Goal: Task Accomplishment & Management: Use online tool/utility

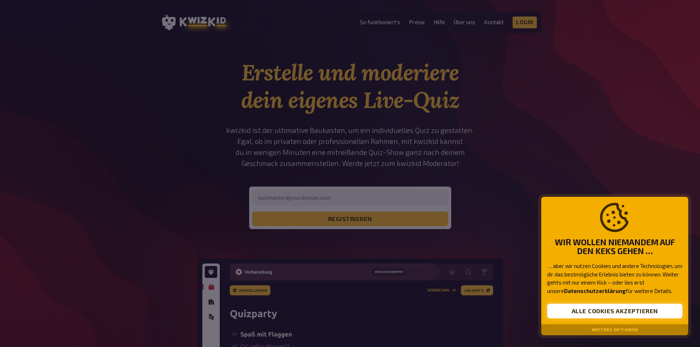
click at [581, 311] on button "Alle Cookies akzeptieren" at bounding box center [614, 311] width 135 height 15
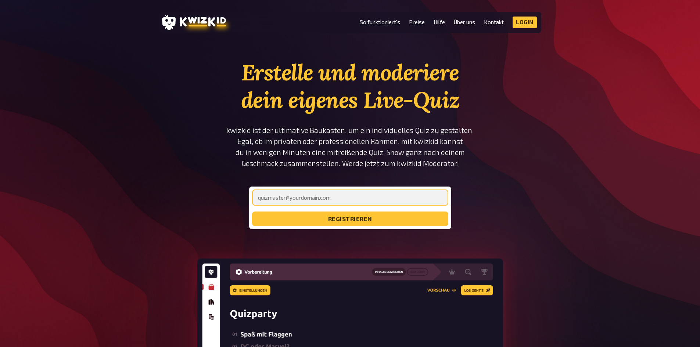
click at [339, 200] on input "email" at bounding box center [350, 198] width 196 height 16
type input "leoni.aigner@siemens.com"
click at [252, 212] on button "registrieren" at bounding box center [350, 219] width 196 height 15
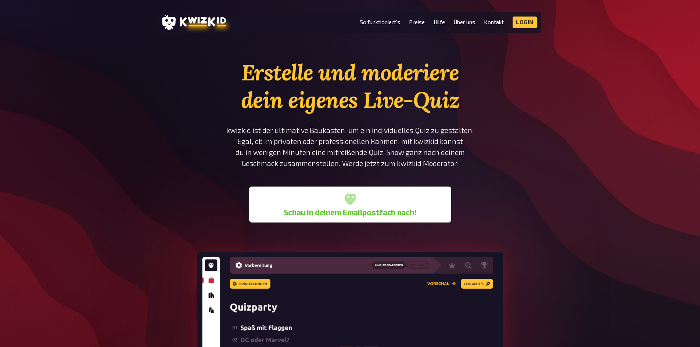
click at [318, 203] on div "Schau in deinem Emailpostfach nach!" at bounding box center [350, 205] width 196 height 30
click at [381, 203] on div "Schau in deinem Emailpostfach nach!" at bounding box center [350, 205] width 196 height 30
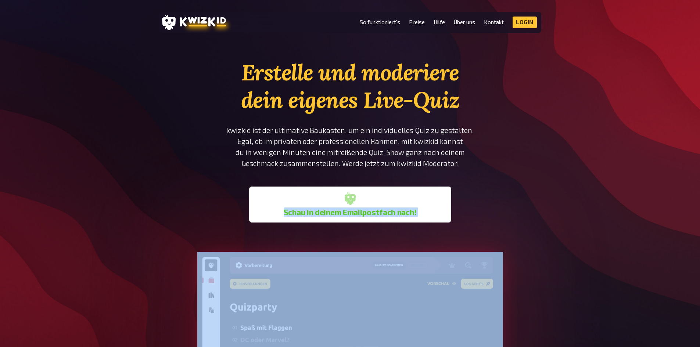
click at [381, 203] on div "Schau in deinem Emailpostfach nach!" at bounding box center [350, 205] width 196 height 30
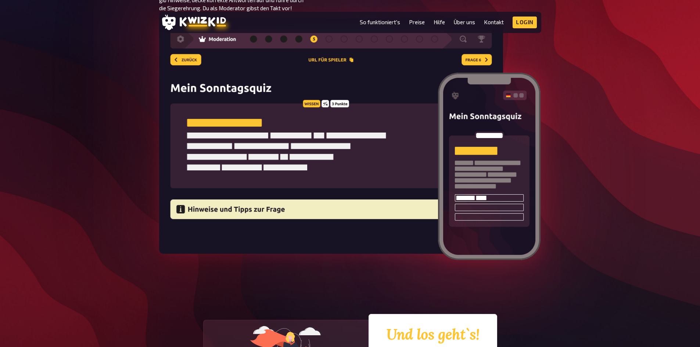
scroll to position [1290, 0]
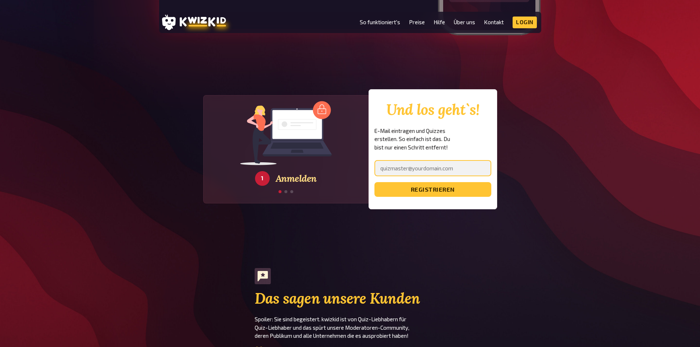
click at [429, 172] on input "email" at bounding box center [432, 168] width 117 height 16
type input "leoni.aigner@siemens.com"
click at [374, 182] on button "registrieren" at bounding box center [432, 189] width 117 height 15
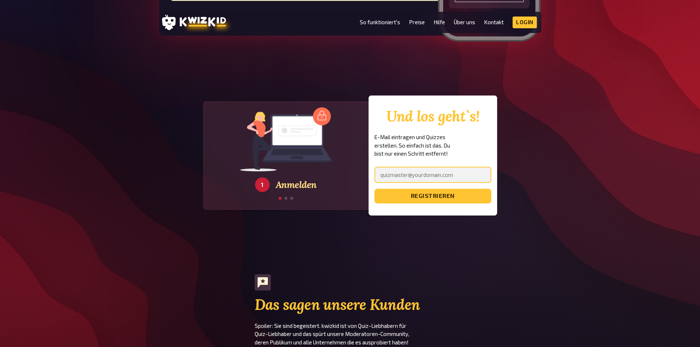
click at [397, 179] on input "email" at bounding box center [432, 175] width 117 height 16
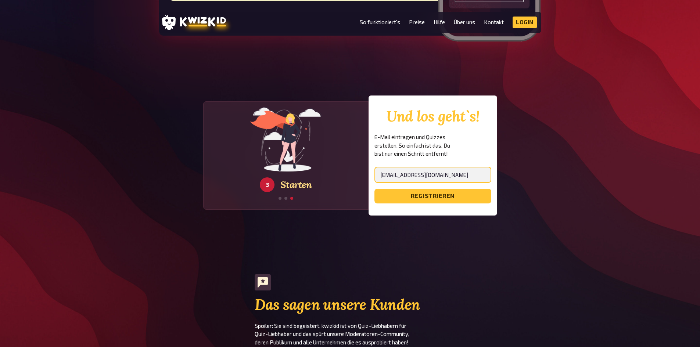
type input "[EMAIL_ADDRESS][DOMAIN_NAME]"
click at [374, 189] on button "registrieren" at bounding box center [432, 196] width 117 height 15
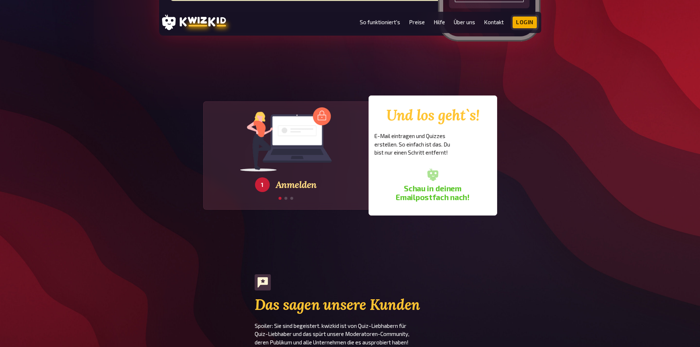
click at [521, 20] on link "Login" at bounding box center [524, 23] width 24 height 12
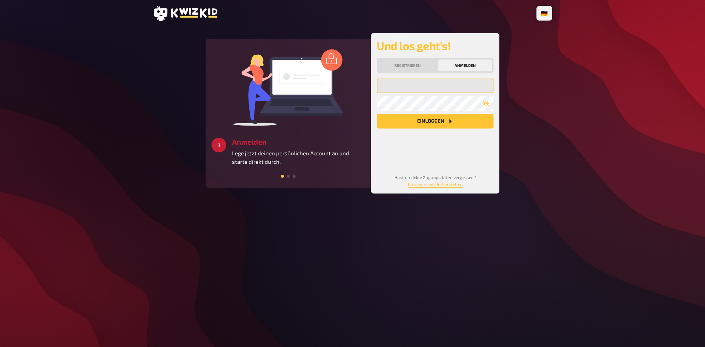
click at [436, 85] on input "email" at bounding box center [435, 86] width 117 height 15
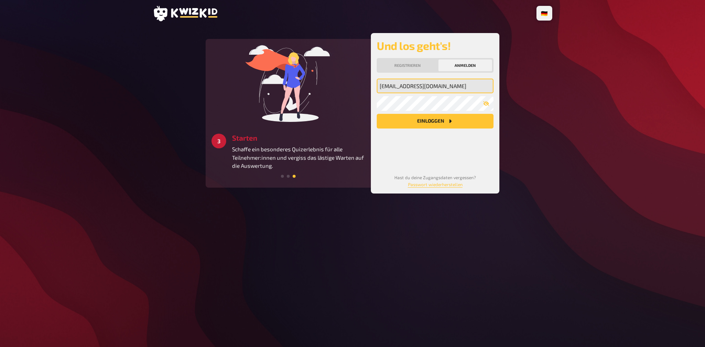
type input "[EMAIL_ADDRESS][DOMAIN_NAME]"
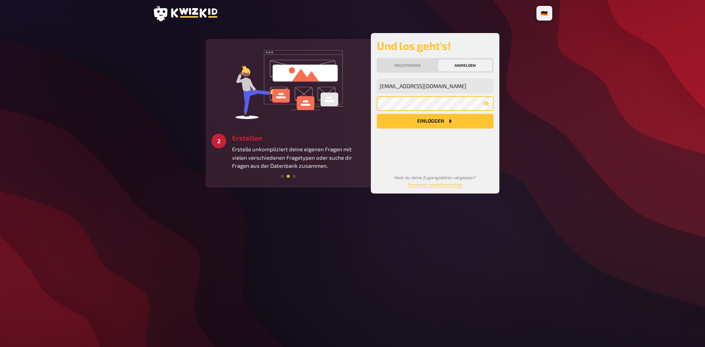
click at [377, 114] on button "Einloggen" at bounding box center [435, 121] width 117 height 15
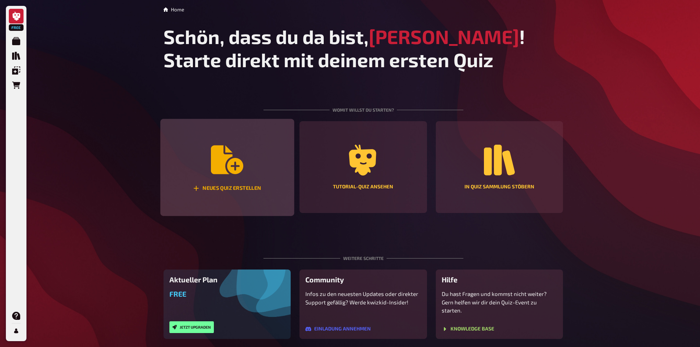
click at [194, 169] on div "Neues Quiz erstellen" at bounding box center [227, 167] width 134 height 97
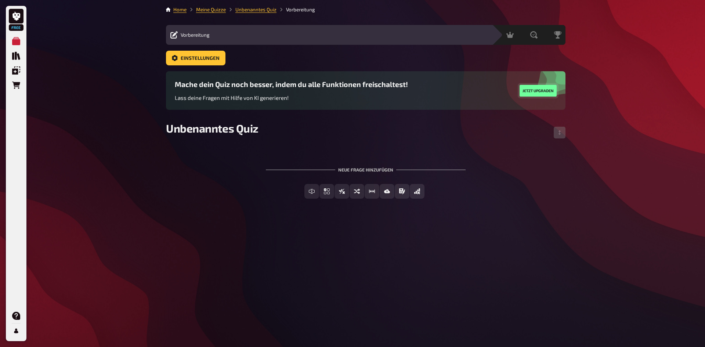
click at [544, 85] on button "Jetzt upgraden" at bounding box center [538, 91] width 37 height 12
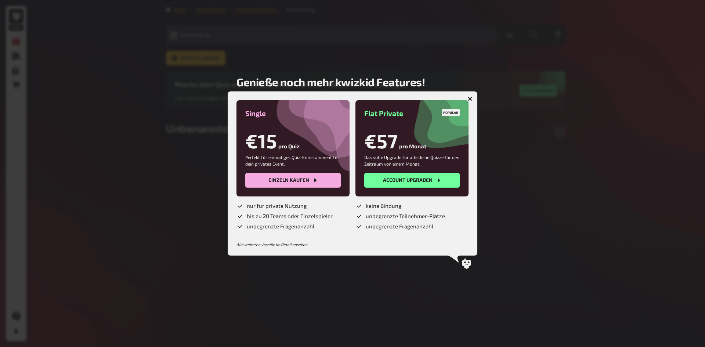
click at [469, 100] on icon "button" at bounding box center [470, 98] width 7 height 7
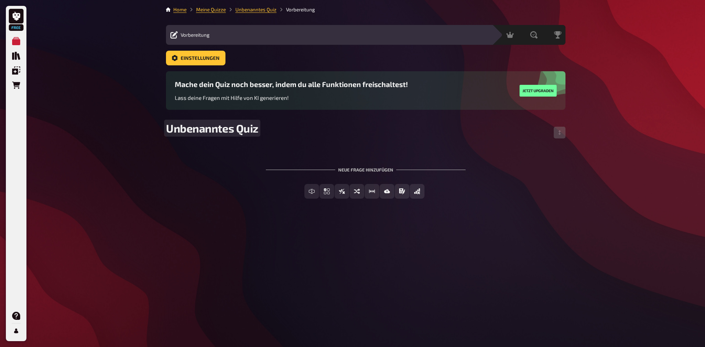
click at [243, 129] on span "Unbenanntes Quiz" at bounding box center [212, 128] width 93 height 13
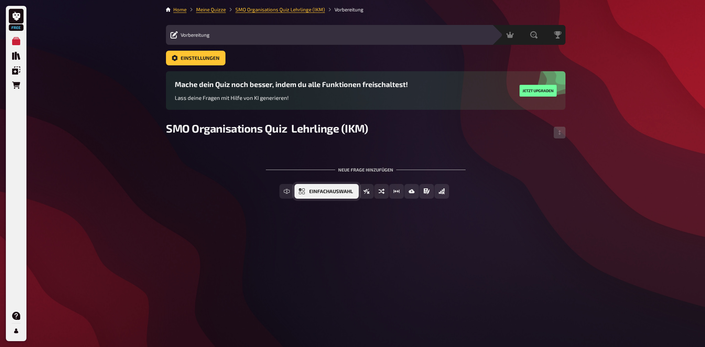
click at [348, 190] on span "Einfachauswahl" at bounding box center [331, 191] width 44 height 5
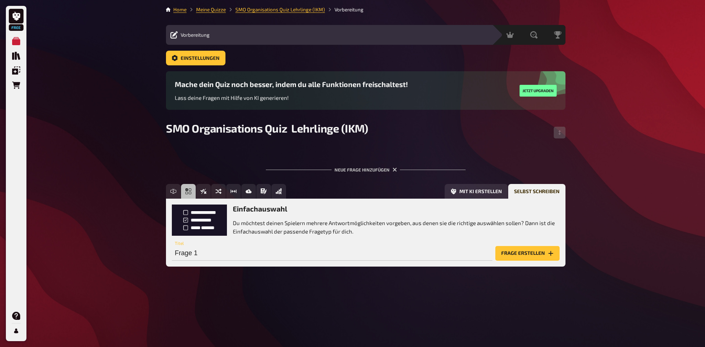
click at [537, 256] on button "Frage erstellen" at bounding box center [528, 253] width 64 height 15
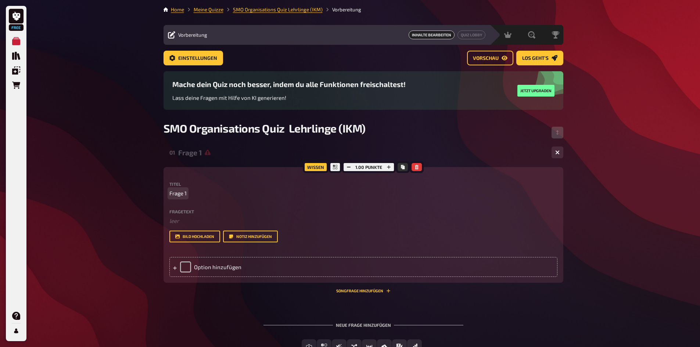
click at [192, 190] on p "Frage 1" at bounding box center [363, 193] width 388 height 8
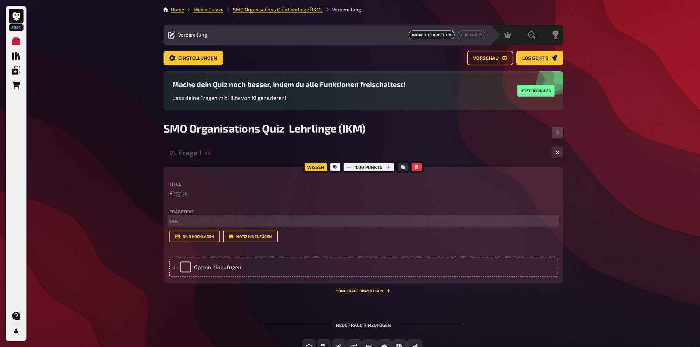
click at [174, 220] on p "﻿ leer" at bounding box center [363, 221] width 388 height 8
click at [224, 266] on div "Option hinzufügen" at bounding box center [363, 267] width 388 height 20
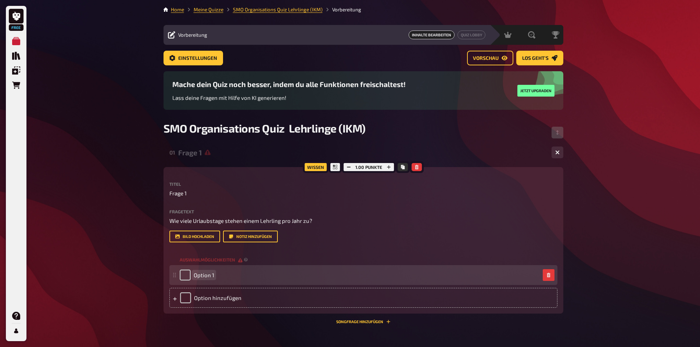
click at [226, 271] on div "Option 1" at bounding box center [360, 275] width 360 height 11
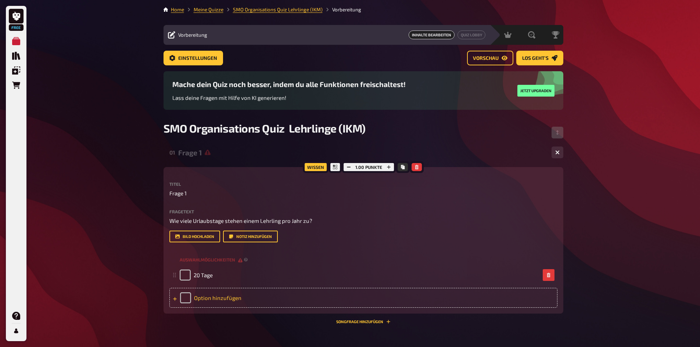
click at [214, 300] on div "Option hinzufügen" at bounding box center [363, 298] width 388 height 20
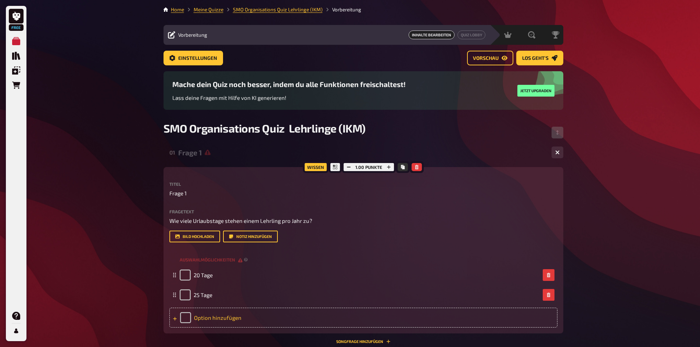
click at [203, 319] on div "Option hinzufügen" at bounding box center [363, 318] width 388 height 20
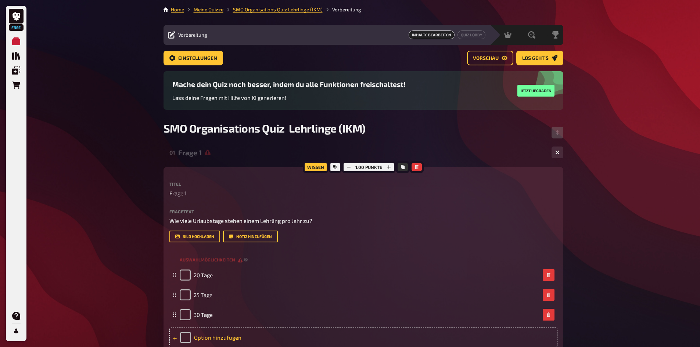
click at [205, 334] on div "Option hinzufügen" at bounding box center [363, 338] width 388 height 20
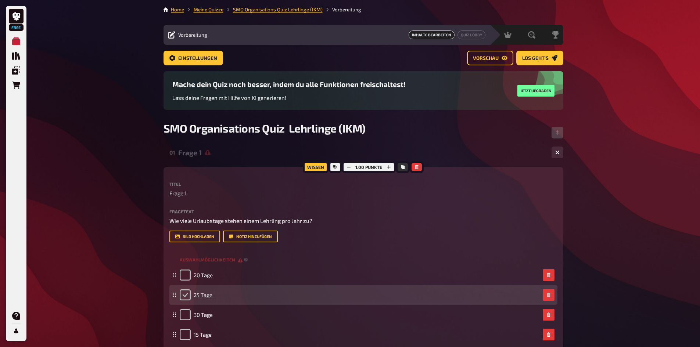
click at [183, 296] on input "checkbox" at bounding box center [185, 294] width 11 height 11
checkbox input "true"
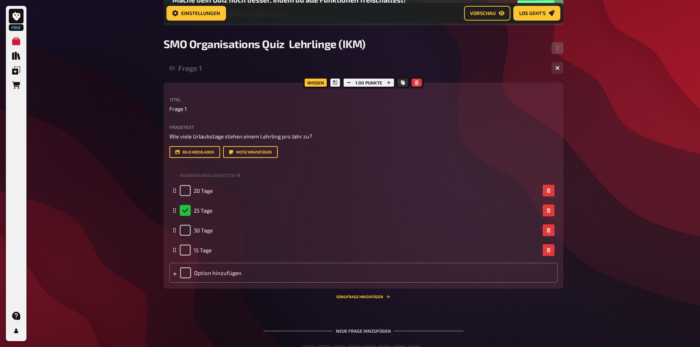
scroll to position [91, 0]
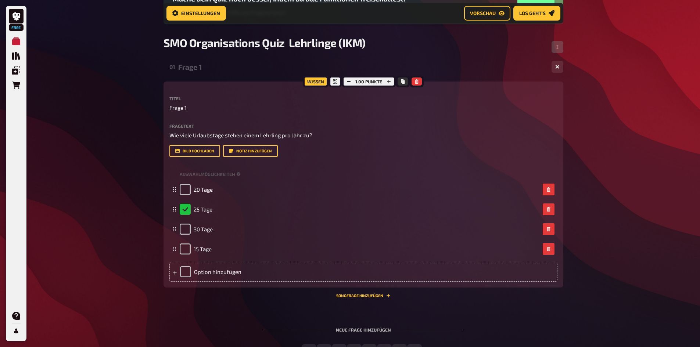
click at [373, 330] on div "Neue Frage hinzufügen" at bounding box center [363, 327] width 200 height 23
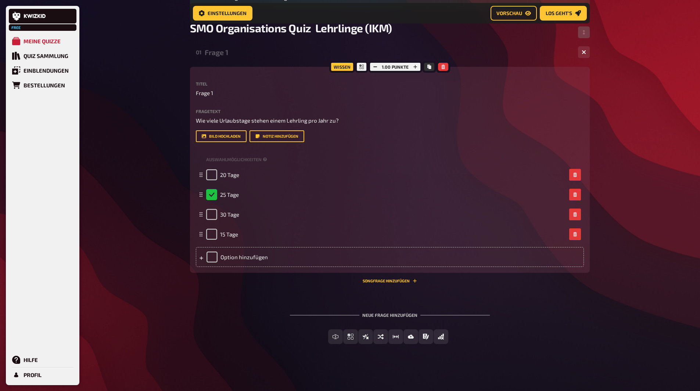
scroll to position [0, 0]
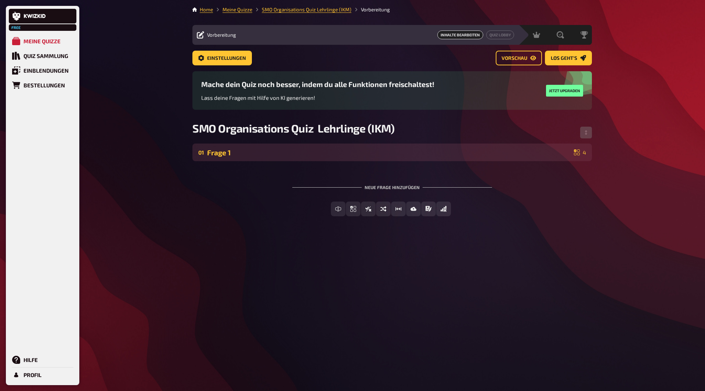
click at [429, 155] on div "Frage 1" at bounding box center [389, 152] width 364 height 8
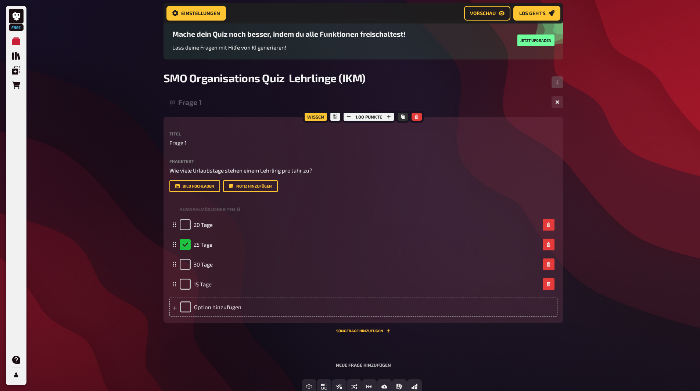
scroll to position [106, 0]
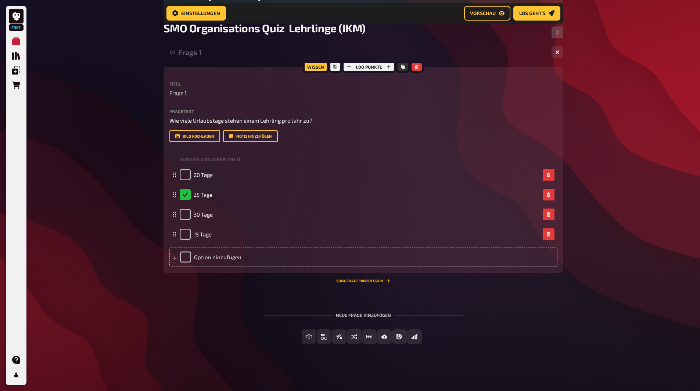
click at [375, 279] on button "Songfrage hinzufügen" at bounding box center [363, 281] width 54 height 4
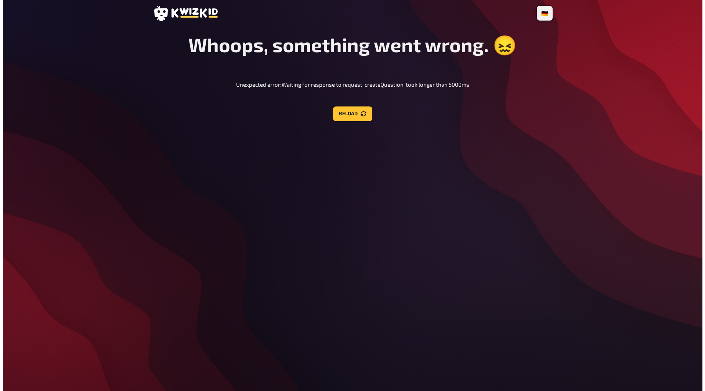
scroll to position [0, 0]
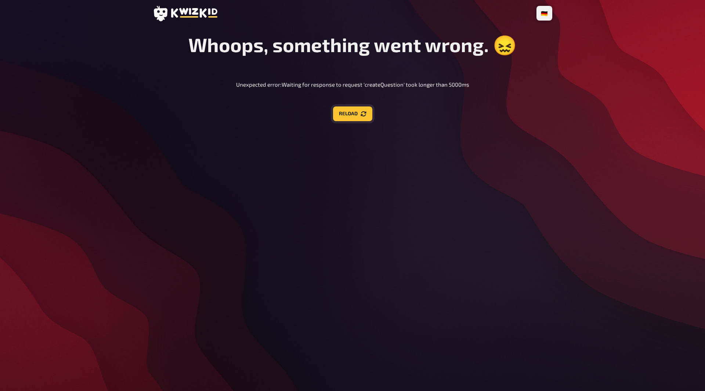
click at [352, 114] on button "Reload" at bounding box center [352, 114] width 39 height 15
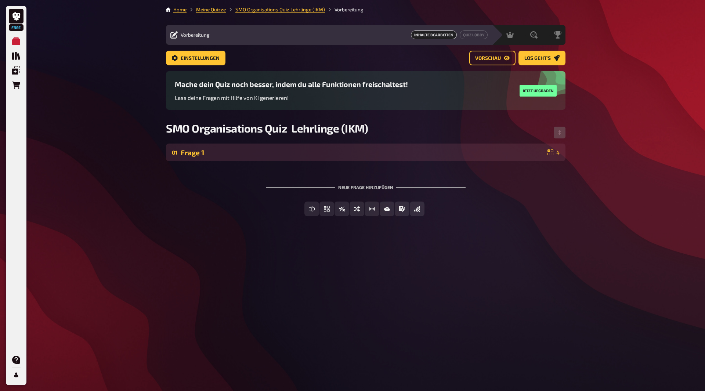
click at [437, 152] on div "Frage 1" at bounding box center [363, 152] width 364 height 8
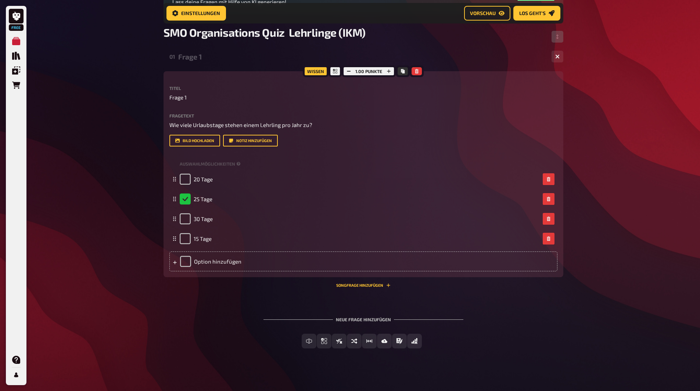
scroll to position [106, 0]
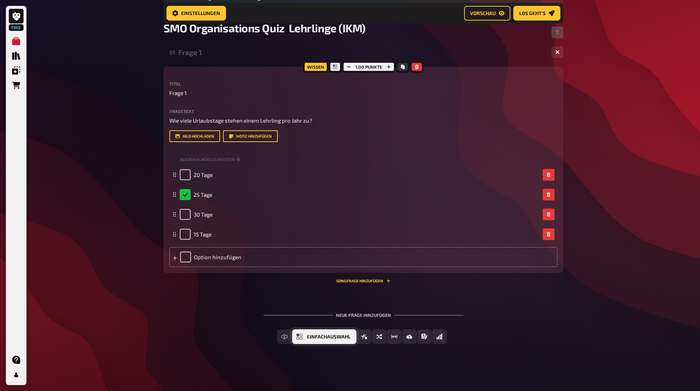
click at [321, 336] on span "Einfachauswahl" at bounding box center [329, 337] width 44 height 5
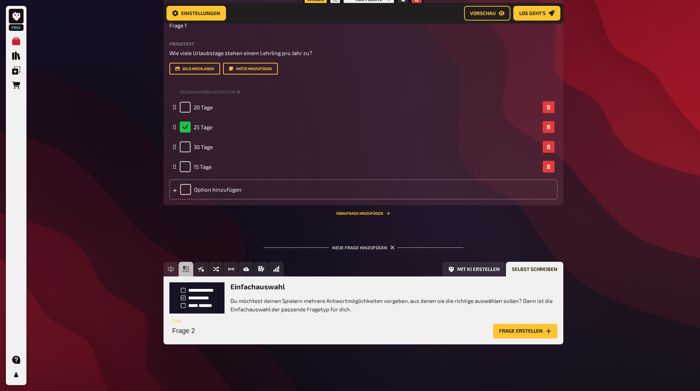
scroll to position [174, 0]
click at [517, 331] on button "Frage erstellen" at bounding box center [525, 331] width 64 height 15
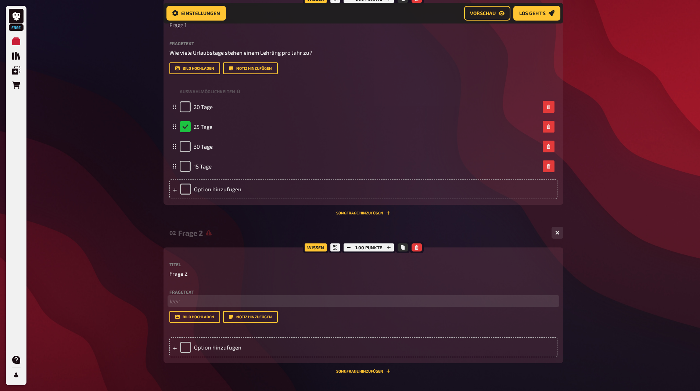
click at [172, 299] on p "﻿ leer" at bounding box center [363, 301] width 388 height 8
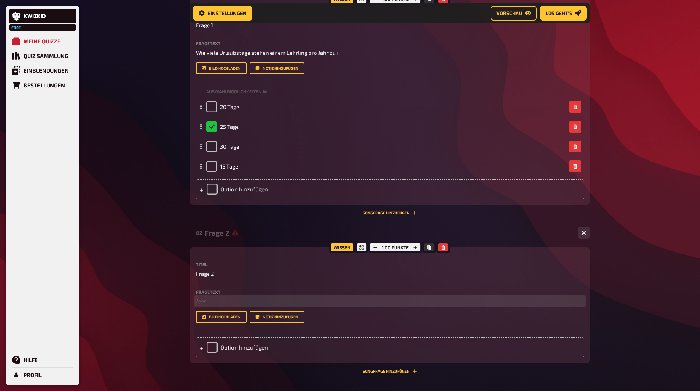
click at [217, 299] on p "﻿ leer" at bounding box center [390, 301] width 388 height 8
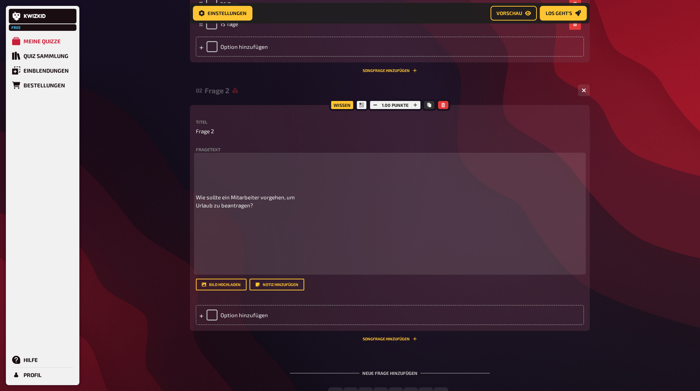
scroll to position [321, 0]
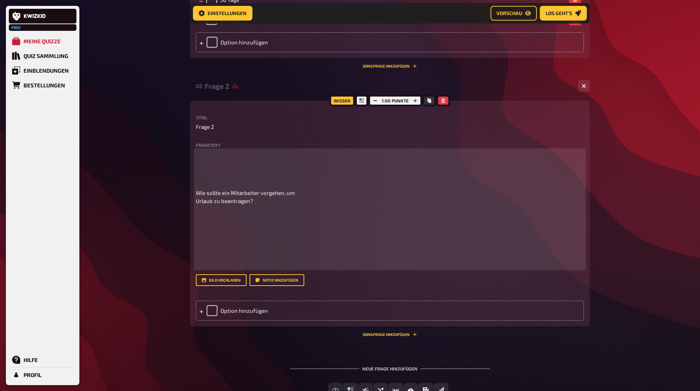
click at [248, 216] on p at bounding box center [390, 240] width 388 height 58
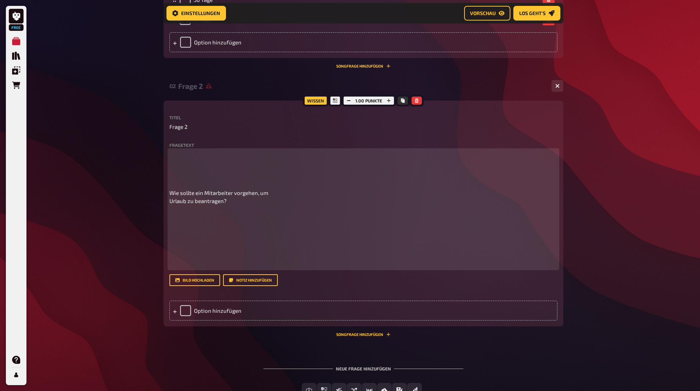
click at [170, 199] on span "Wie sollte ein Mitarbeiter vorgehen, um Urlaub zu beantragen?" at bounding box center [218, 197] width 99 height 15
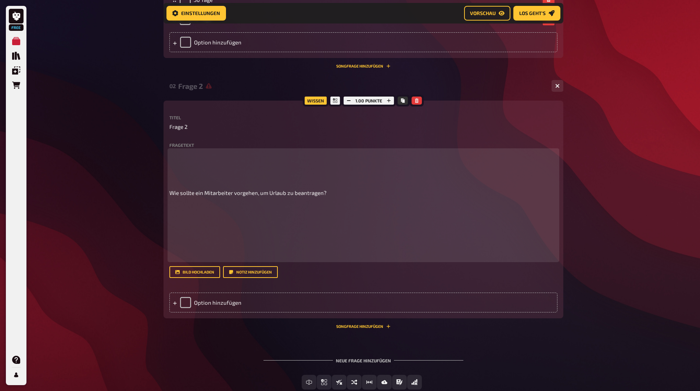
drag, startPoint x: 193, startPoint y: 224, endPoint x: 195, endPoint y: 235, distance: 11.2
click at [193, 224] on p at bounding box center [363, 231] width 388 height 58
drag, startPoint x: 189, startPoint y: 258, endPoint x: 174, endPoint y: 248, distance: 18.0
click at [174, 248] on p at bounding box center [363, 231] width 388 height 58
click at [177, 253] on p at bounding box center [363, 231] width 388 height 58
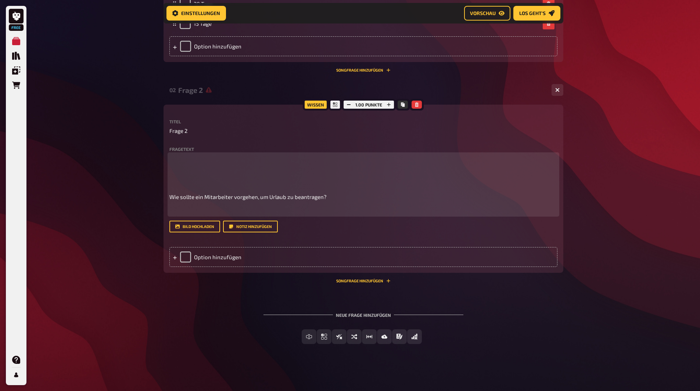
scroll to position [303, 0]
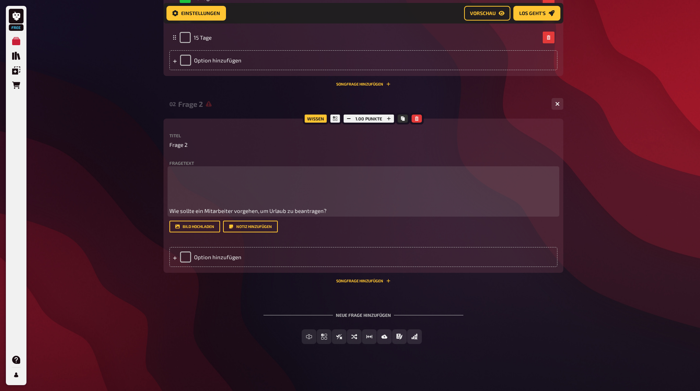
click at [179, 198] on p at bounding box center [363, 184] width 388 height 33
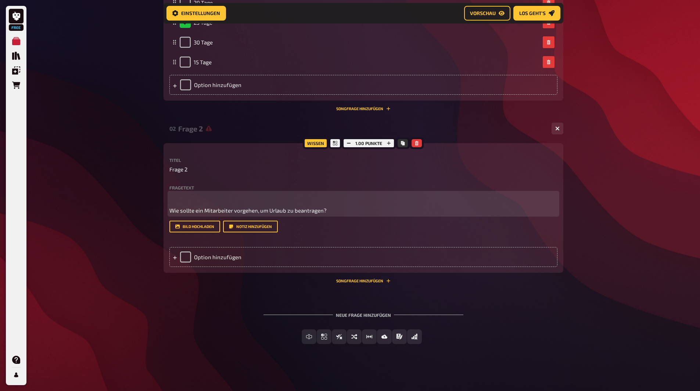
scroll to position [264, 0]
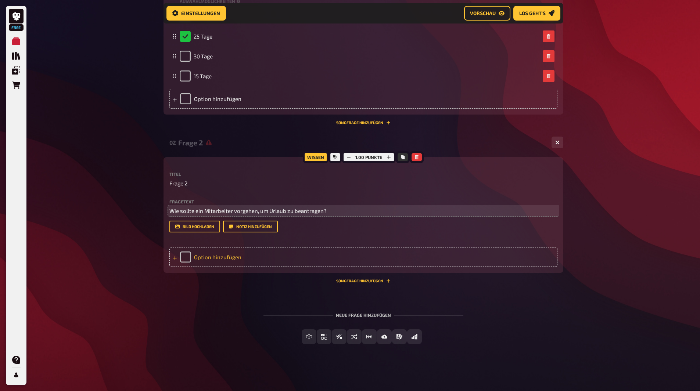
click at [209, 256] on div "Option hinzufügen" at bounding box center [363, 257] width 388 height 20
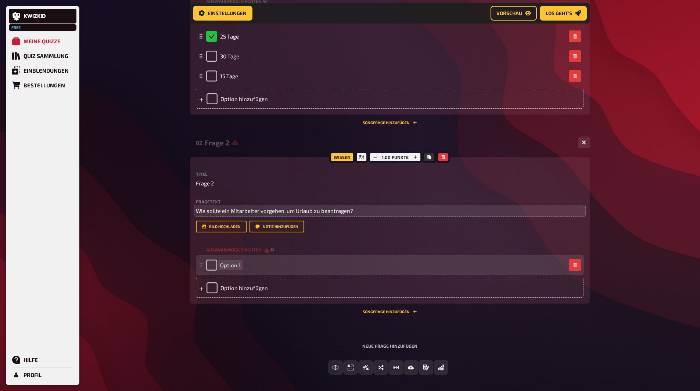
click at [243, 266] on div "Option 1" at bounding box center [386, 265] width 360 height 11
paste span
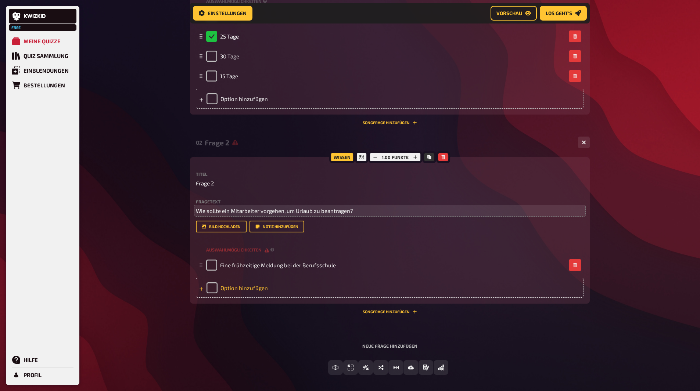
click at [242, 284] on div "Option hinzufügen" at bounding box center [390, 288] width 388 height 20
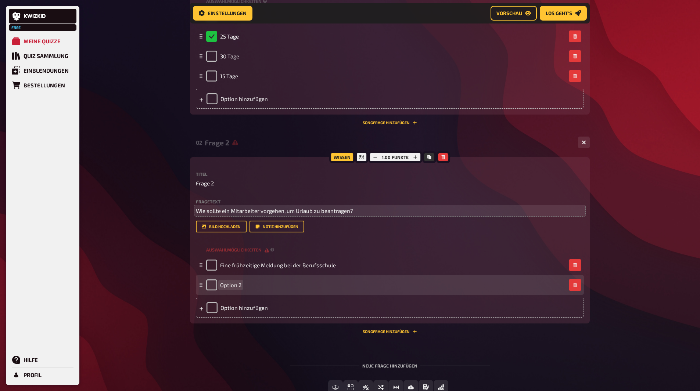
click at [240, 283] on span "Option 2" at bounding box center [230, 285] width 21 height 7
drag, startPoint x: 241, startPoint y: 284, endPoint x: 221, endPoint y: 285, distance: 19.8
click at [221, 285] on div "Option 2" at bounding box center [386, 285] width 360 height 11
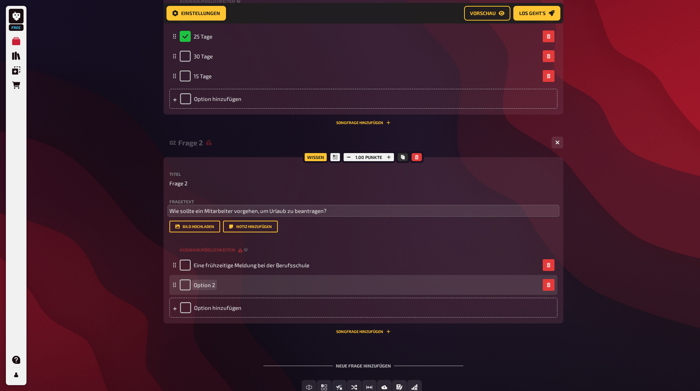
paste span
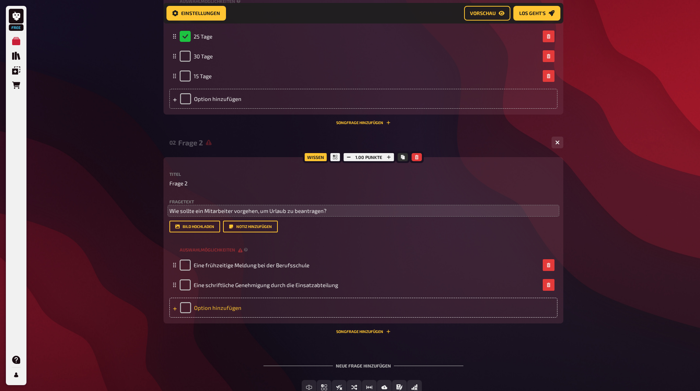
click at [199, 309] on div "Option hinzufügen" at bounding box center [363, 308] width 388 height 20
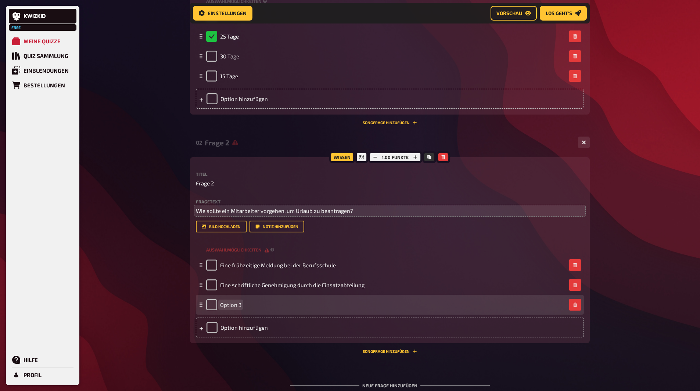
click at [233, 303] on span "Option 3" at bounding box center [230, 305] width 21 height 7
paste span
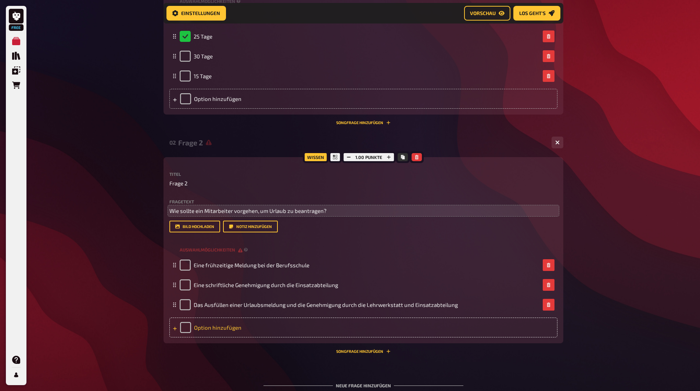
click at [251, 330] on div "Option hinzufügen" at bounding box center [363, 328] width 388 height 20
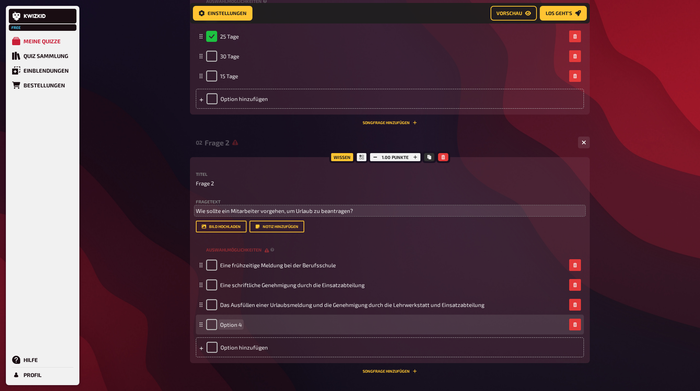
click at [242, 325] on div "Option 4" at bounding box center [386, 324] width 360 height 11
paste span
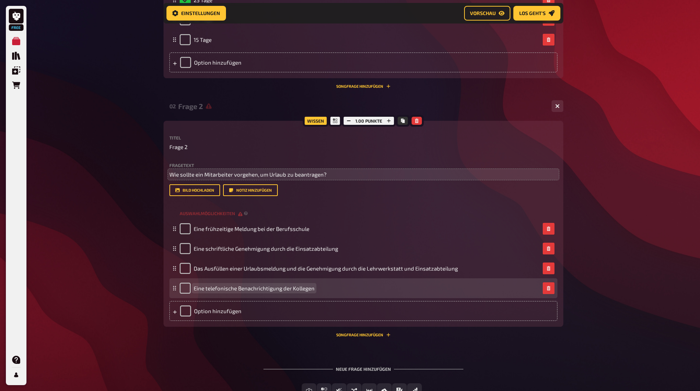
scroll to position [301, 0]
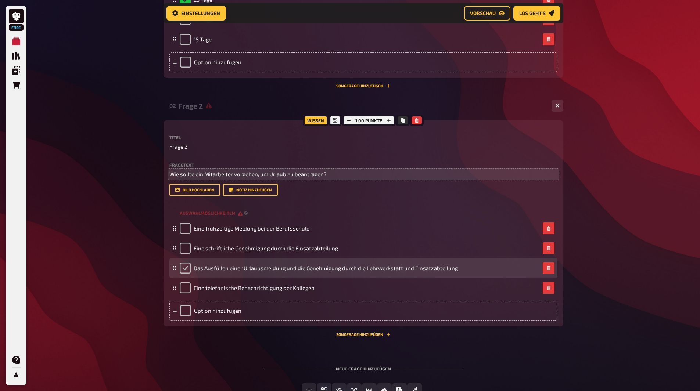
click at [184, 267] on input "checkbox" at bounding box center [185, 268] width 11 height 11
checkbox input "true"
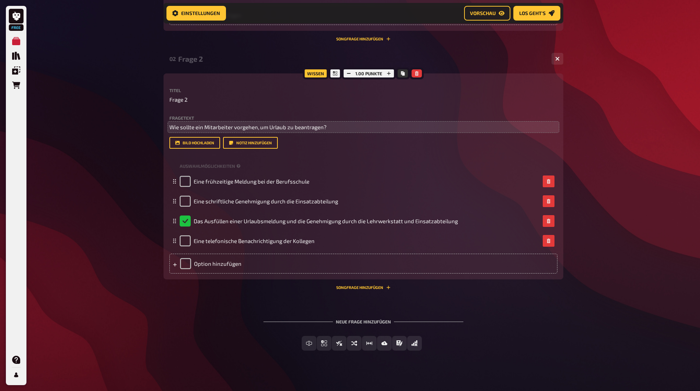
scroll to position [355, 0]
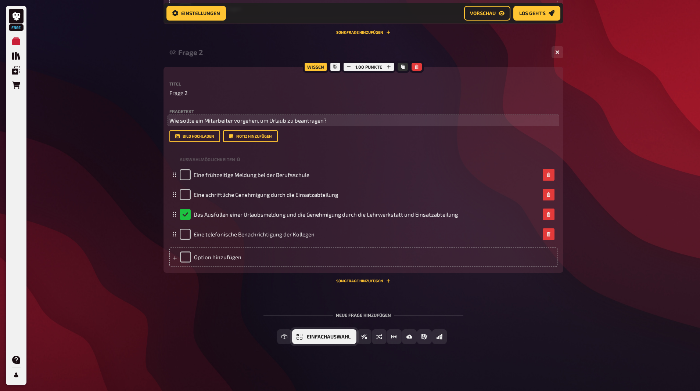
click at [325, 335] on span "Einfachauswahl" at bounding box center [329, 337] width 44 height 5
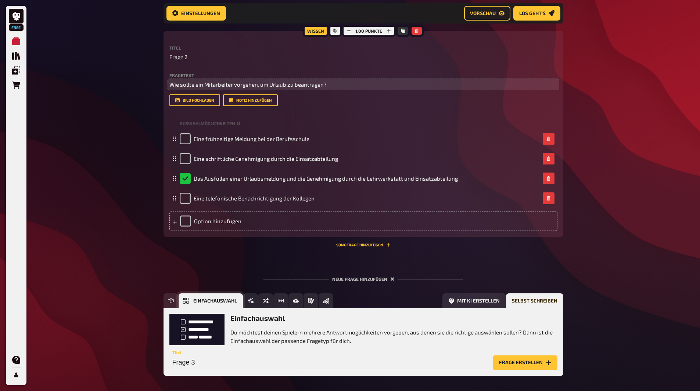
scroll to position [423, 0]
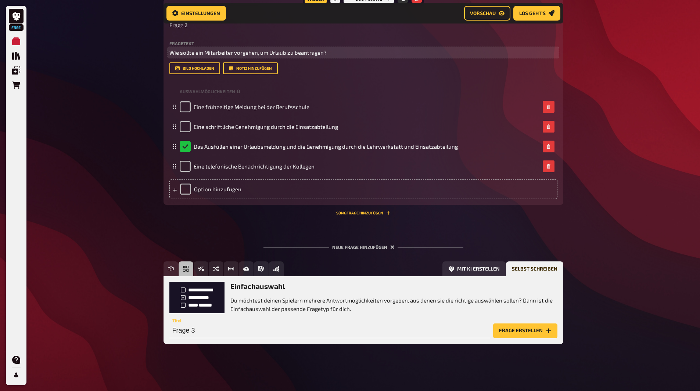
click at [508, 330] on button "Frage erstellen" at bounding box center [525, 331] width 64 height 15
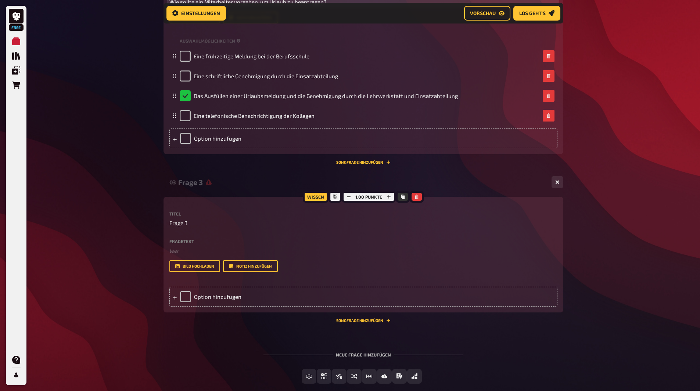
scroll to position [496, 0]
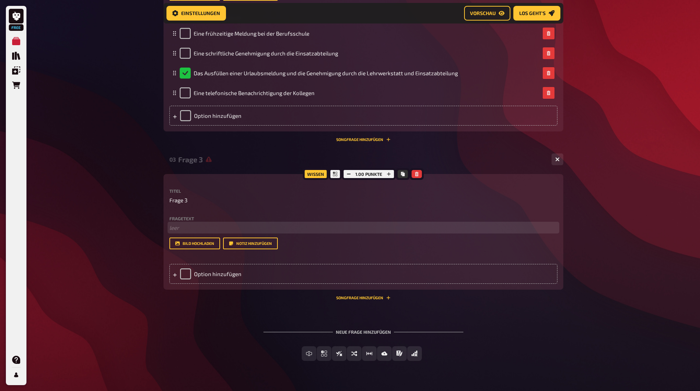
click at [181, 227] on p "﻿ leer" at bounding box center [363, 228] width 388 height 8
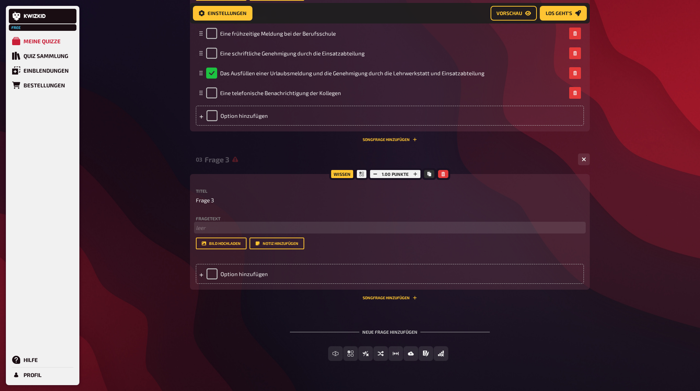
click at [204, 225] on p "﻿ leer" at bounding box center [390, 228] width 388 height 8
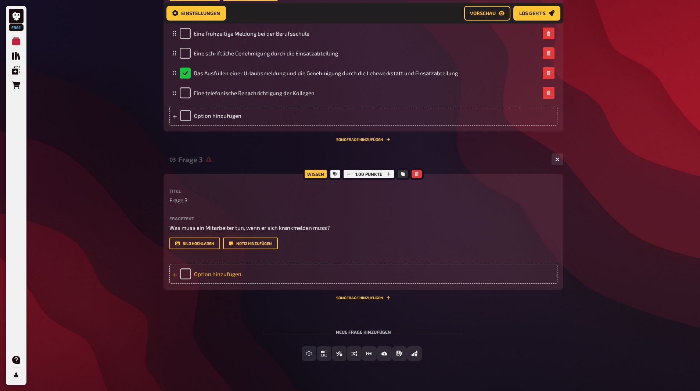
click at [208, 272] on div "Option hinzufügen" at bounding box center [363, 274] width 388 height 20
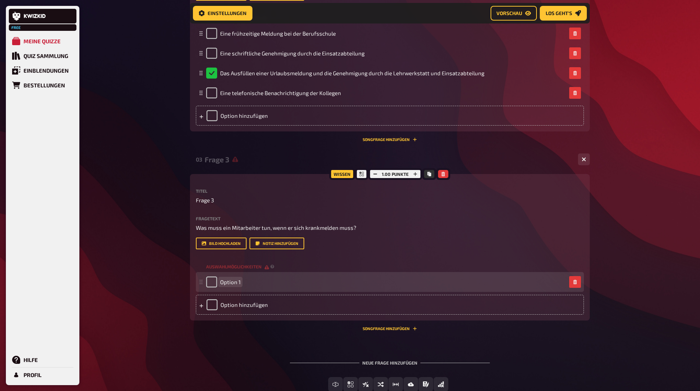
click at [226, 281] on span "Option 1" at bounding box center [230, 282] width 21 height 7
paste span
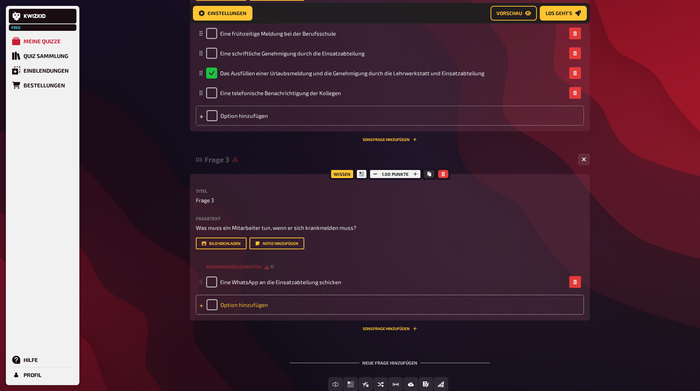
click at [227, 302] on div "Option hinzufügen" at bounding box center [390, 305] width 388 height 20
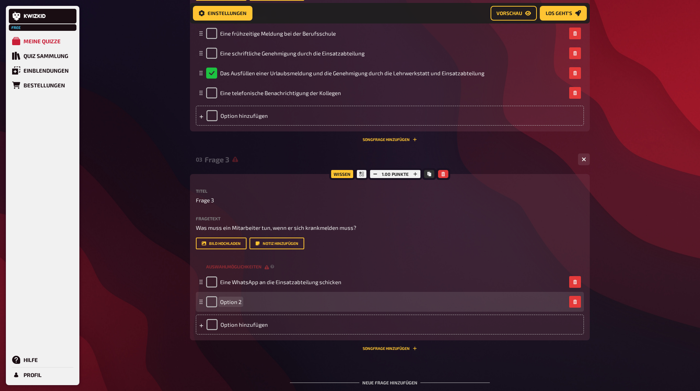
click at [244, 301] on div "Option 2" at bounding box center [386, 301] width 360 height 11
paste span
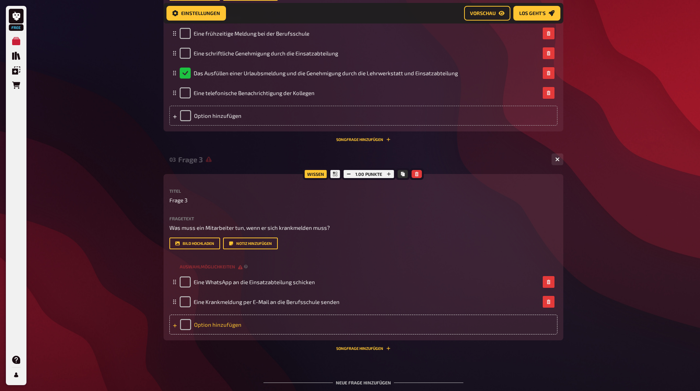
click at [197, 325] on div "Option hinzufügen" at bounding box center [363, 325] width 388 height 20
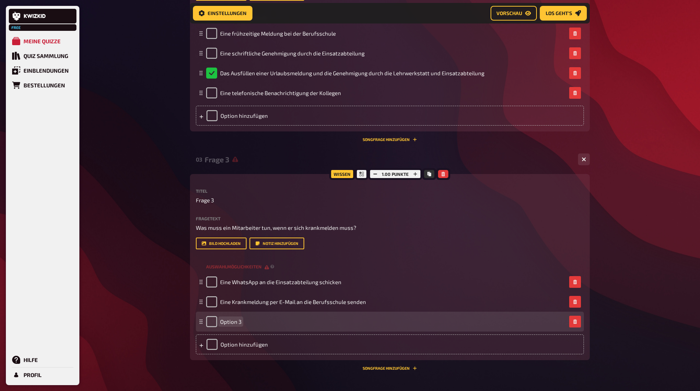
click at [228, 323] on span "Option 3" at bounding box center [230, 321] width 21 height 7
paste span
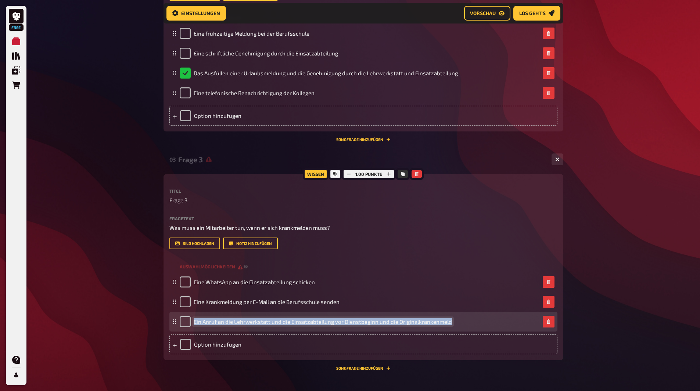
drag, startPoint x: 447, startPoint y: 325, endPoint x: 192, endPoint y: 319, distance: 255.0
click at [192, 319] on div "Ein Anruf an die Lehrwerkstatt und die Einsatzabteilung vor Dienstbeginn und di…" at bounding box center [316, 321] width 272 height 11
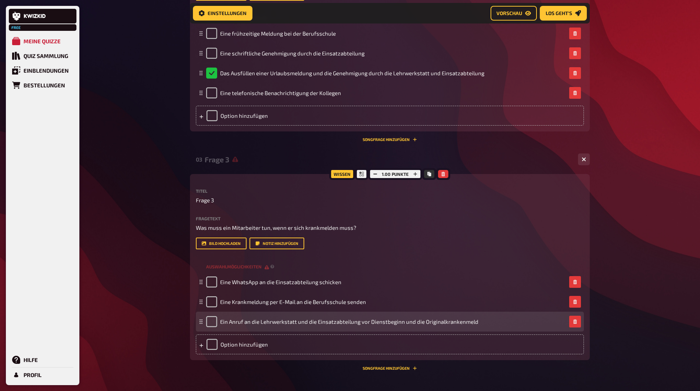
click at [484, 323] on div "Ein Anruf an die Lehrwerkstatt und die Einsatzabteilung vor Dienstbeginn und di…" at bounding box center [386, 321] width 360 height 11
drag, startPoint x: 479, startPoint y: 321, endPoint x: 330, endPoint y: 320, distance: 149.5
click at [330, 320] on div "Ein Anruf an die Lehrwerkstatt und die Einsatzabteilung vor Dienstbeginn und di…" at bounding box center [386, 321] width 360 height 11
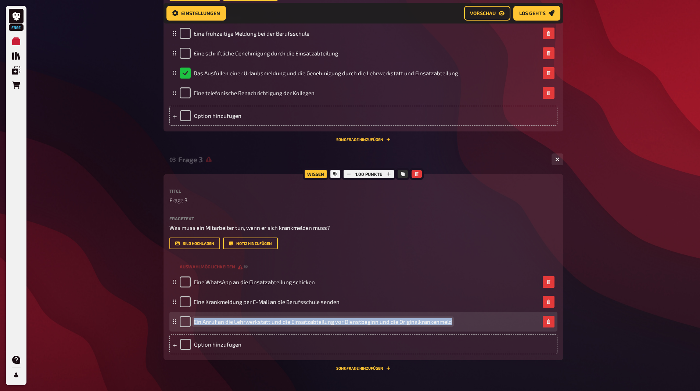
drag, startPoint x: 194, startPoint y: 322, endPoint x: 450, endPoint y: 322, distance: 256.4
click at [450, 322] on div "Ein Anruf an die Lehrwerkstatt und die Einsatzabteilung vor Dienstbeginn und di…" at bounding box center [360, 321] width 360 height 11
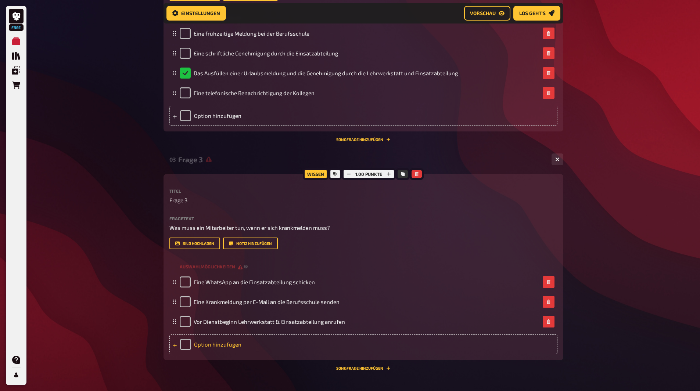
click at [231, 343] on div "Option hinzufügen" at bounding box center [363, 345] width 388 height 20
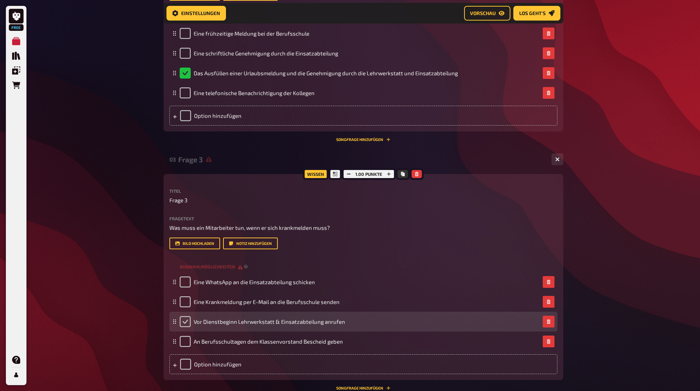
click at [183, 324] on input "checkbox" at bounding box center [185, 321] width 11 height 11
checkbox input "true"
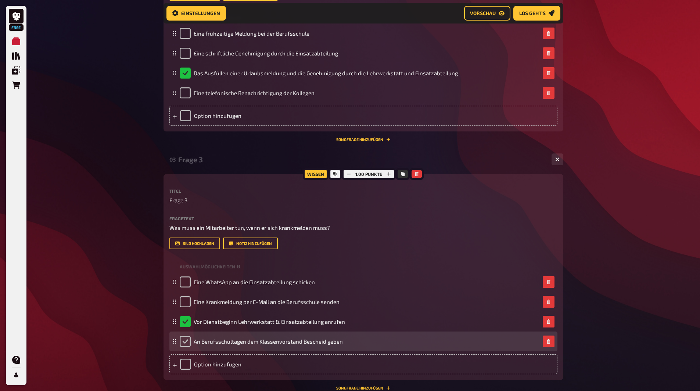
click at [185, 342] on input "checkbox" at bounding box center [185, 341] width 11 height 11
checkbox input "true"
checkbox input "false"
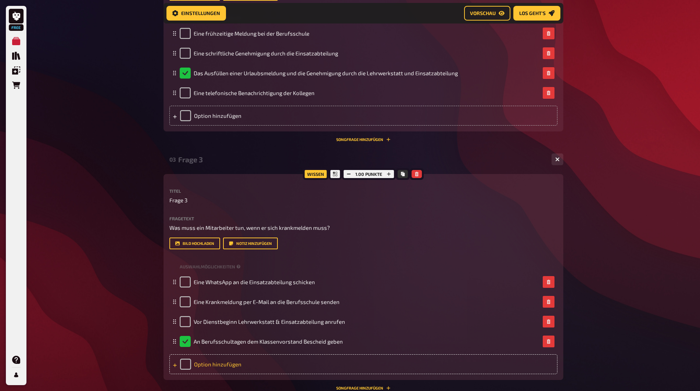
click at [199, 365] on div "Option hinzufügen" at bounding box center [363, 364] width 388 height 20
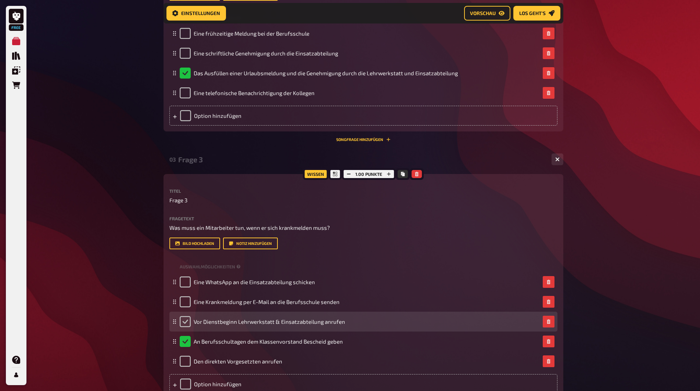
click at [186, 318] on input "checkbox" at bounding box center [185, 321] width 11 height 11
checkbox input "true"
checkbox input "false"
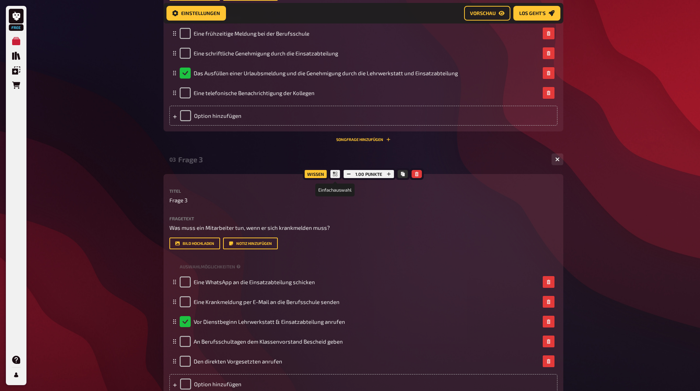
click at [336, 176] on icon at bounding box center [335, 174] width 4 height 4
drag, startPoint x: 336, startPoint y: 176, endPoint x: 324, endPoint y: 186, distance: 15.9
click at [311, 192] on label "Titel" at bounding box center [363, 191] width 388 height 4
click at [331, 173] on div at bounding box center [334, 174] width 13 height 12
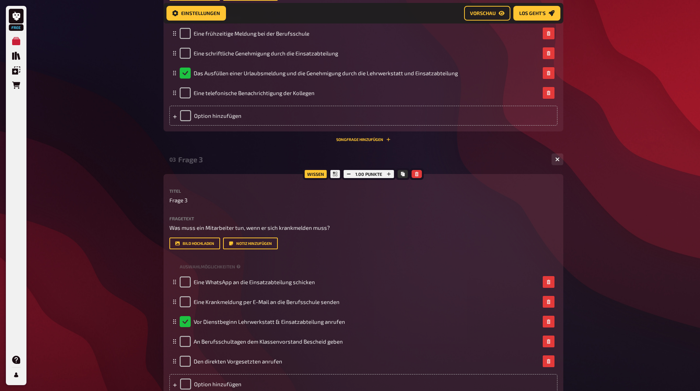
click at [317, 176] on div "Wissen" at bounding box center [316, 174] width 26 height 12
click at [332, 175] on div at bounding box center [334, 174] width 13 height 12
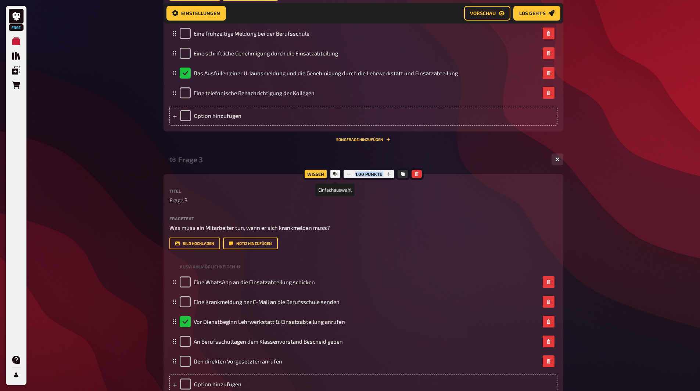
click at [332, 175] on div at bounding box center [334, 174] width 13 height 12
click at [333, 172] on div at bounding box center [334, 174] width 13 height 12
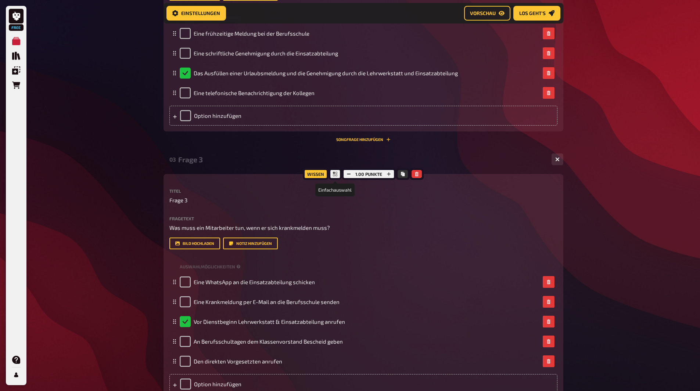
click at [333, 173] on icon at bounding box center [335, 174] width 4 height 4
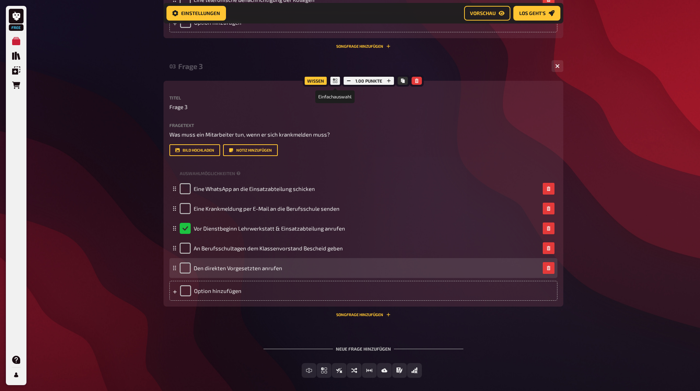
scroll to position [623, 0]
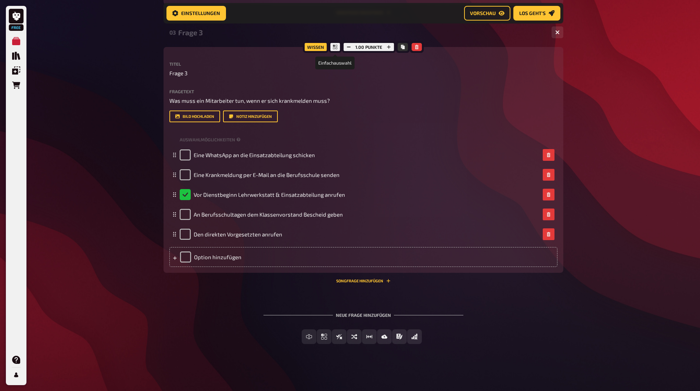
click at [329, 46] on div at bounding box center [334, 47] width 13 height 12
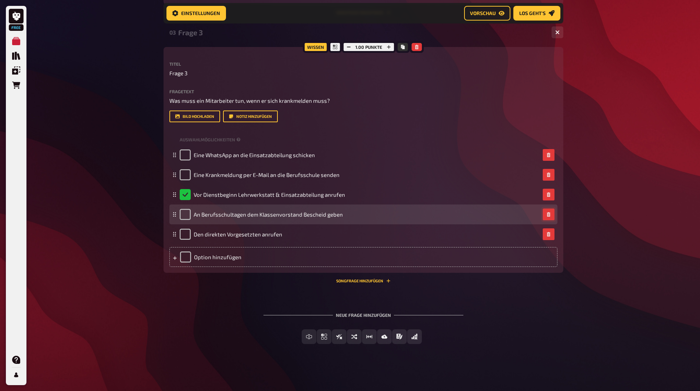
click at [553, 212] on button "button" at bounding box center [549, 215] width 12 height 12
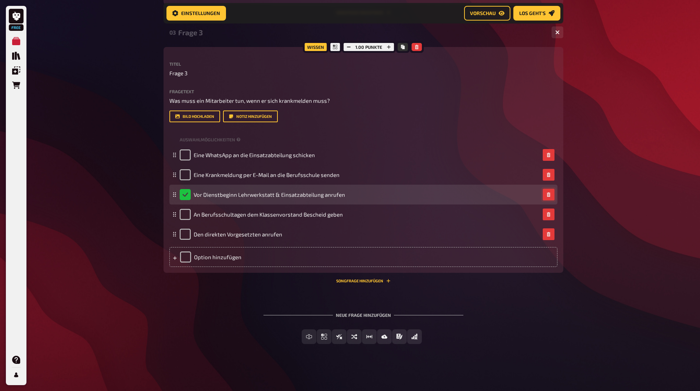
scroll to position [604, 0]
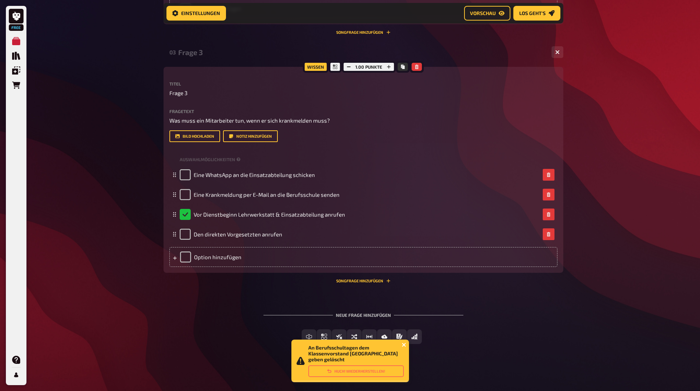
click at [406, 346] on icon "close" at bounding box center [404, 345] width 5 height 6
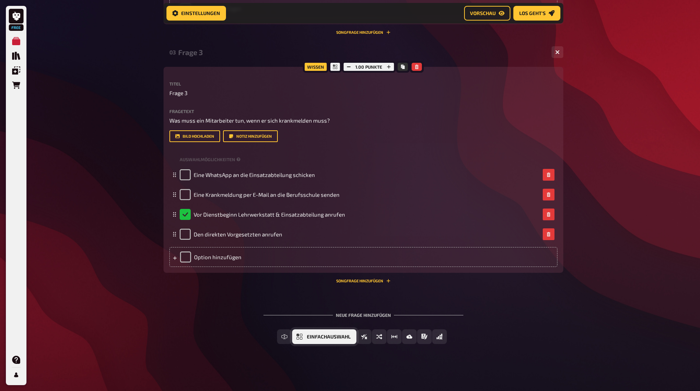
click at [317, 337] on span "Einfachauswahl" at bounding box center [329, 337] width 44 height 5
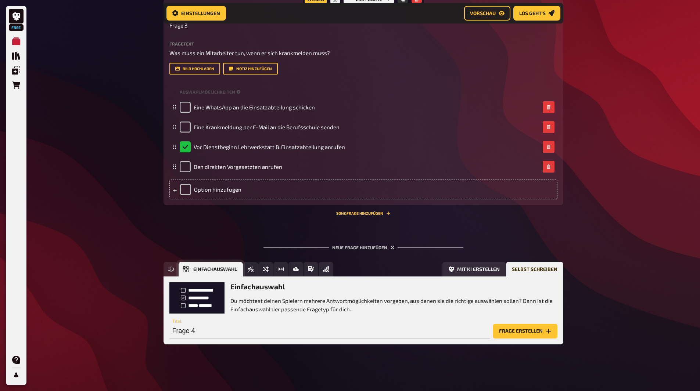
scroll to position [671, 0]
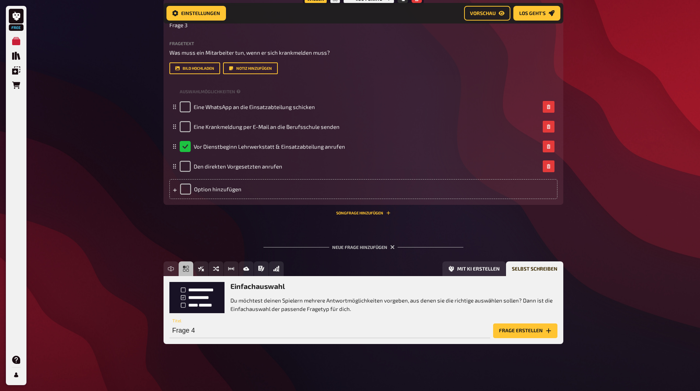
click at [510, 332] on button "Frage erstellen" at bounding box center [525, 331] width 64 height 15
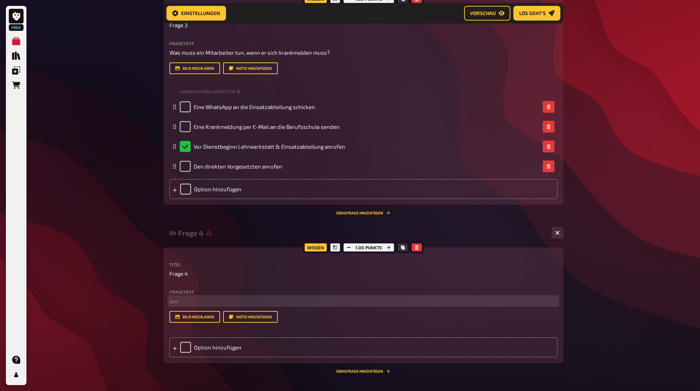
click at [186, 303] on p "﻿ leer" at bounding box center [363, 301] width 388 height 8
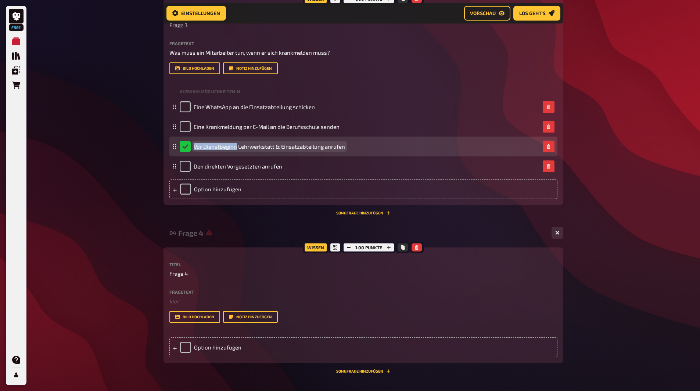
drag, startPoint x: 236, startPoint y: 148, endPoint x: 185, endPoint y: 150, distance: 51.4
click at [185, 150] on div "Vor Dienstbeginn Lehrwerkstatt & Einsatzabteilung anrufen" at bounding box center [262, 146] width 165 height 11
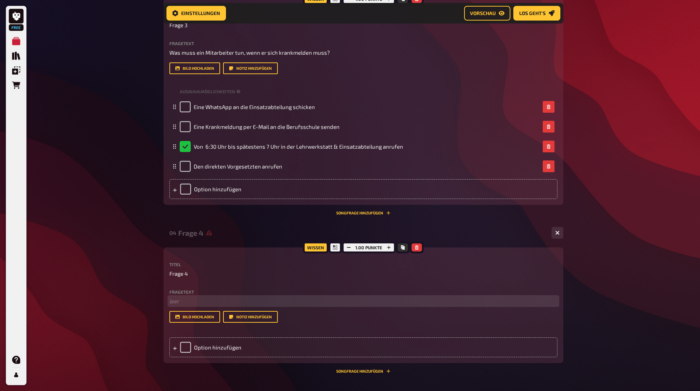
click at [213, 301] on p "﻿ leer" at bounding box center [363, 301] width 388 height 8
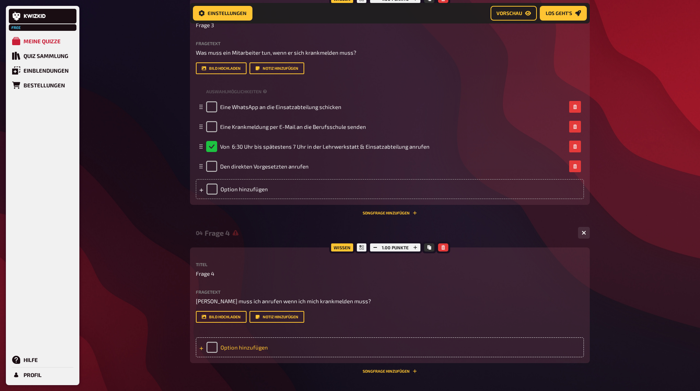
click at [224, 347] on div "Option hinzufügen" at bounding box center [390, 348] width 388 height 20
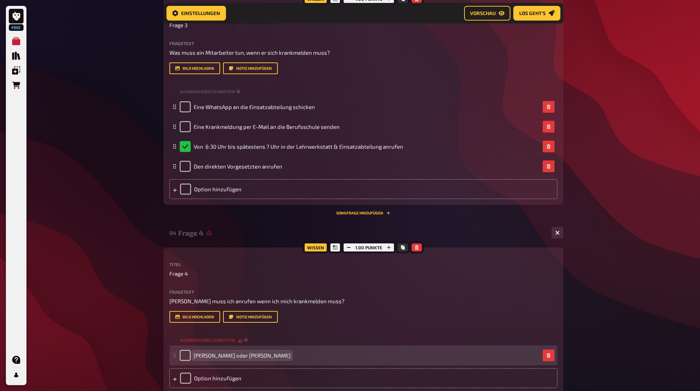
click at [258, 356] on span "Frau Pammer oder Herr bauer" at bounding box center [242, 355] width 97 height 7
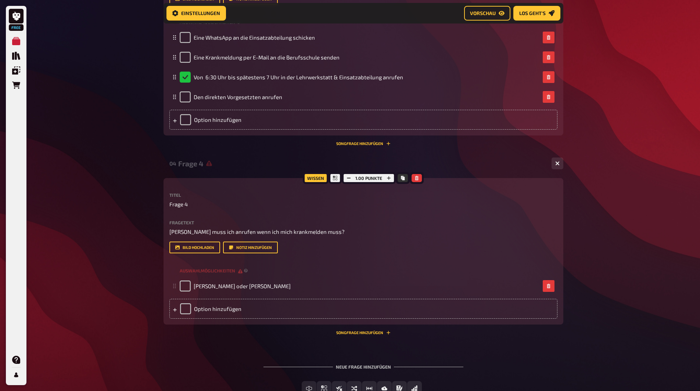
scroll to position [745, 0]
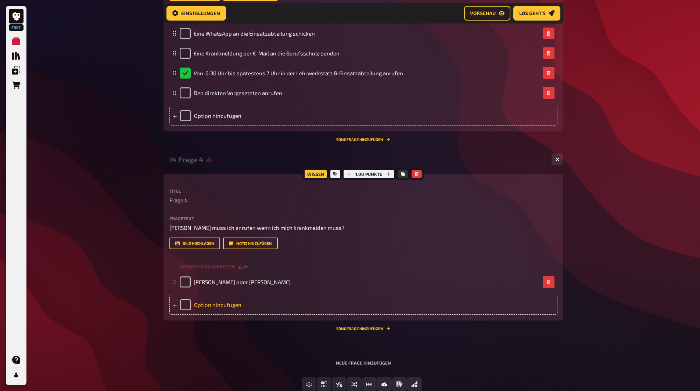
click at [224, 303] on div "Option hinzufügen" at bounding box center [363, 305] width 388 height 20
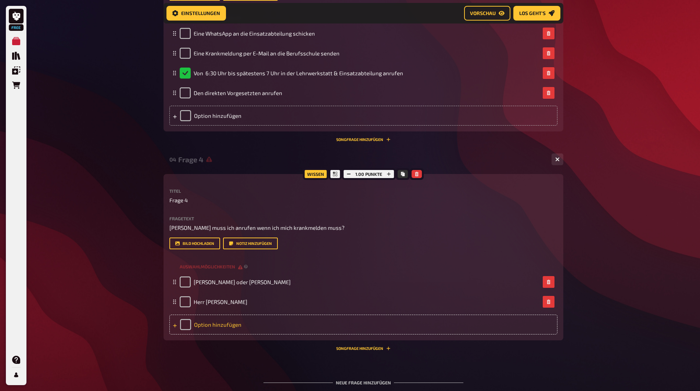
click at [223, 321] on div "Option hinzufügen" at bounding box center [363, 325] width 388 height 20
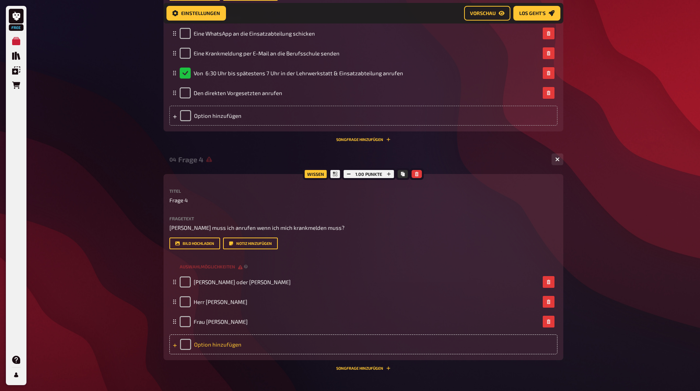
click at [216, 347] on div "Option hinzufügen" at bounding box center [363, 345] width 388 height 20
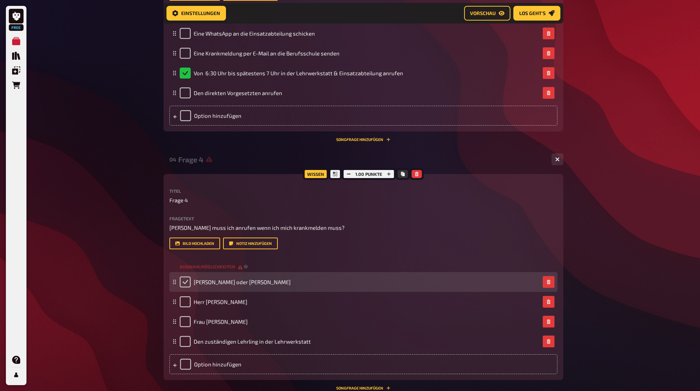
click at [181, 286] on input "checkbox" at bounding box center [185, 282] width 11 height 11
checkbox input "true"
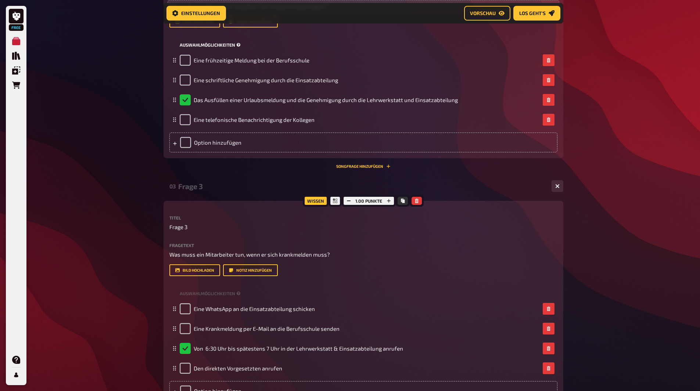
scroll to position [451, 0]
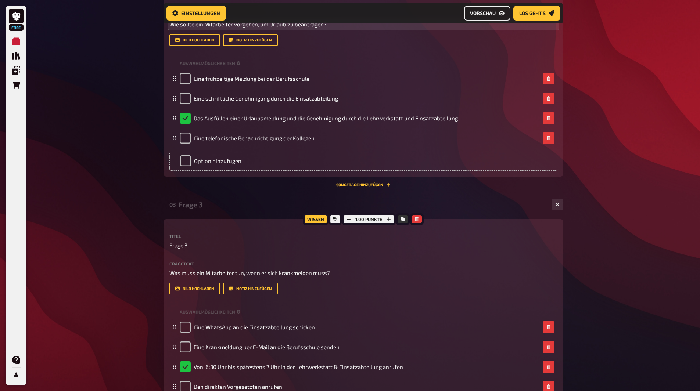
click at [489, 15] on span "Vorschau" at bounding box center [483, 13] width 26 height 5
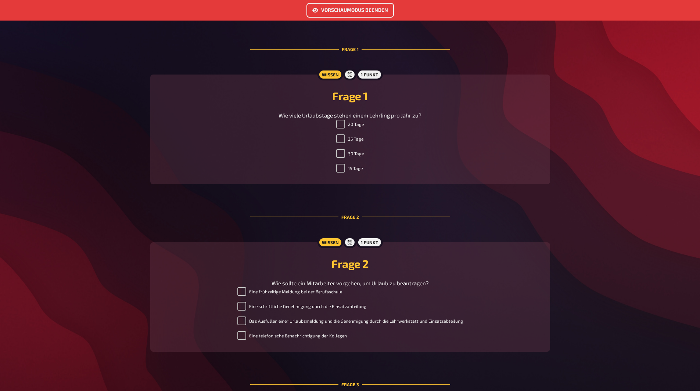
scroll to position [220, 0]
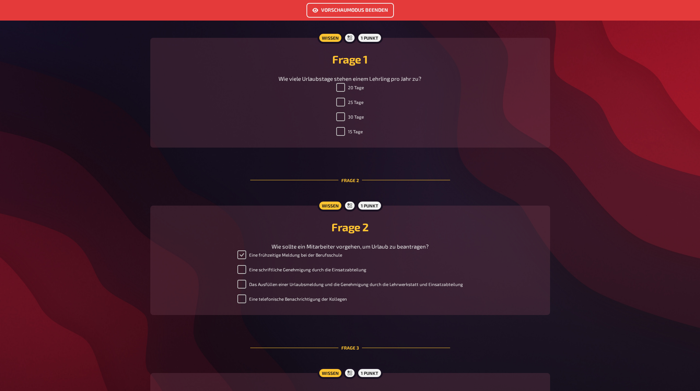
click at [241, 255] on input "Eine frühzeitige Meldung bei der Berufsschule" at bounding box center [241, 255] width 9 height 9
checkbox input "false"
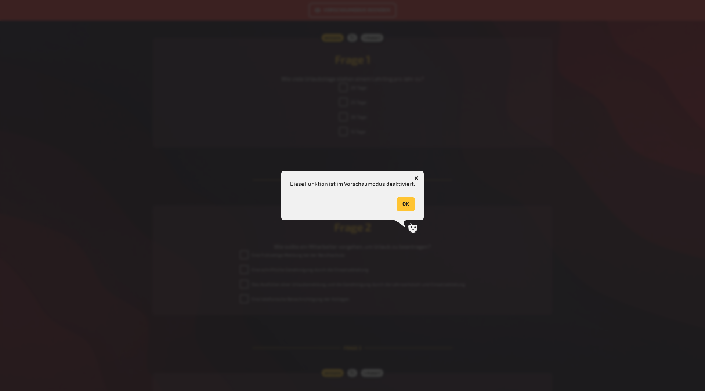
click at [408, 202] on button "OK" at bounding box center [406, 204] width 18 height 15
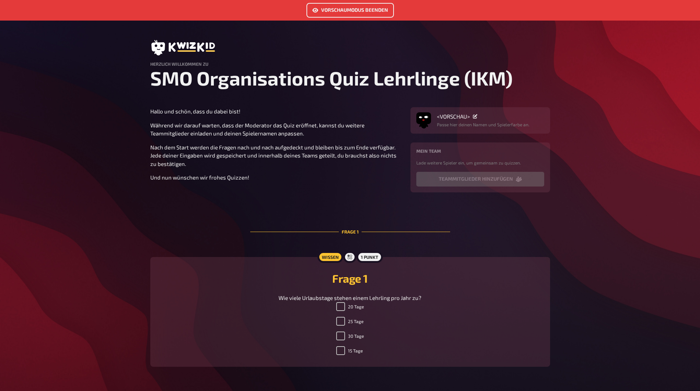
scroll to position [0, 0]
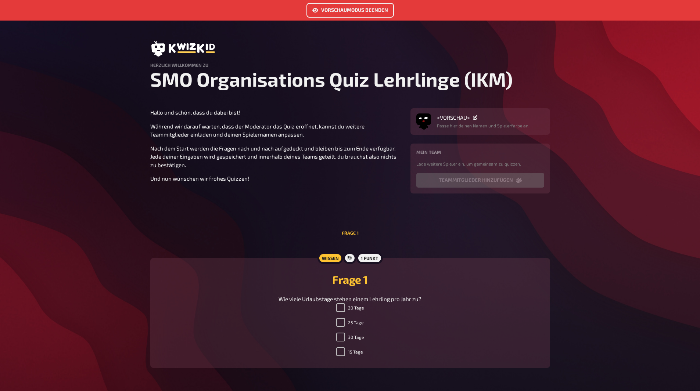
click at [324, 8] on button "Vorschaumodus beenden" at bounding box center [349, 10] width 87 height 15
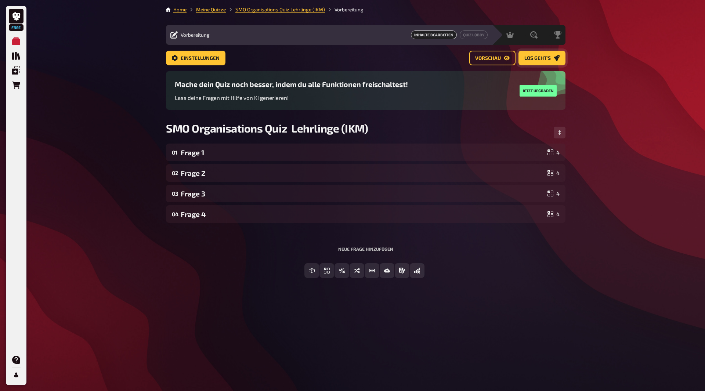
click at [534, 59] on span "Los geht's" at bounding box center [538, 58] width 26 height 5
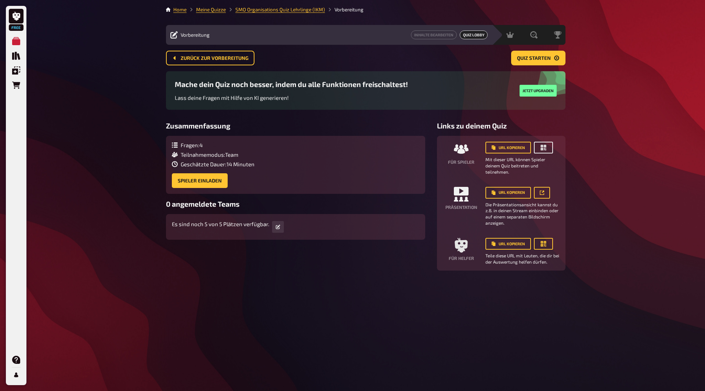
click at [541, 146] on icon "button" at bounding box center [543, 147] width 7 height 7
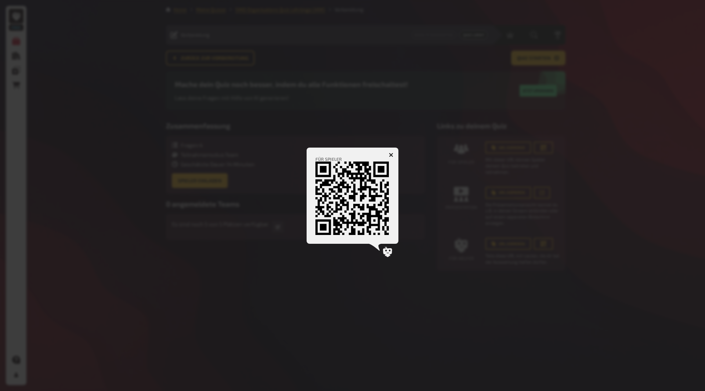
click at [394, 154] on button "button" at bounding box center [391, 155] width 12 height 12
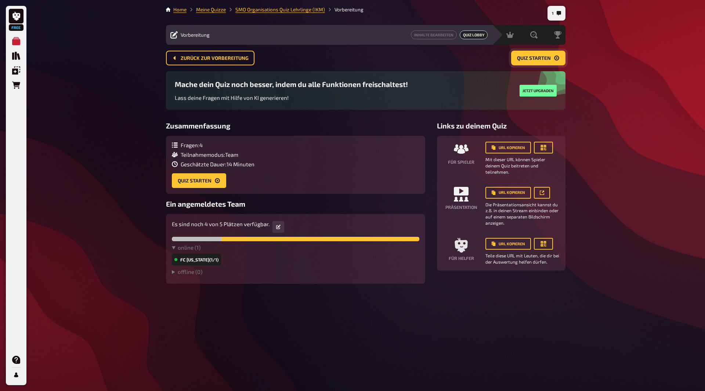
click at [541, 55] on button "Quiz starten" at bounding box center [538, 58] width 54 height 15
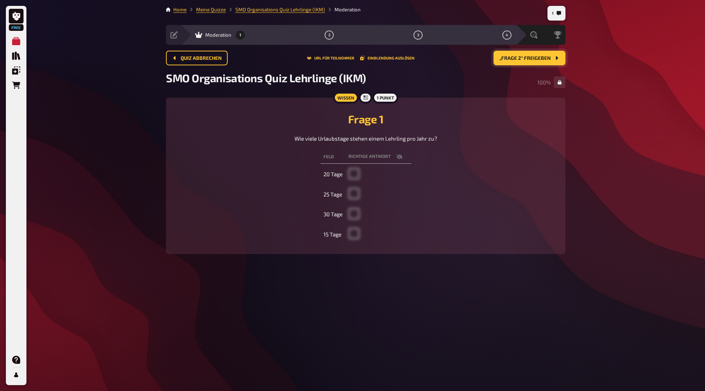
click at [542, 56] on span "„Frage 2“ freigeben" at bounding box center [525, 58] width 51 height 5
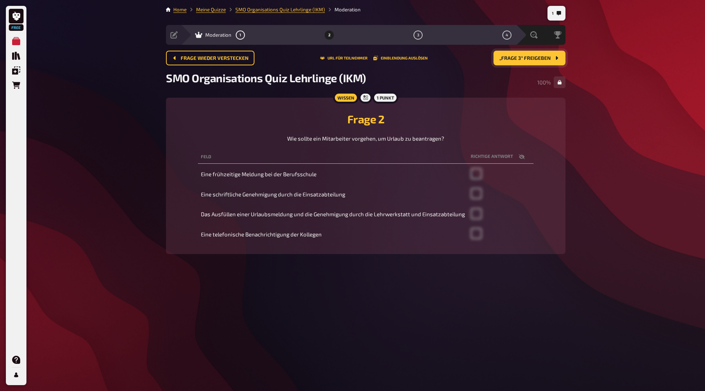
click at [504, 156] on th "Richtige Antwort" at bounding box center [501, 157] width 66 height 14
click at [523, 154] on icon "button" at bounding box center [522, 157] width 6 height 6
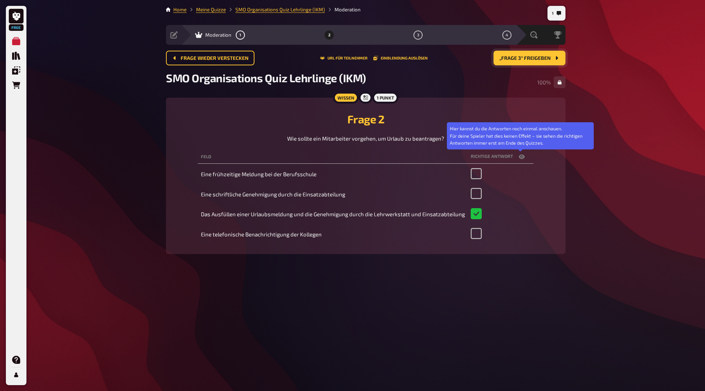
click at [523, 154] on icon "button" at bounding box center [522, 157] width 6 height 6
checkbox input "false"
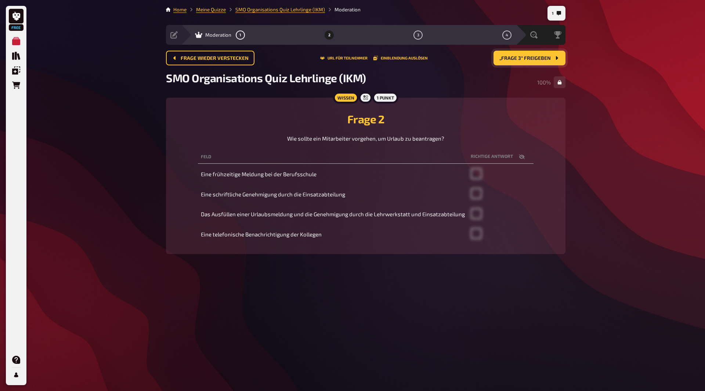
click at [533, 57] on span "„Frage 3“ freigeben" at bounding box center [525, 58] width 51 height 5
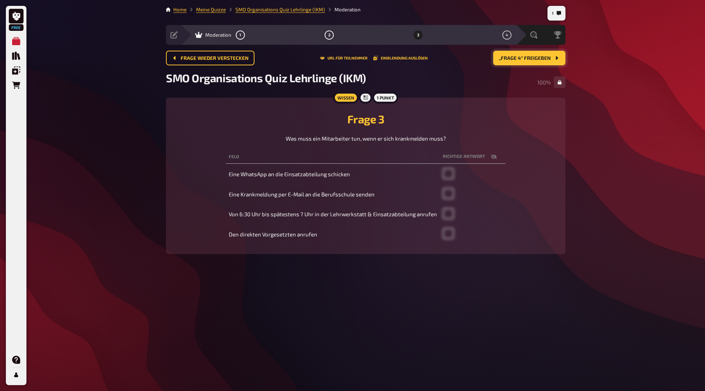
click at [535, 54] on button "„Frage 4“ freigeben" at bounding box center [529, 58] width 72 height 15
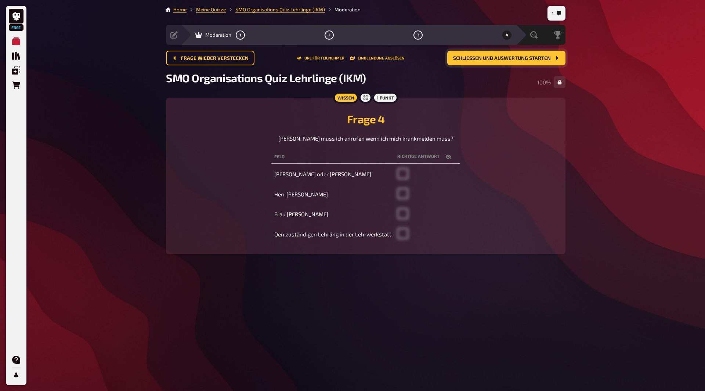
click at [531, 60] on span "Schließen und Auswertung starten" at bounding box center [502, 58] width 98 height 5
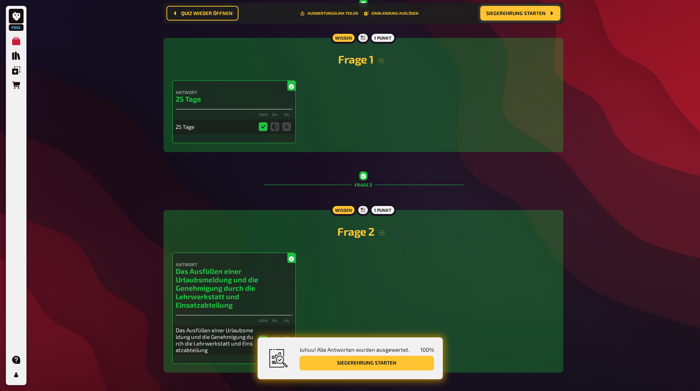
scroll to position [153, 0]
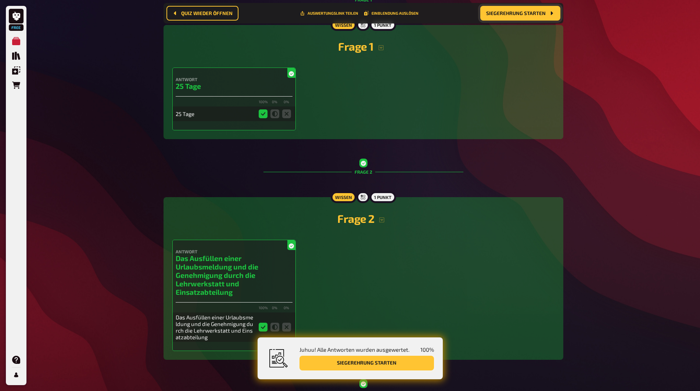
click at [357, 364] on button "Siegerehrung starten" at bounding box center [366, 363] width 134 height 15
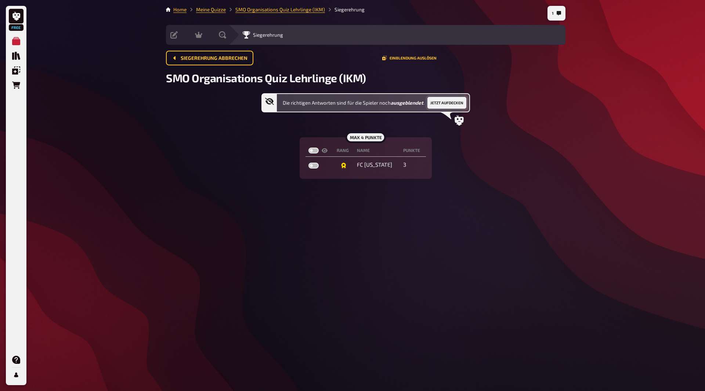
click at [460, 102] on button "Jetzt aufdecken" at bounding box center [447, 103] width 39 height 12
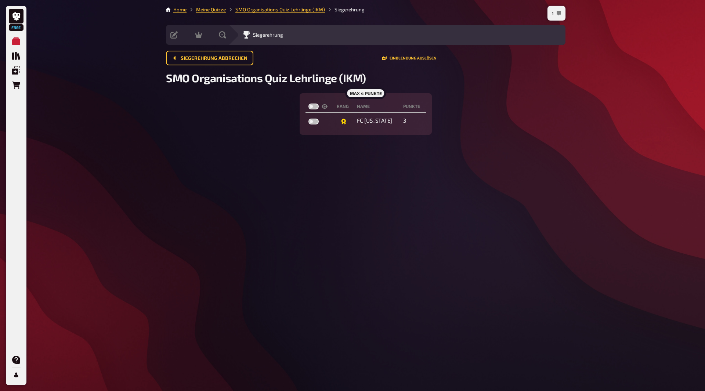
click at [559, 14] on icon "1" at bounding box center [559, 13] width 4 height 4
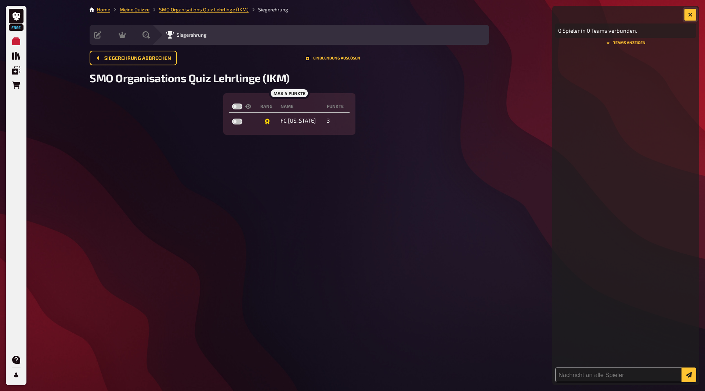
click at [692, 13] on icon "button" at bounding box center [690, 14] width 7 height 7
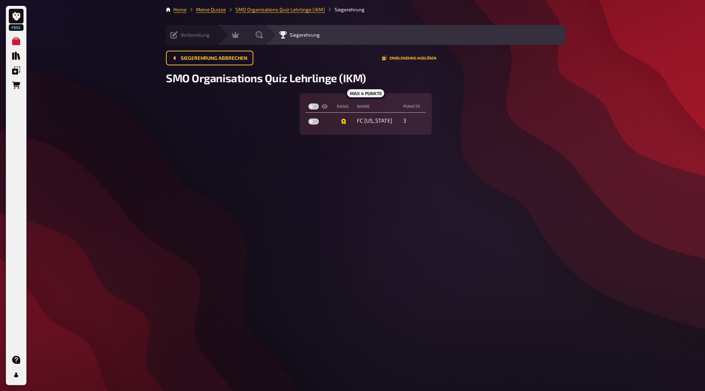
click at [179, 33] on div "Vorbereitung" at bounding box center [189, 34] width 39 height 7
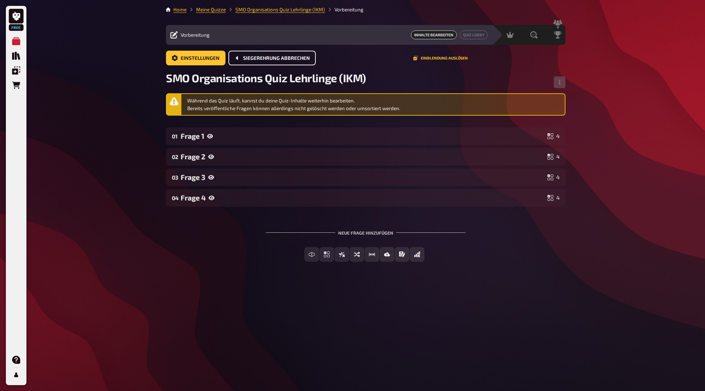
click at [288, 60] on span "Siegerehrung abbrechen" at bounding box center [276, 58] width 67 height 5
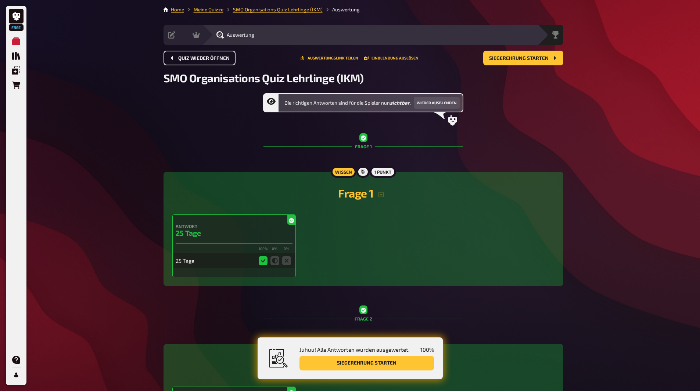
click at [218, 60] on span "Quiz wieder öffnen" at bounding box center [203, 58] width 51 height 5
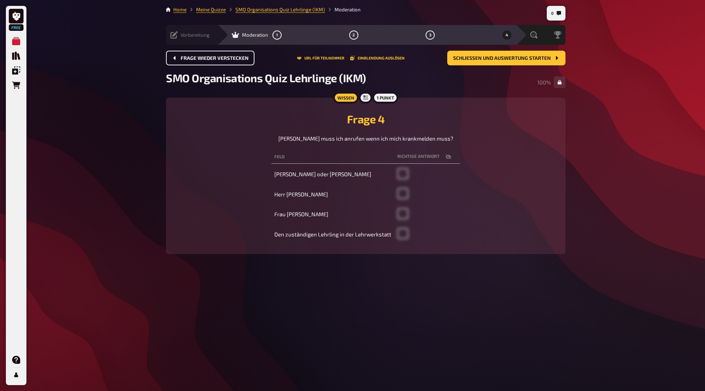
click at [172, 40] on div "Vorbereitung Inhalte Bearbeiten Quiz Lobby" at bounding box center [191, 35] width 51 height 20
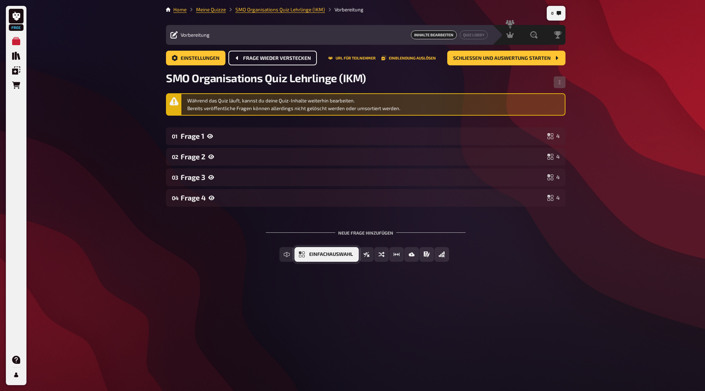
click at [341, 253] on span "Einfachauswahl" at bounding box center [331, 254] width 44 height 5
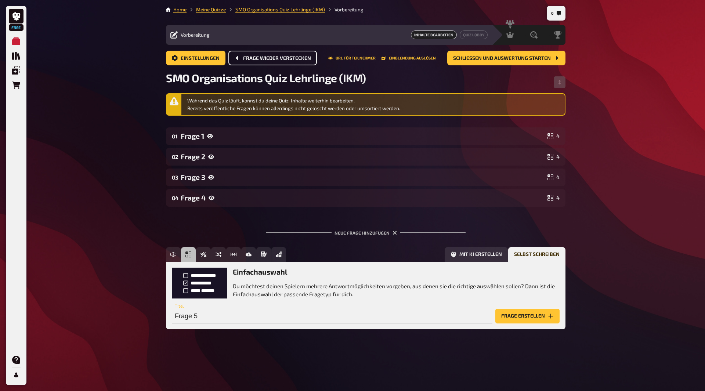
click at [520, 317] on button "Frage erstellen" at bounding box center [528, 316] width 64 height 15
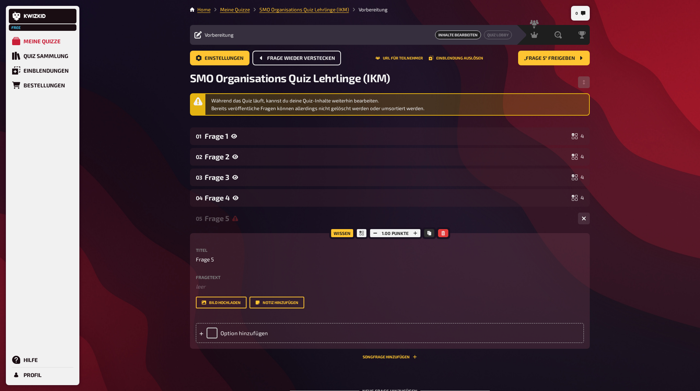
click at [96, 41] on div "Free Meine Quizze Quiz Sammlung Einblendungen Bestellungen Hilfe Profil 0 Home …" at bounding box center [350, 233] width 700 height 467
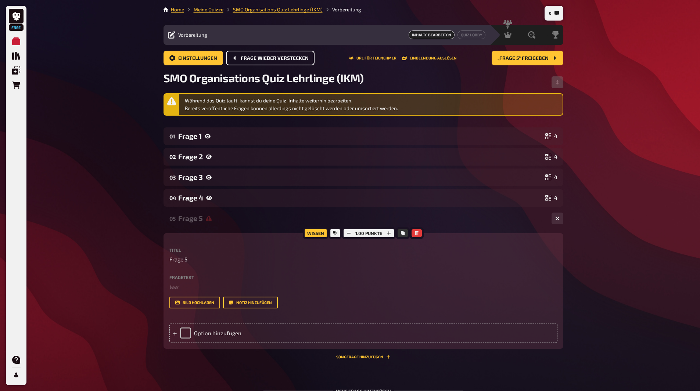
click at [122, 188] on div "Free Meine Quizze Quiz Sammlung Einblendungen Bestellungen Hilfe Profil 0 Home …" at bounding box center [350, 233] width 700 height 467
click at [459, 36] on button "Quiz Lobby" at bounding box center [471, 34] width 28 height 9
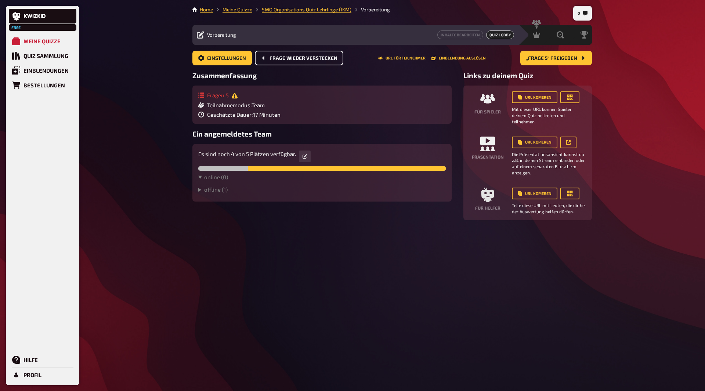
click at [275, 109] on div "Fragen : 5 Teilnahmemodus : Team Geschätzte Dauer : 17 Minuten" at bounding box center [239, 104] width 82 height 26
click at [222, 97] on div "Fragen : 5" at bounding box center [239, 94] width 82 height 7
click at [310, 108] on div "Fragen : 5 Teilnahmemodus : Team Geschätzte Dauer : 17 Minuten" at bounding box center [322, 104] width 248 height 26
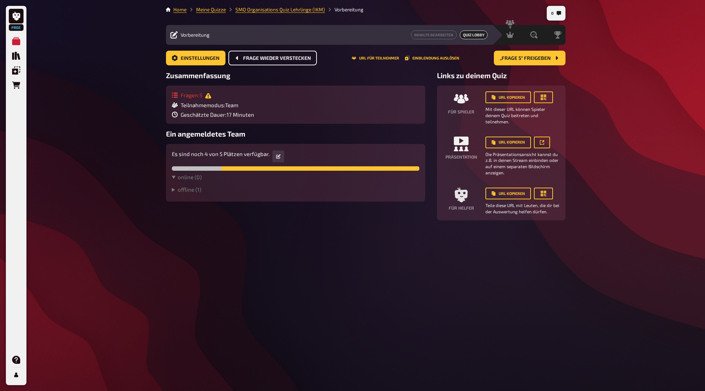
click at [211, 110] on div "Fragen : 5 Teilnahmemodus : Team Geschätzte Dauer : 17 Minuten" at bounding box center [213, 104] width 82 height 26
click at [245, 162] on div "Es sind noch 4 von 5 Plätzen verfügbar." at bounding box center [296, 157] width 248 height 14
click at [278, 155] on icon "button" at bounding box center [278, 156] width 4 height 4
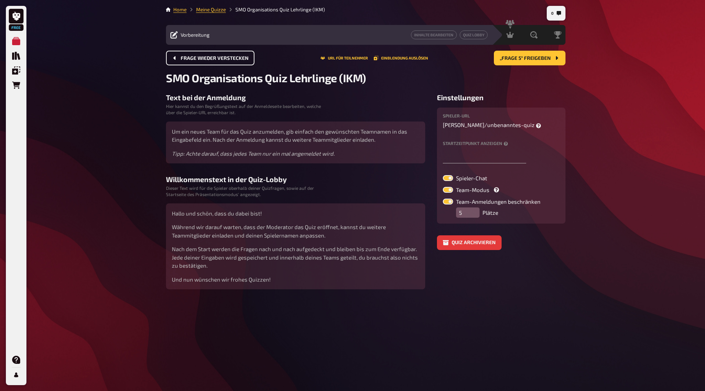
click at [198, 31] on div "Vorbereitung" at bounding box center [189, 34] width 39 height 7
click at [199, 35] on span "Vorbereitung" at bounding box center [195, 35] width 29 height 6
click at [207, 58] on span "Frage wieder verstecken" at bounding box center [215, 58] width 68 height 5
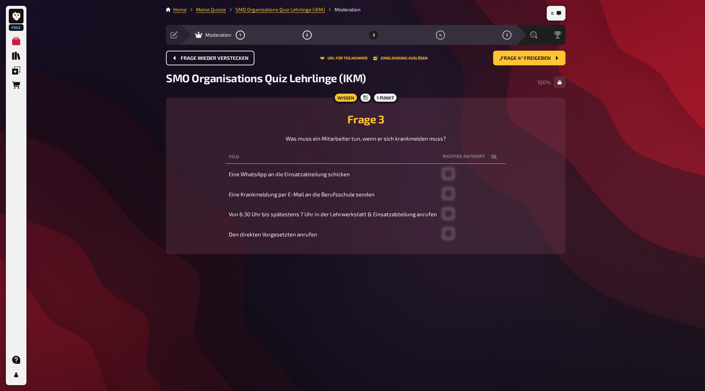
click at [207, 58] on span "Frage wieder verstecken" at bounding box center [215, 58] width 68 height 5
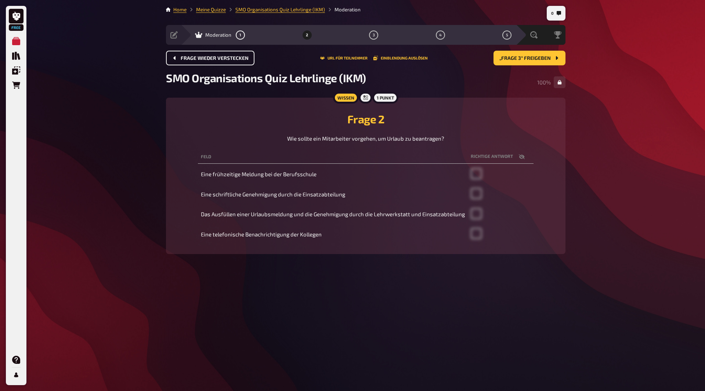
click at [207, 58] on span "Frage wieder verstecken" at bounding box center [215, 58] width 68 height 5
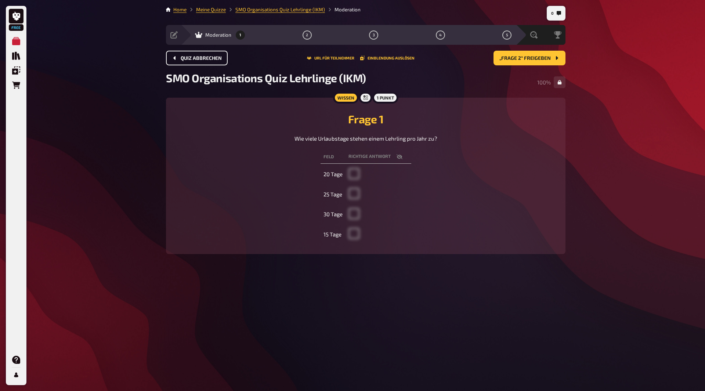
click at [207, 58] on span "Quiz abbrechen" at bounding box center [201, 58] width 41 height 5
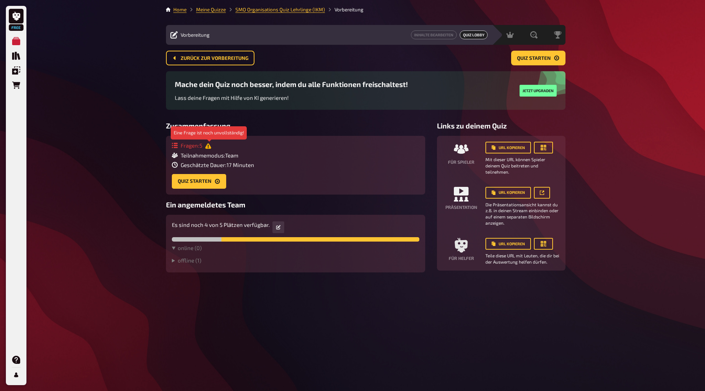
click at [211, 149] on icon at bounding box center [208, 146] width 6 height 6
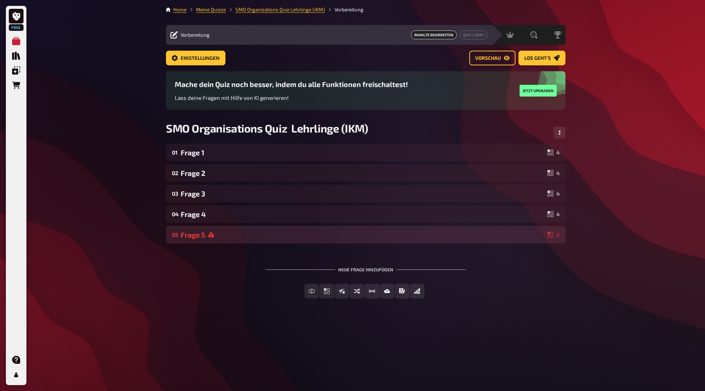
click at [222, 235] on div "Frage 5" at bounding box center [363, 235] width 364 height 8
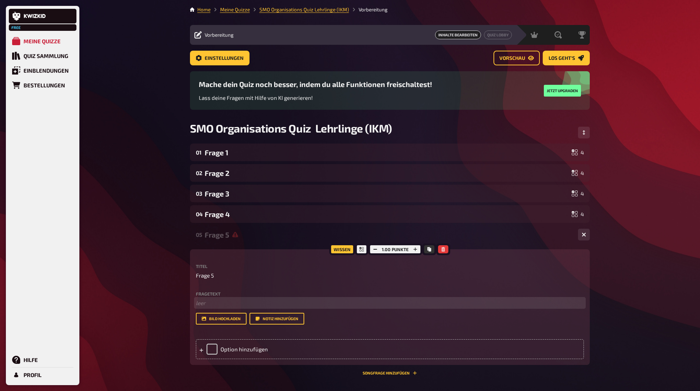
click at [207, 303] on p "﻿ leer" at bounding box center [390, 303] width 388 height 8
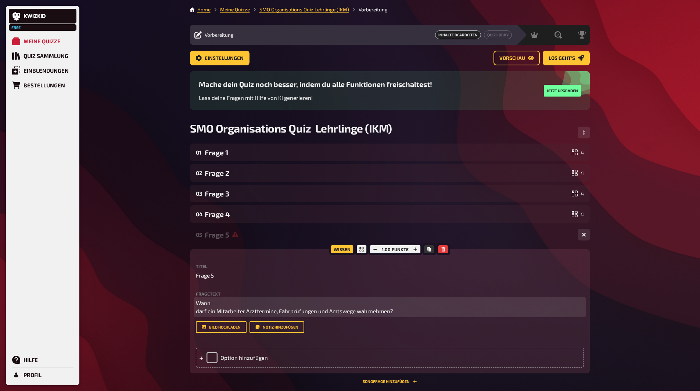
click at [198, 306] on p "Wann darf ein Mitarbeiter Arzttermine, Fahrprüfungen und Amtswege wahrnehmen?" at bounding box center [390, 307] width 388 height 17
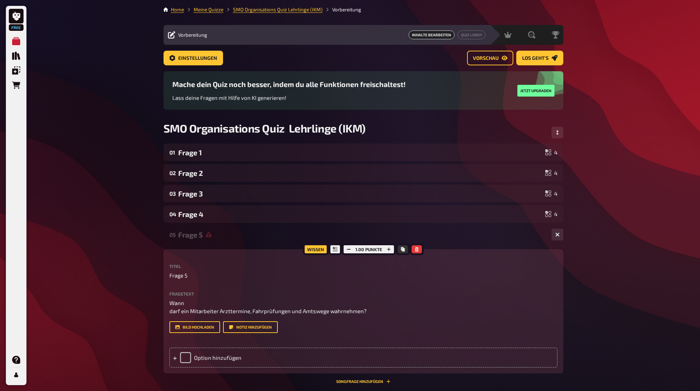
click at [169, 310] on div "Wissen 1.00 Punkte Titel Frage 5 Fragetext Wann darf ein Mitarbeiter Arzttermin…" at bounding box center [363, 311] width 400 height 124
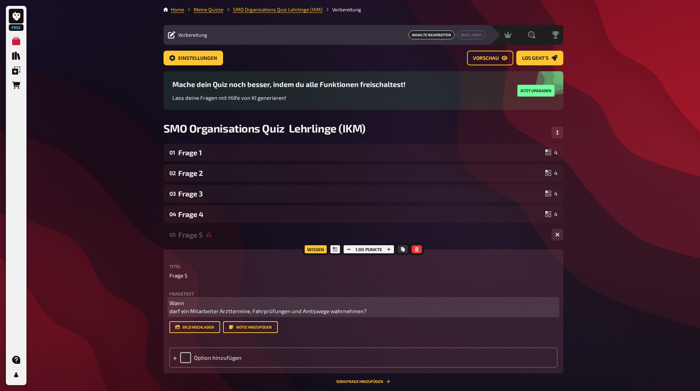
click at [169, 312] on span "Wann darf ein Mitarbeiter Arzttermine, Fahrprüfungen und Amtswege wahrnehmen?" at bounding box center [267, 307] width 197 height 15
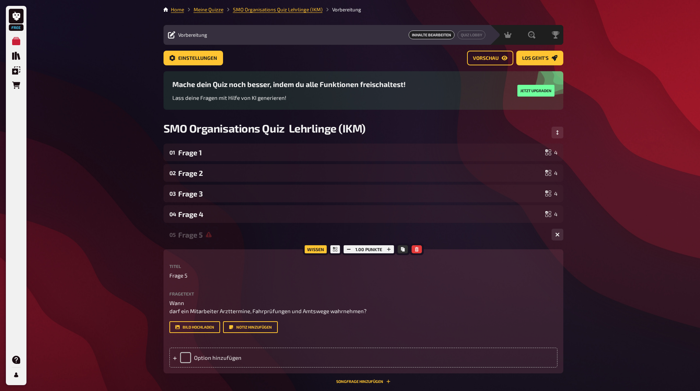
click at [168, 313] on div "Wissen 1.00 Punkte Titel Frage 5 Fragetext Wann darf ein Mitarbeiter Arzttermin…" at bounding box center [363, 311] width 400 height 124
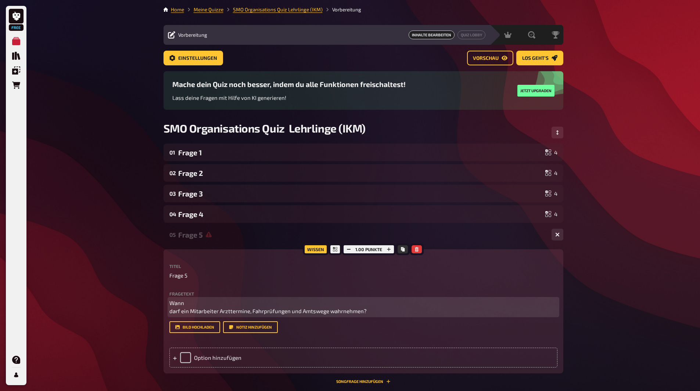
click at [169, 313] on span "Wann darf ein Mitarbeiter Arzttermine, Fahrprüfungen und Amtswege wahrnehmen?" at bounding box center [267, 307] width 197 height 15
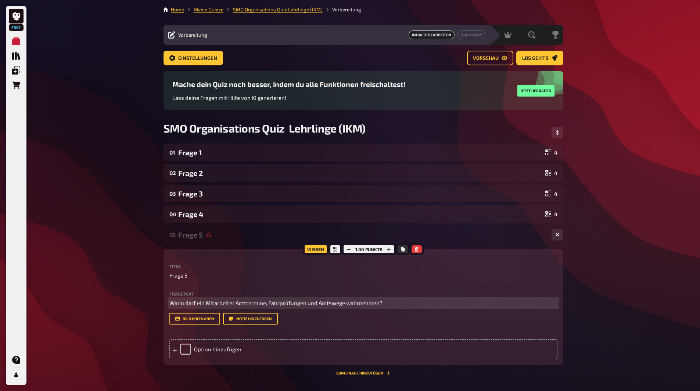
click at [174, 307] on p "Wann darf ein Mitarbeiter Arzttermine, Fahrprüfungen und Amtswege wahrnehmen?" at bounding box center [363, 303] width 388 height 8
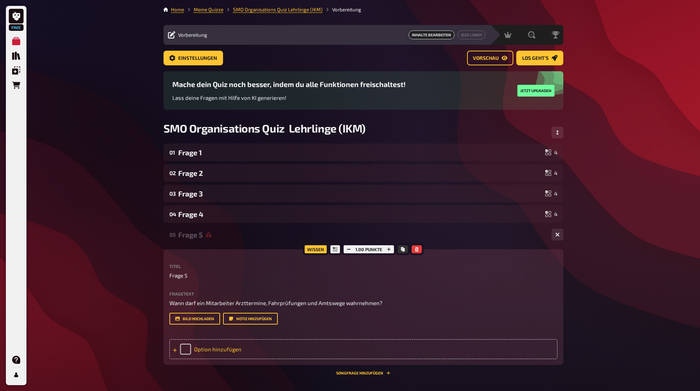
click at [258, 348] on div "Option hinzufügen" at bounding box center [363, 349] width 388 height 20
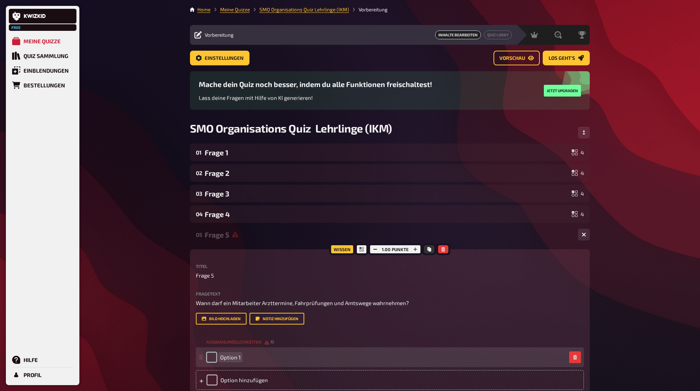
click at [235, 359] on span "Option 1" at bounding box center [230, 357] width 21 height 7
click at [241, 357] on div "Option 1" at bounding box center [386, 357] width 360 height 11
paste span
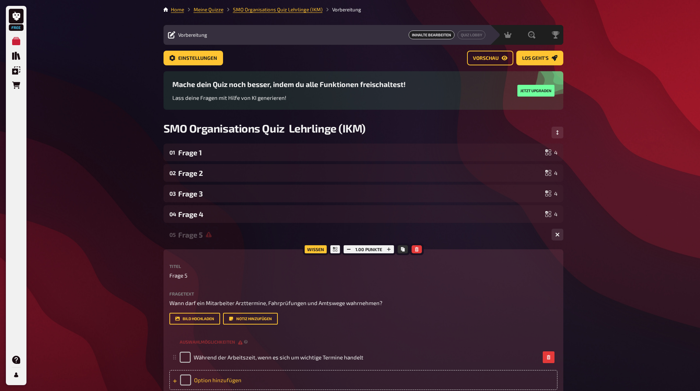
click at [222, 379] on div "Option hinzufügen" at bounding box center [363, 380] width 388 height 20
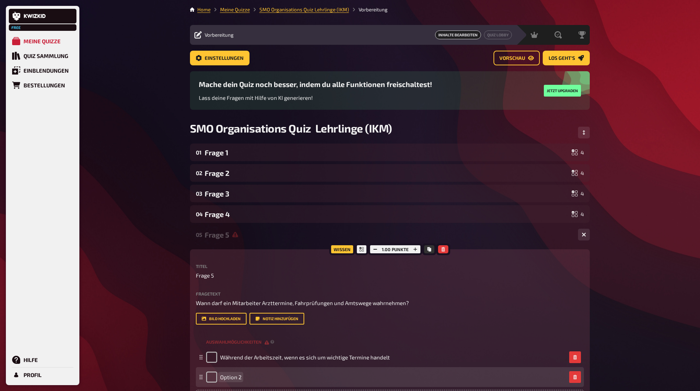
click at [241, 378] on span "Option 2" at bounding box center [230, 377] width 21 height 7
paste span
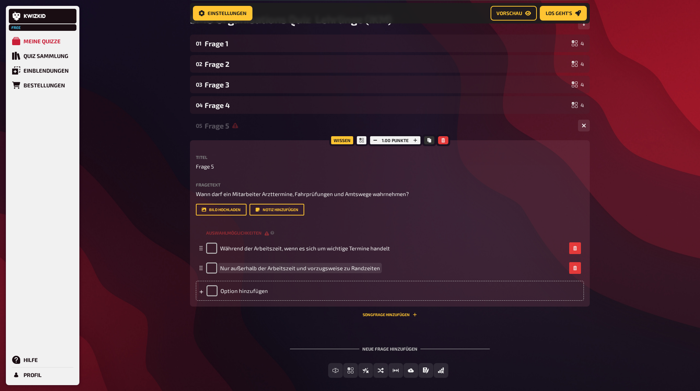
scroll to position [116, 0]
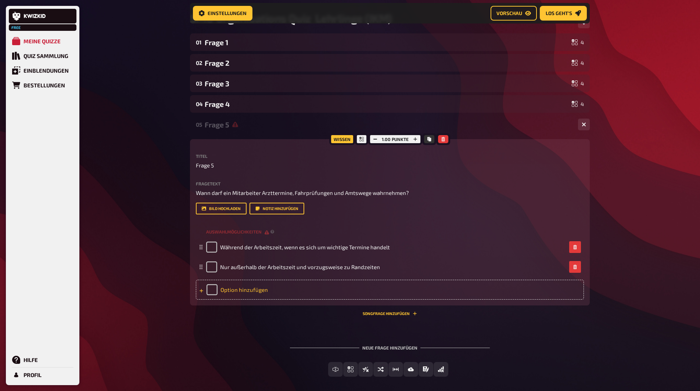
click at [230, 292] on div "Option hinzufügen" at bounding box center [390, 290] width 388 height 20
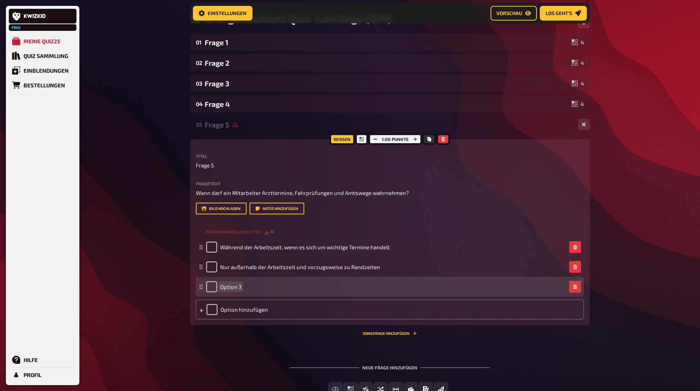
click at [240, 287] on span "Option 3" at bounding box center [230, 287] width 21 height 7
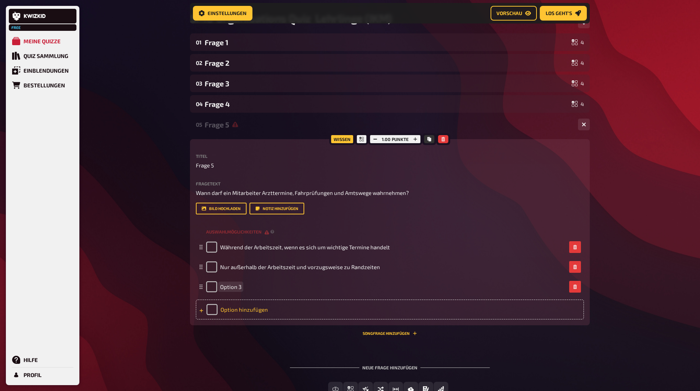
paste span
click at [228, 310] on div "Option hinzufügen" at bounding box center [390, 310] width 388 height 20
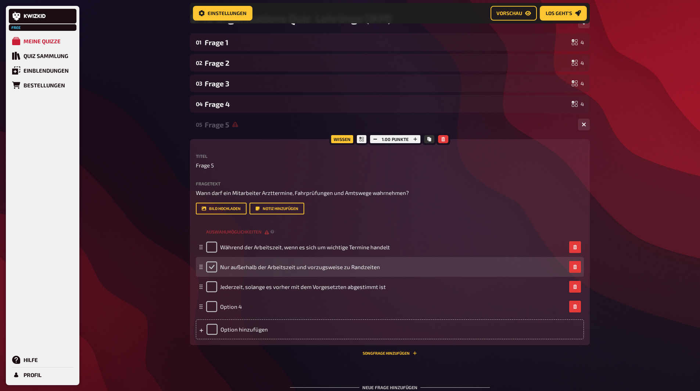
click at [210, 268] on input "checkbox" at bounding box center [211, 267] width 11 height 11
checkbox input "true"
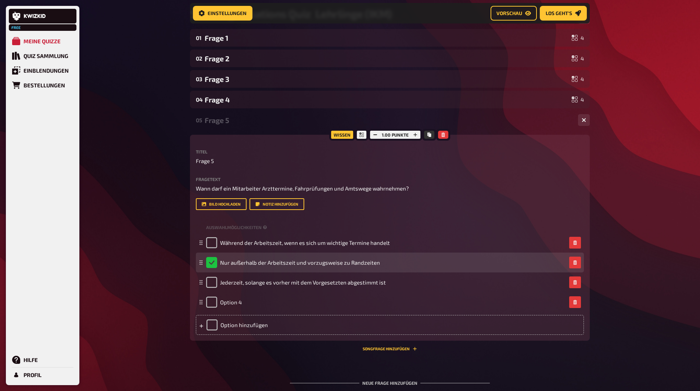
scroll to position [122, 0]
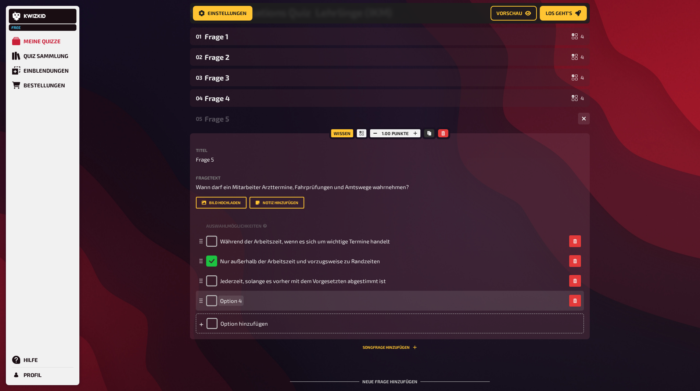
click at [239, 299] on span "Option 4" at bounding box center [231, 301] width 22 height 7
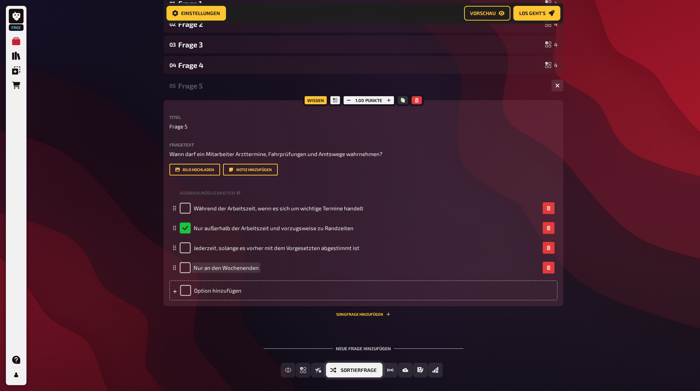
scroll to position [188, 0]
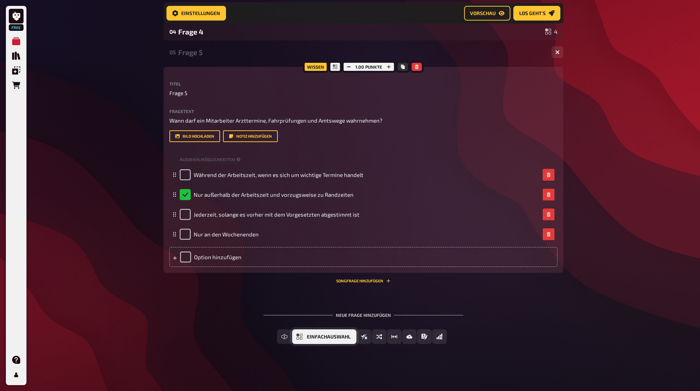
click at [313, 337] on span "Einfachauswahl" at bounding box center [329, 337] width 44 height 5
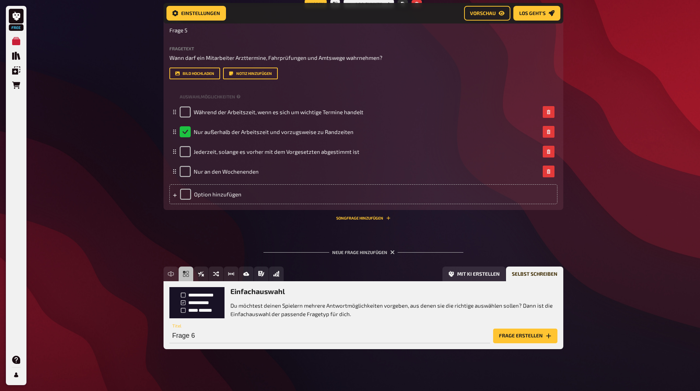
scroll to position [256, 0]
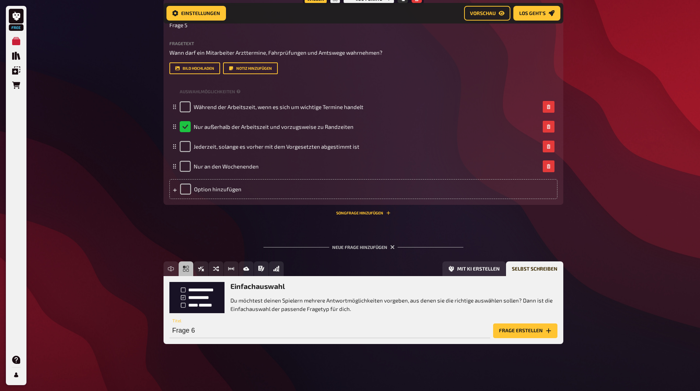
click at [534, 327] on button "Frage erstellen" at bounding box center [525, 331] width 64 height 15
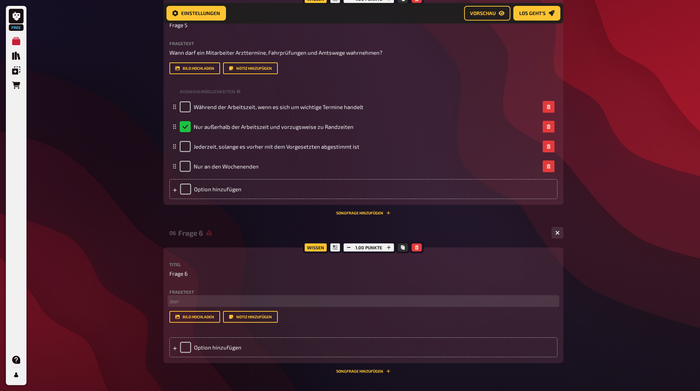
click at [180, 303] on p "﻿ leer" at bounding box center [363, 301] width 388 height 8
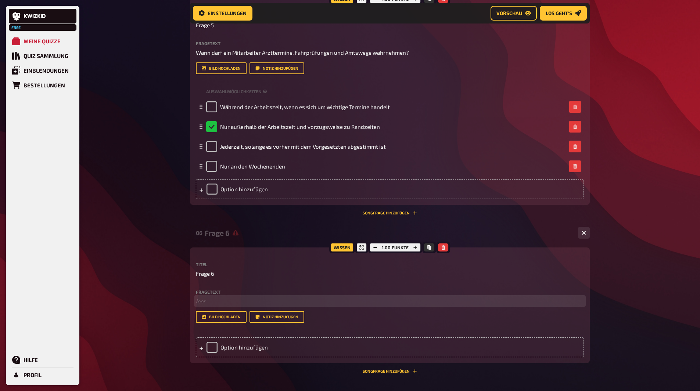
click at [209, 298] on p "﻿ leer" at bounding box center [390, 301] width 388 height 8
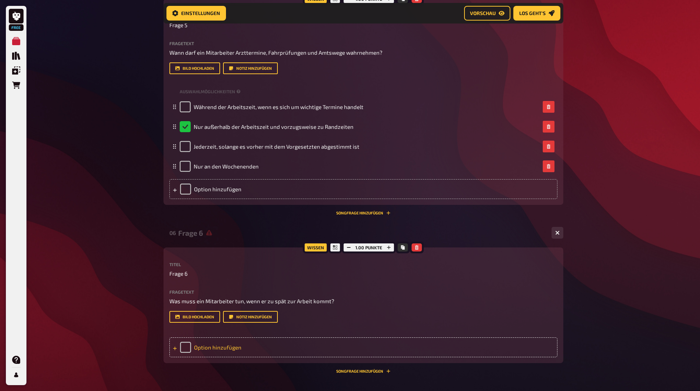
click at [219, 348] on div "Option hinzufügen" at bounding box center [363, 348] width 388 height 20
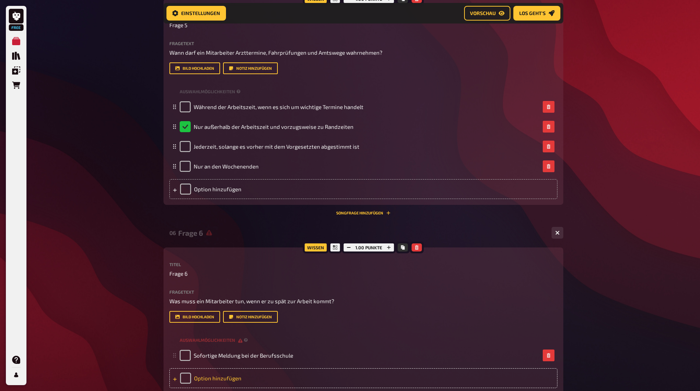
click at [219, 379] on div "Option hinzufügen" at bounding box center [363, 378] width 388 height 20
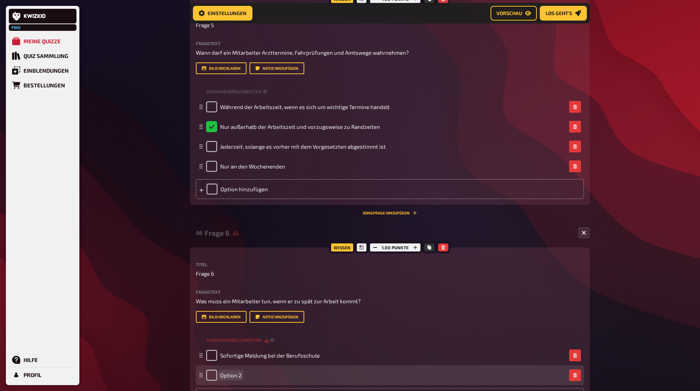
click at [236, 373] on span "Option 2" at bounding box center [230, 375] width 21 height 7
paste span
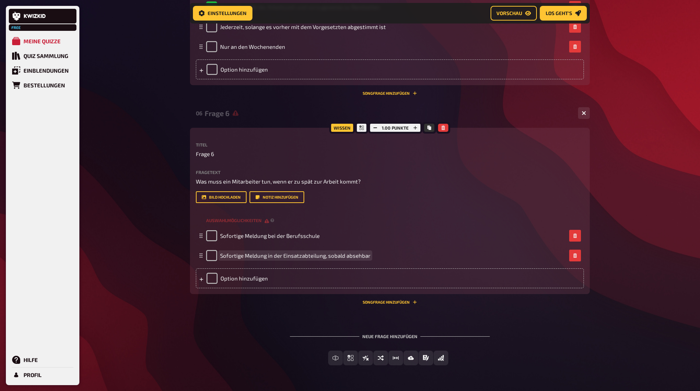
scroll to position [397, 0]
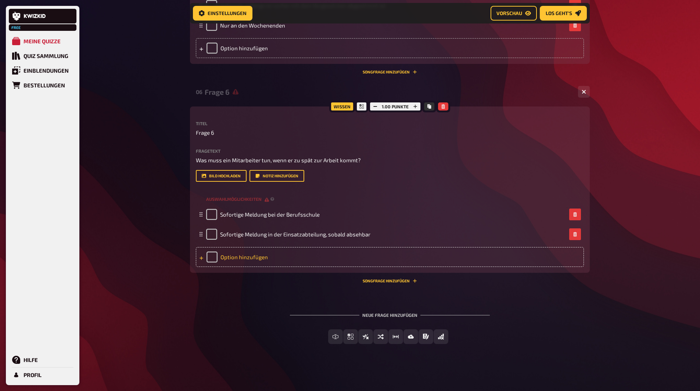
click at [224, 258] on div "Option hinzufügen" at bounding box center [390, 257] width 388 height 20
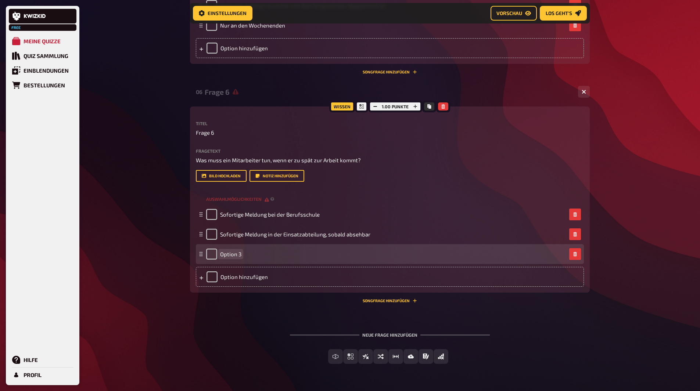
click at [244, 255] on div "Option 3" at bounding box center [386, 254] width 360 height 11
paste span
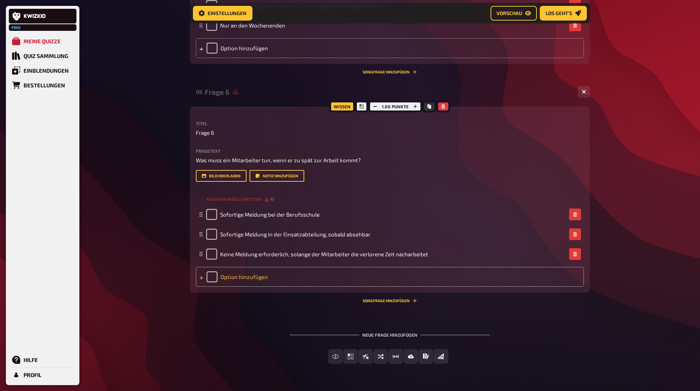
click at [227, 273] on div "Option hinzufügen" at bounding box center [390, 277] width 388 height 20
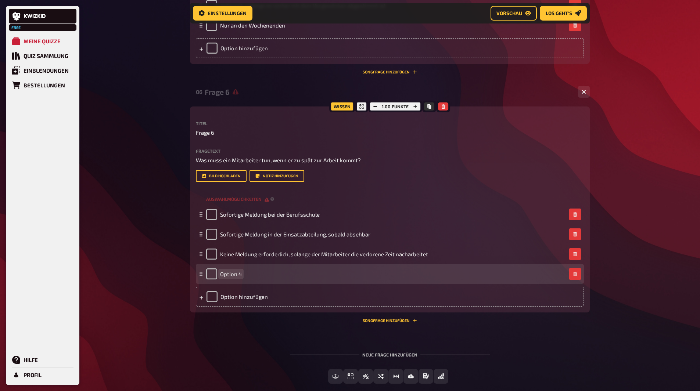
click at [227, 274] on span "Option 4" at bounding box center [231, 274] width 22 height 7
paste span
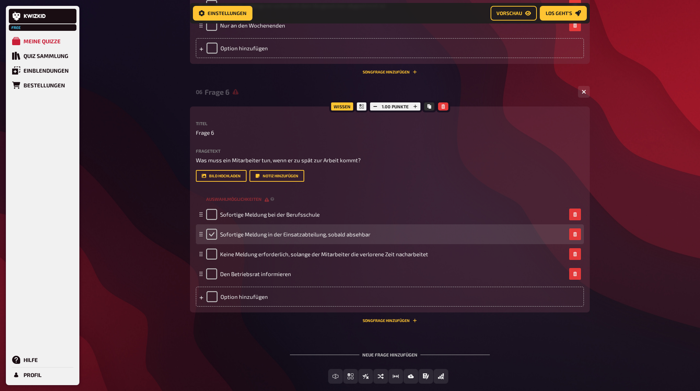
click at [212, 236] on input "checkbox" at bounding box center [211, 234] width 11 height 11
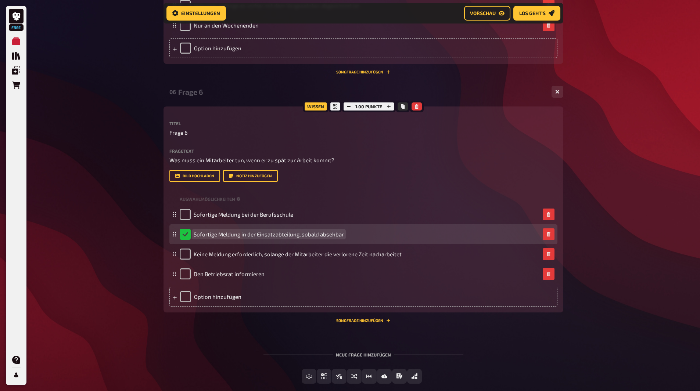
click at [199, 237] on span "Sofortige Meldung in der Einsatzabteilung, sobald absehbar" at bounding box center [269, 234] width 150 height 7
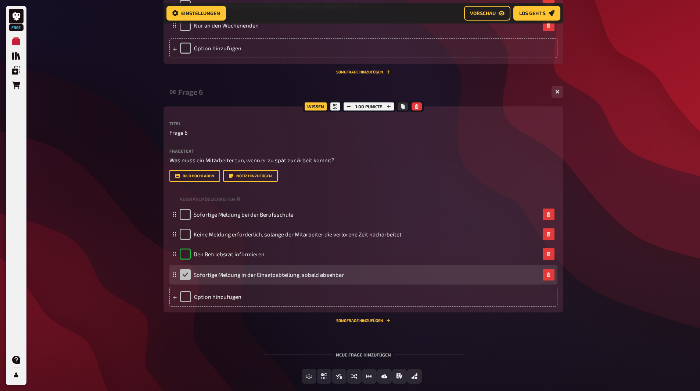
drag, startPoint x: 173, startPoint y: 236, endPoint x: 173, endPoint y: 276, distance: 40.4
click at [173, 276] on rect at bounding box center [173, 276] width 1 height 1
checkbox input "false"
checkbox input "true"
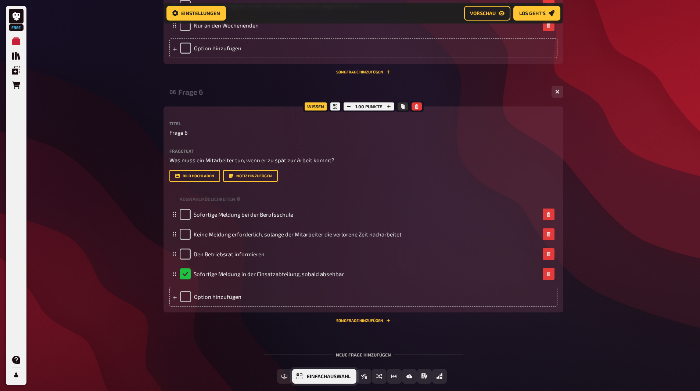
click at [323, 376] on span "Einfachauswahl" at bounding box center [329, 376] width 44 height 5
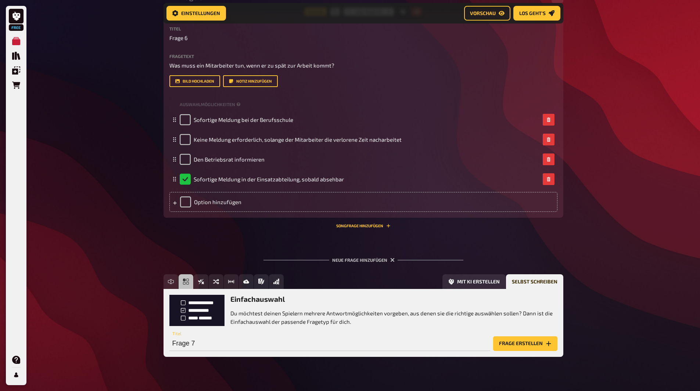
scroll to position [505, 0]
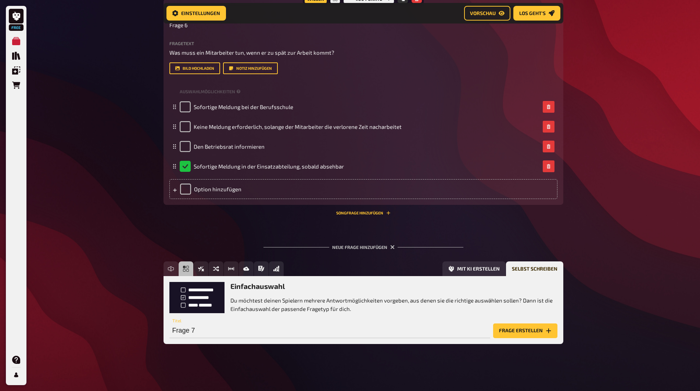
click at [532, 332] on button "Frage erstellen" at bounding box center [525, 331] width 64 height 15
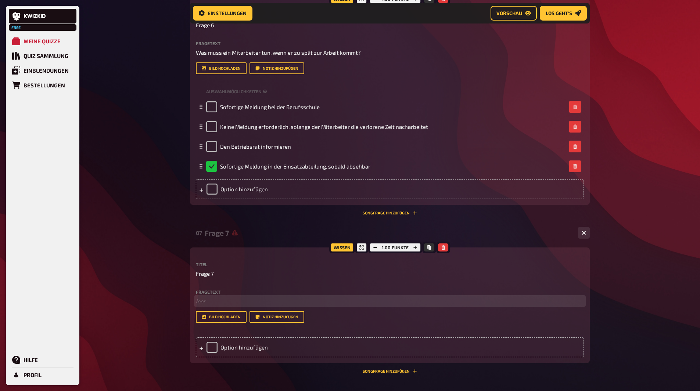
click at [203, 302] on p "﻿ leer" at bounding box center [390, 301] width 388 height 8
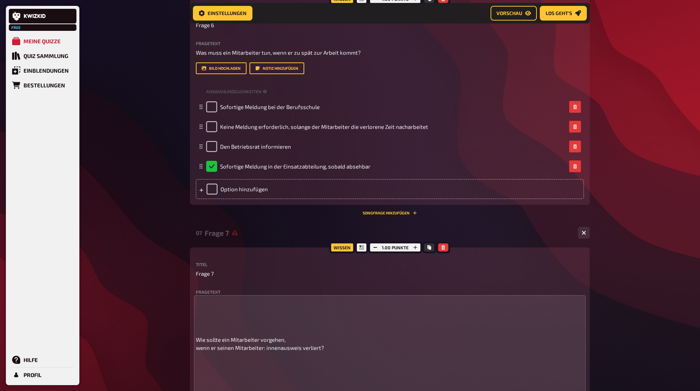
drag, startPoint x: 195, startPoint y: 335, endPoint x: 195, endPoint y: 340, distance: 4.4
click at [195, 339] on div "Wissen 1.00 Punkte Titel Frage 7 Fragetext Wie sollte ein Mitarbeiter vorgehen,…" at bounding box center [390, 361] width 400 height 226
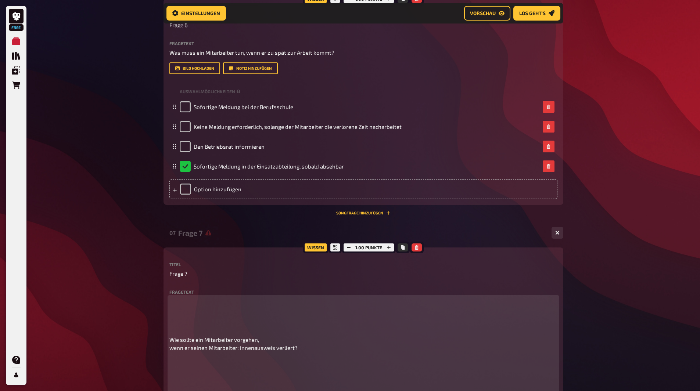
click at [169, 339] on span "Wie sollte ein Mitarbeiter vorgehen, wenn er seinen Mitarbeiter: innenausweis v…" at bounding box center [233, 343] width 128 height 15
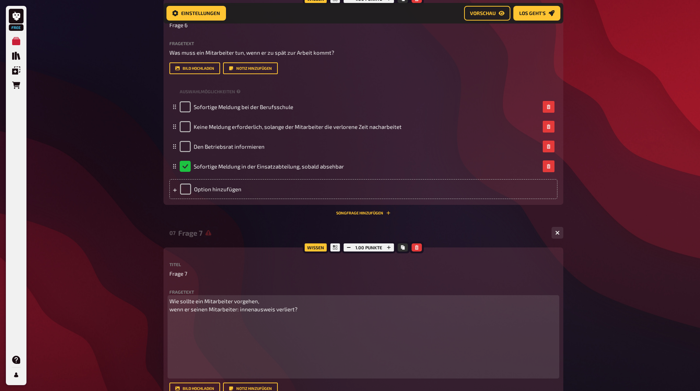
click at [169, 312] on span "Wie sollte ein Mitarbeiter vorgehen, wenn er seinen Mitarbeiter: innenausweis v…" at bounding box center [233, 305] width 128 height 15
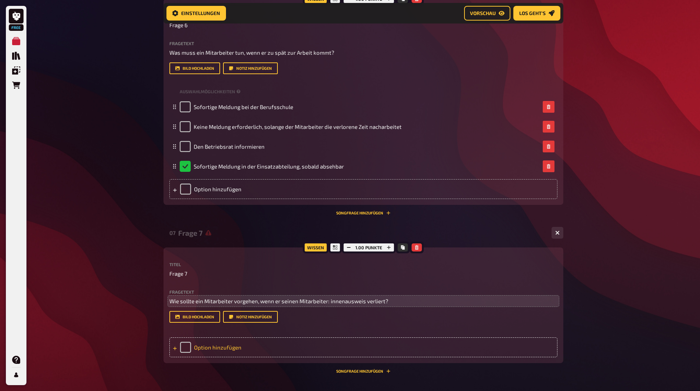
click at [202, 346] on div "Option hinzufügen" at bounding box center [363, 348] width 388 height 20
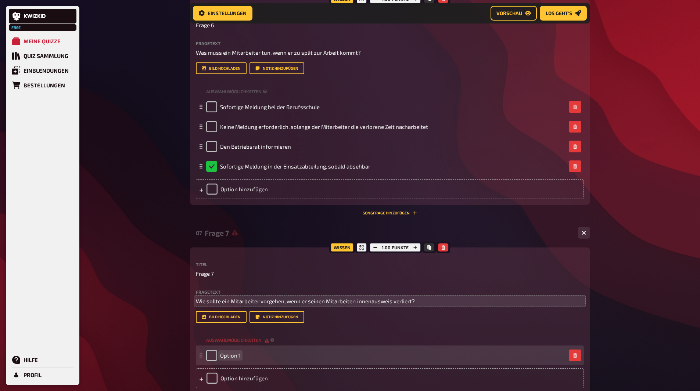
click at [230, 356] on span "Option 1" at bounding box center [230, 355] width 21 height 7
paste span
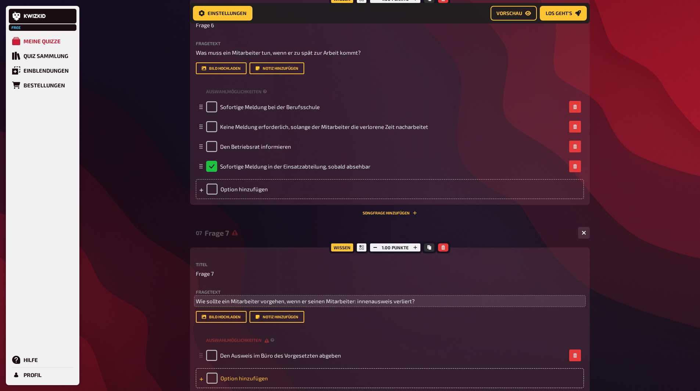
click at [227, 375] on div "Option hinzufügen" at bounding box center [390, 378] width 388 height 20
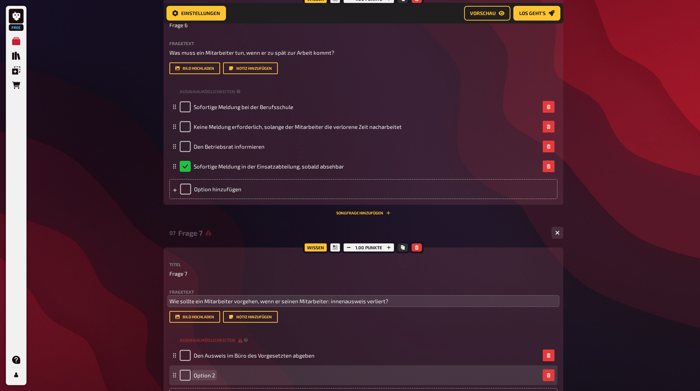
click at [201, 377] on span "Option 2" at bounding box center [204, 375] width 21 height 7
paste span
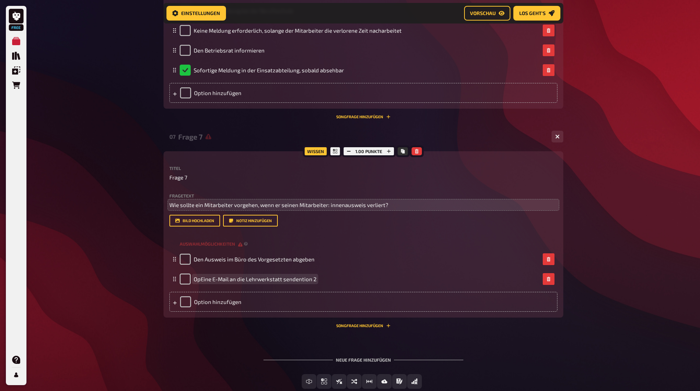
scroll to position [615, 0]
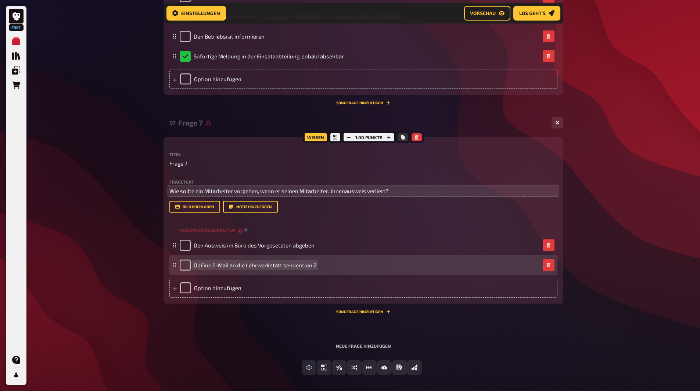
click at [199, 267] on span "OpEine E-Mail an die Lehrwerkstatt sendention 2" at bounding box center [255, 265] width 123 height 7
click at [309, 264] on div "Eine E-Mail an die Lehrwerkstatt sendention 2" at bounding box center [360, 265] width 360 height 11
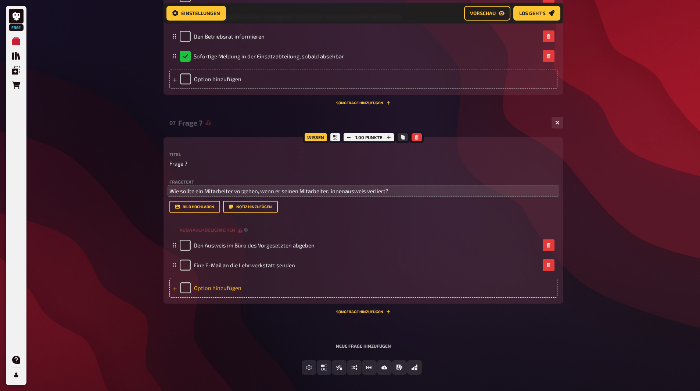
click at [223, 281] on div "Option hinzufügen" at bounding box center [363, 288] width 388 height 20
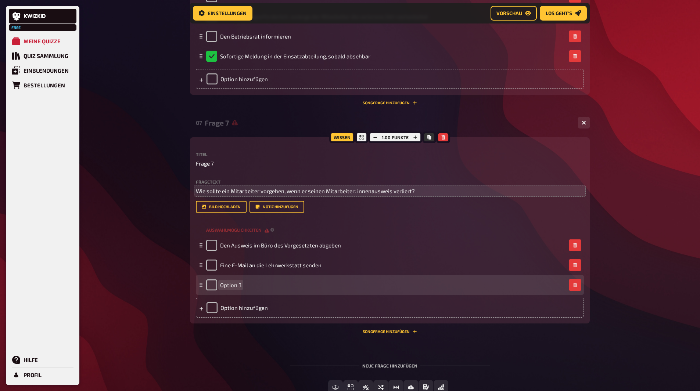
click at [238, 286] on span "Option 3" at bounding box center [230, 285] width 21 height 7
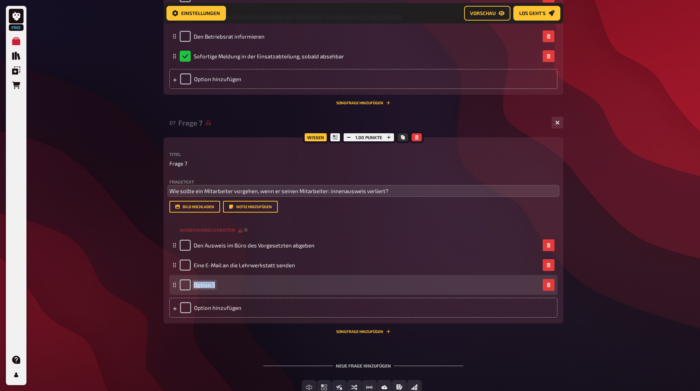
drag, startPoint x: 240, startPoint y: 285, endPoint x: 192, endPoint y: 287, distance: 47.8
click at [192, 287] on div "Option 3" at bounding box center [197, 285] width 35 height 11
paste span
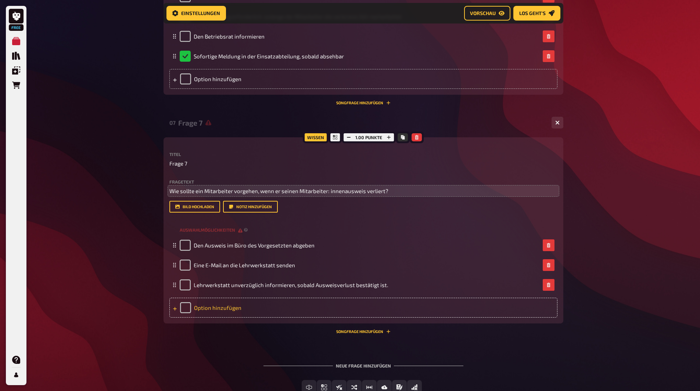
click at [232, 310] on div "Option hinzufügen" at bounding box center [363, 308] width 388 height 20
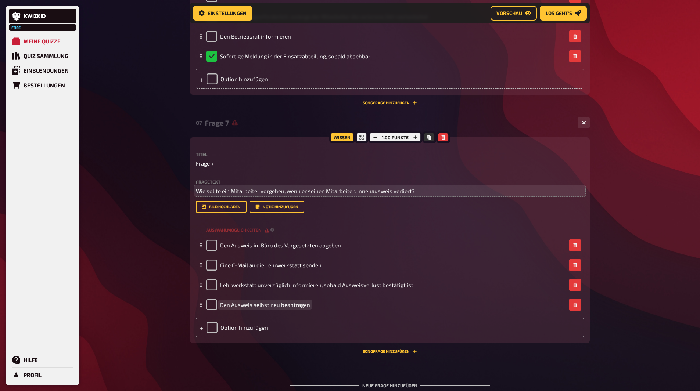
scroll to position [686, 0]
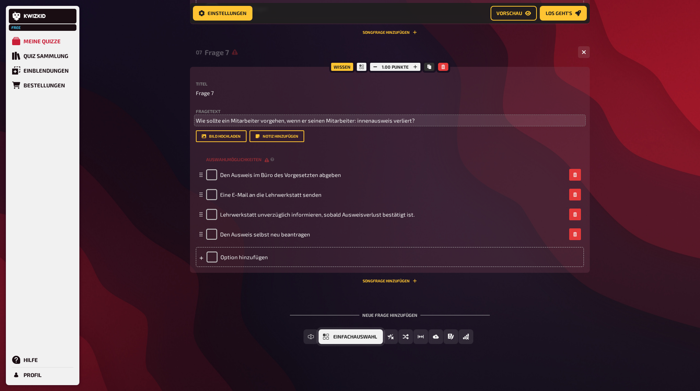
click at [351, 340] on button "Einfachauswahl" at bounding box center [350, 337] width 64 height 15
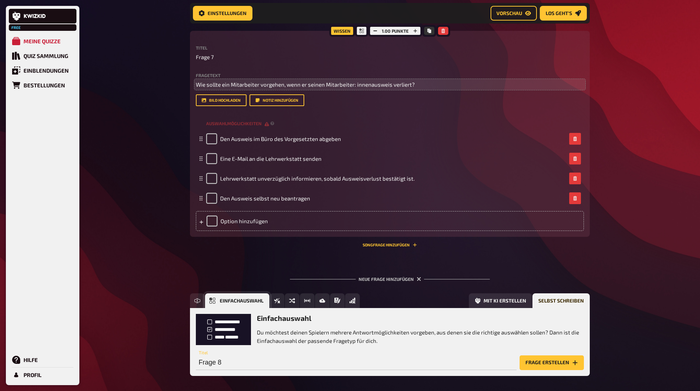
scroll to position [754, 0]
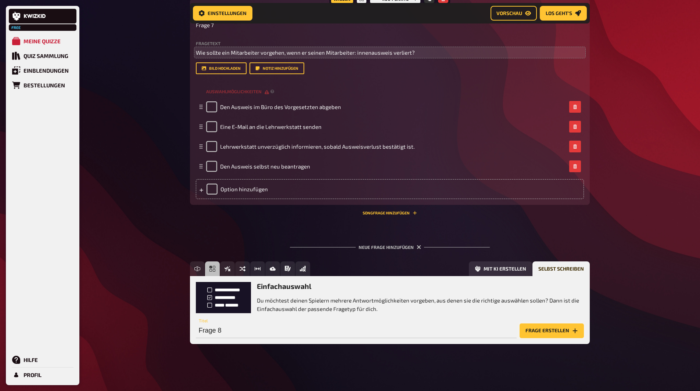
click at [534, 327] on button "Frage erstellen" at bounding box center [551, 331] width 64 height 15
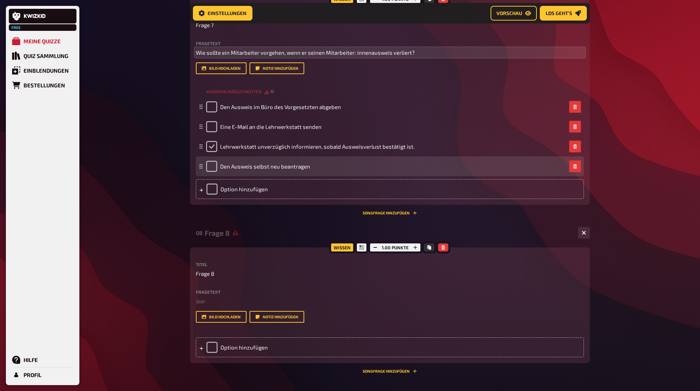
drag, startPoint x: 211, startPoint y: 148, endPoint x: 220, endPoint y: 157, distance: 12.7
click at [211, 148] on input "checkbox" at bounding box center [211, 146] width 11 height 11
checkbox input "true"
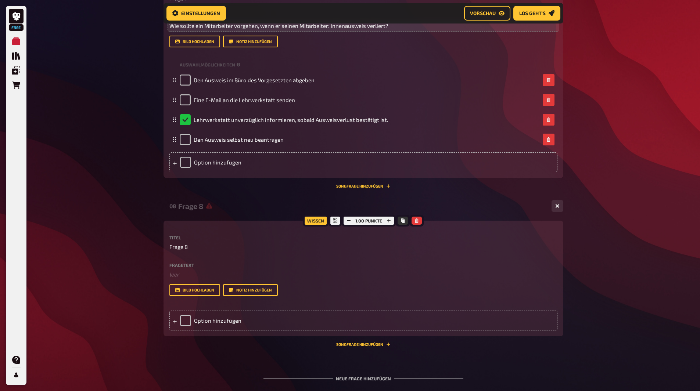
scroll to position [814, 0]
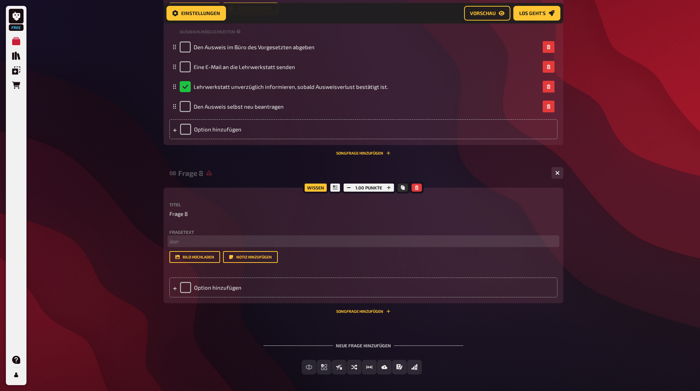
click at [185, 242] on p "﻿ leer" at bounding box center [363, 241] width 388 height 8
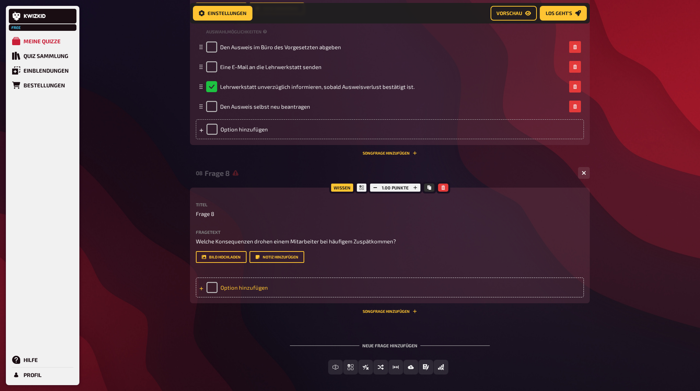
click at [238, 288] on div "Option hinzufügen" at bounding box center [390, 288] width 388 height 20
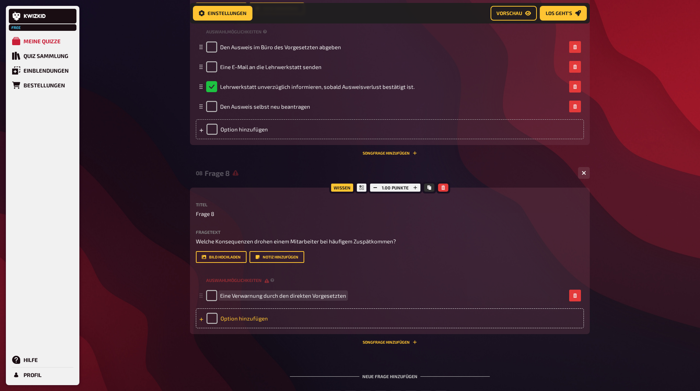
click at [243, 315] on div "Option hinzufügen" at bounding box center [390, 319] width 388 height 20
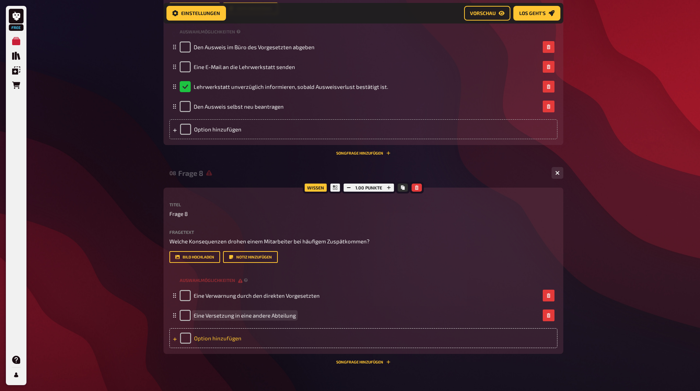
click at [210, 338] on div "Option hinzufügen" at bounding box center [363, 338] width 388 height 20
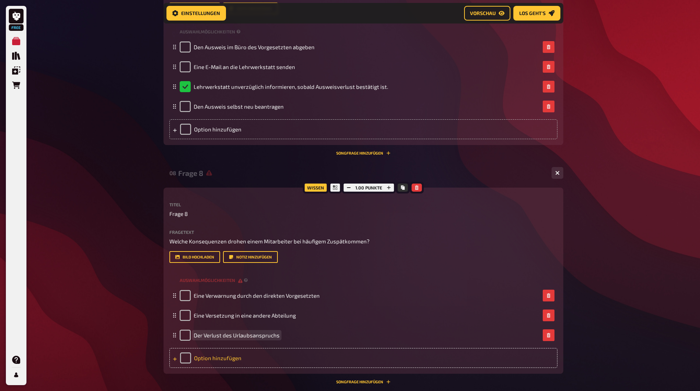
click at [198, 361] on div "Option hinzufügen" at bounding box center [363, 358] width 388 height 20
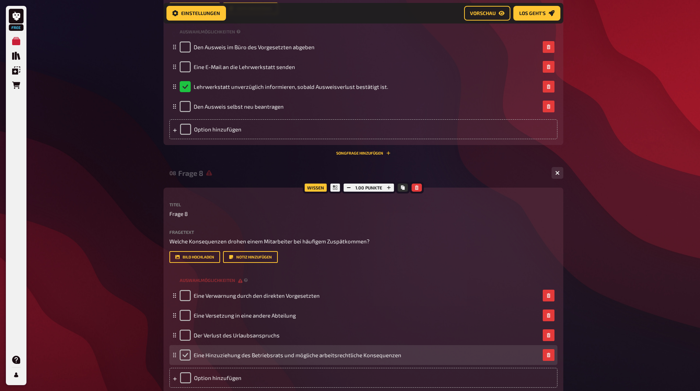
click at [187, 356] on input "checkbox" at bounding box center [185, 355] width 11 height 11
checkbox input "true"
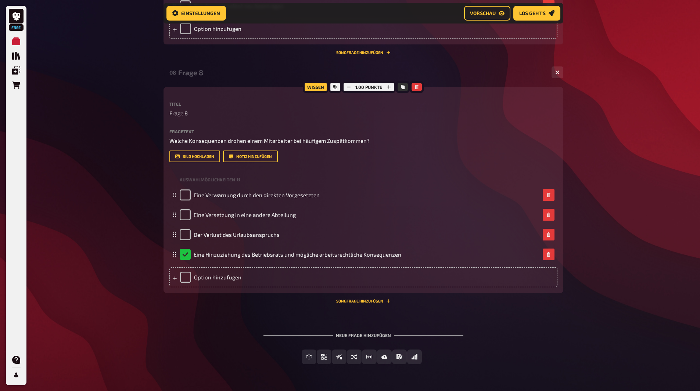
scroll to position [924, 0]
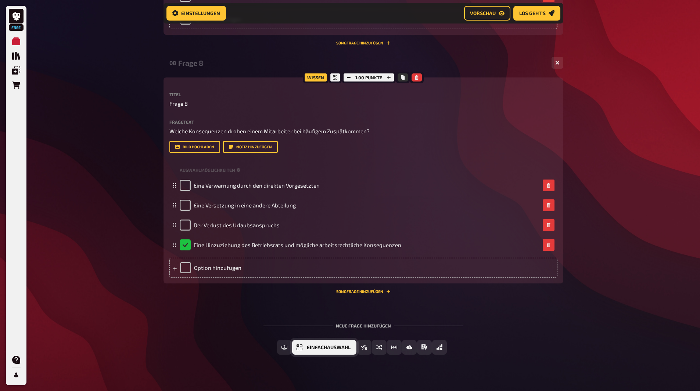
click at [308, 345] on span "Einfachauswahl" at bounding box center [329, 347] width 44 height 5
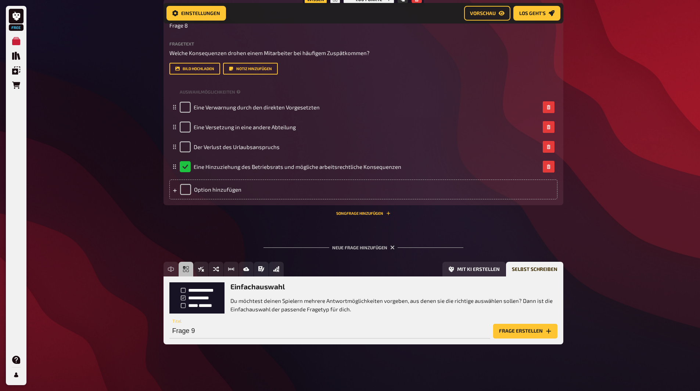
scroll to position [1002, 0]
click at [519, 330] on button "Frage erstellen" at bounding box center [525, 331] width 64 height 15
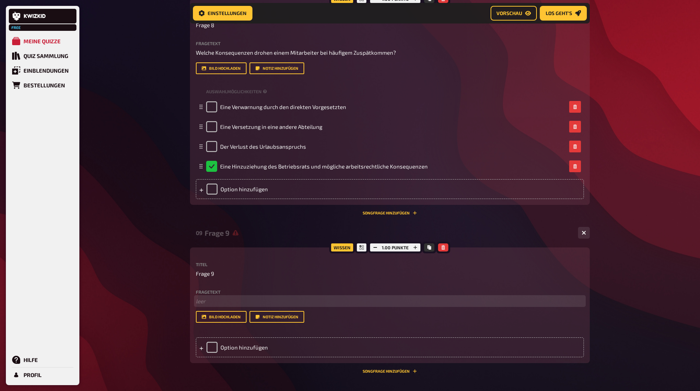
click at [207, 300] on p "﻿ leer" at bounding box center [390, 301] width 388 height 8
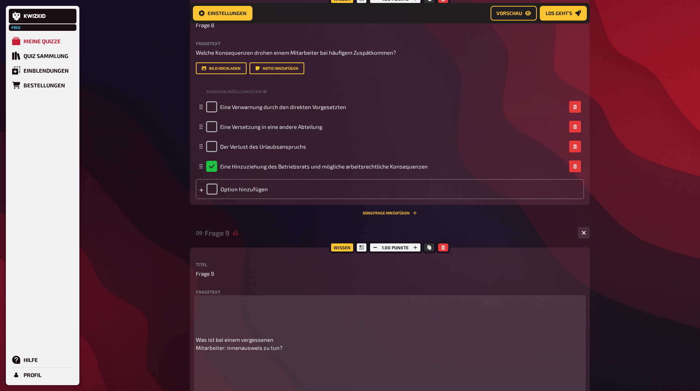
click at [197, 339] on span "Was ist bei einem vergessenen Mitarbeiter: innenausweis zu tun?" at bounding box center [239, 343] width 87 height 15
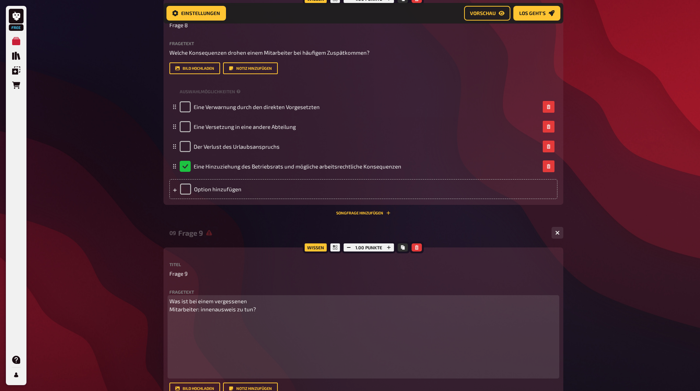
click at [173, 377] on p at bounding box center [363, 348] width 388 height 58
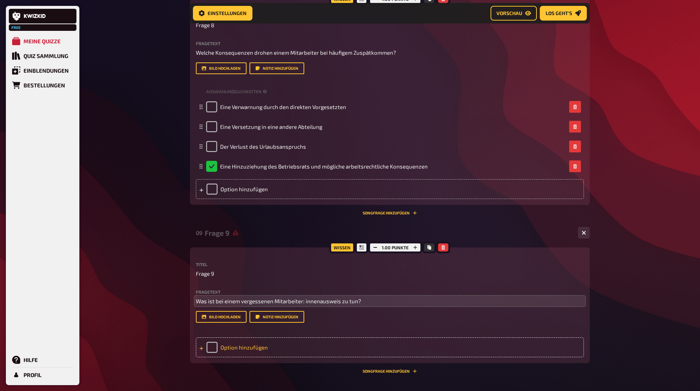
click at [245, 348] on div "Option hinzufügen" at bounding box center [390, 348] width 388 height 20
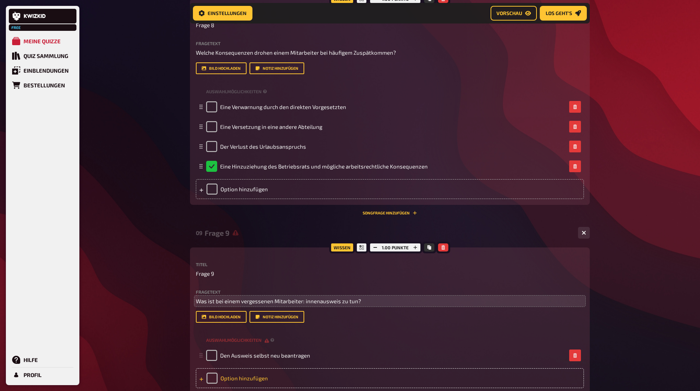
click at [265, 375] on div "Option hinzufügen" at bounding box center [390, 378] width 388 height 20
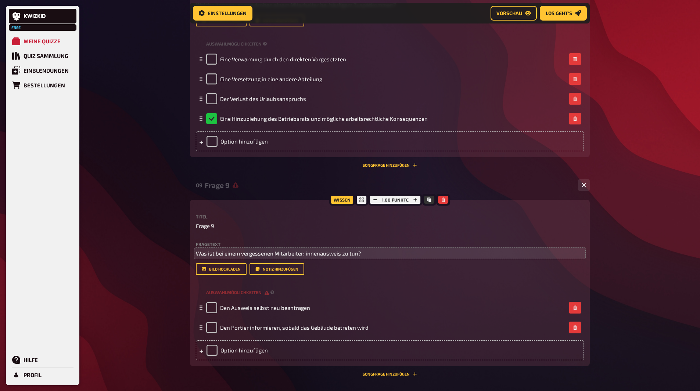
scroll to position [1144, 0]
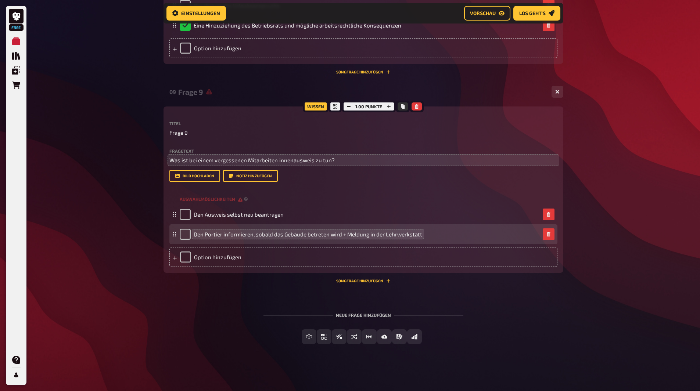
click at [346, 236] on span "Den Portier informieren, sobald das Gebäude betreten wird + Meldung in der Lehr…" at bounding box center [308, 234] width 228 height 7
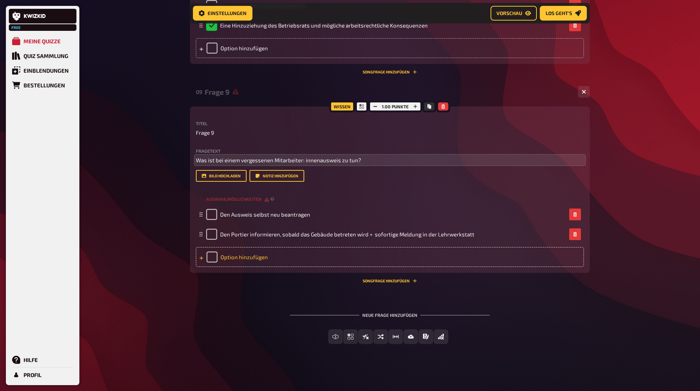
click at [246, 253] on div "Option hinzufügen" at bounding box center [390, 257] width 388 height 20
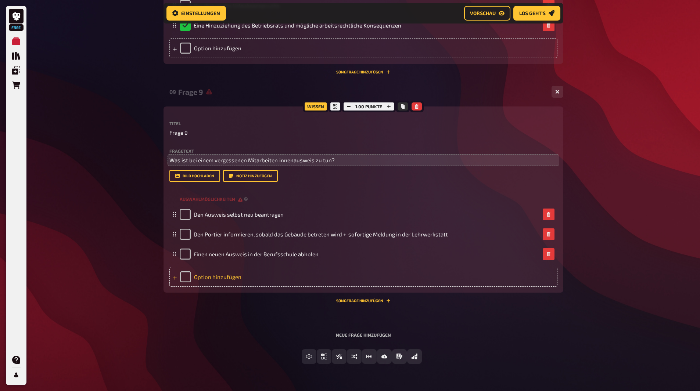
click at [230, 279] on div "Option hinzufügen" at bounding box center [363, 277] width 388 height 20
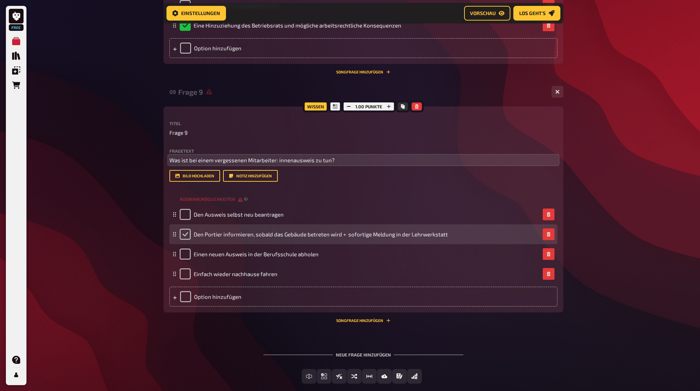
click at [183, 233] on input "checkbox" at bounding box center [185, 234] width 11 height 11
checkbox input "true"
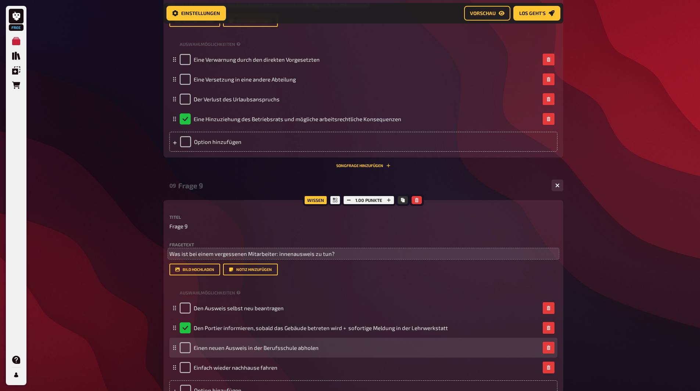
scroll to position [1180, 0]
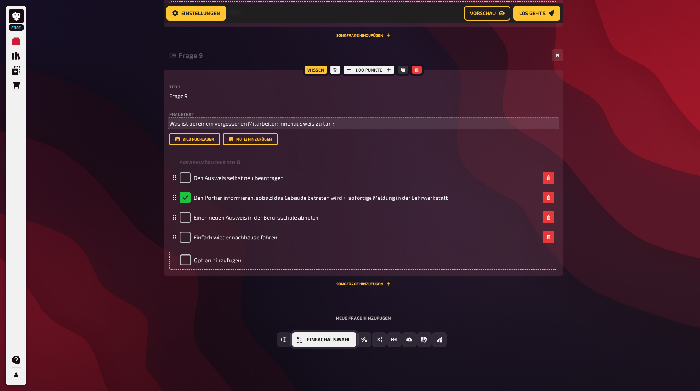
click at [320, 336] on button "Einfachauswahl" at bounding box center [324, 339] width 64 height 15
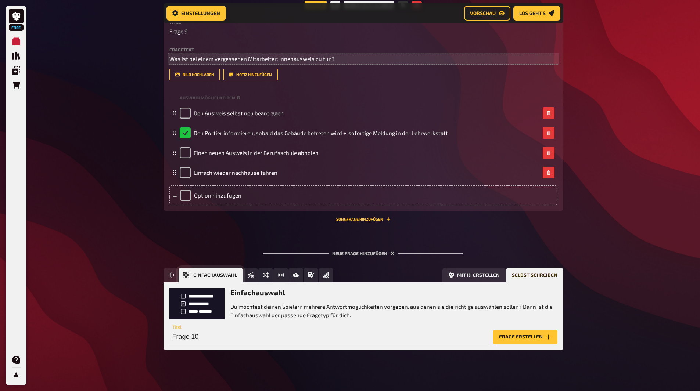
scroll to position [1251, 0]
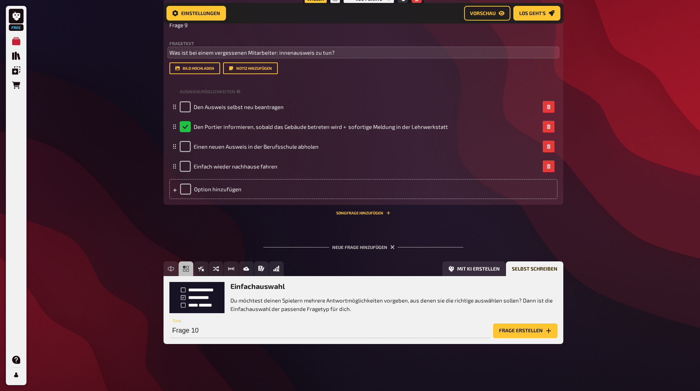
click at [532, 327] on button "Frage erstellen" at bounding box center [525, 331] width 64 height 15
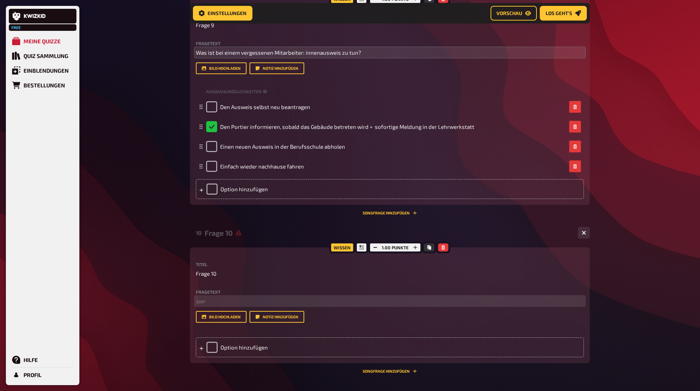
click at [226, 299] on p "﻿ leer" at bounding box center [390, 301] width 388 height 8
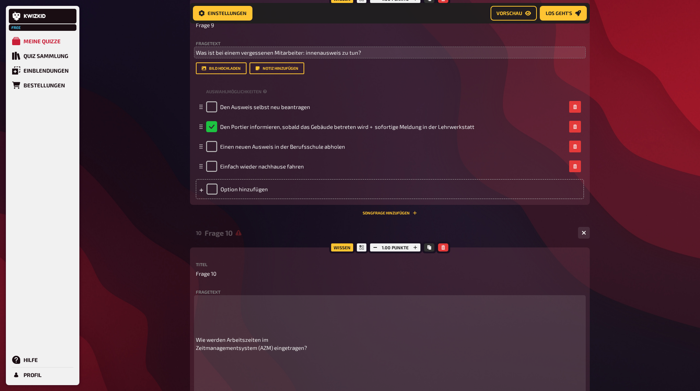
click at [196, 346] on span "Wie werden Arbeitszeiten im Zeitmanagementsystem (AZM) eingetragen?" at bounding box center [251, 343] width 111 height 15
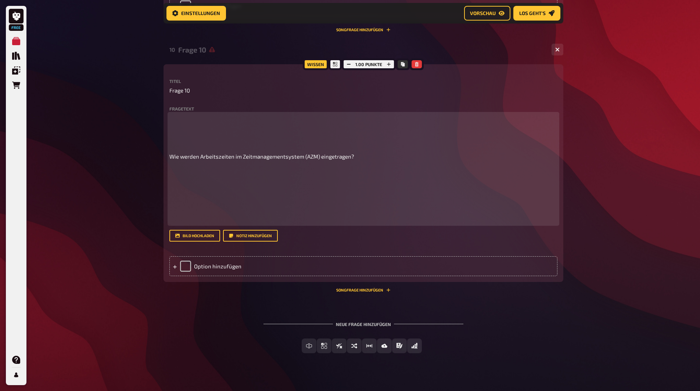
scroll to position [1444, 0]
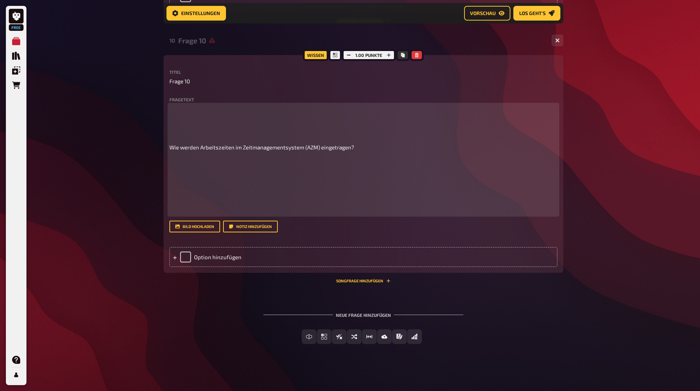
click at [170, 210] on p at bounding box center [363, 186] width 388 height 58
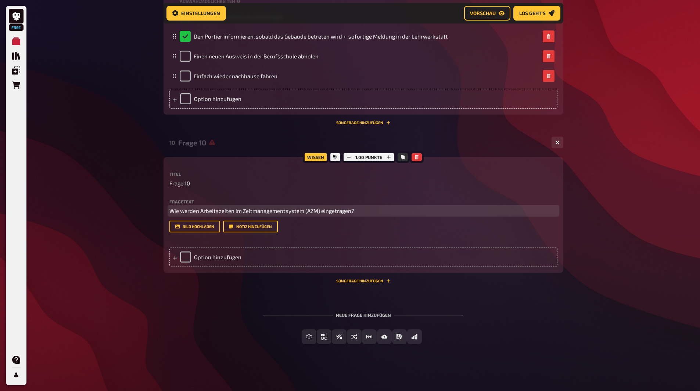
scroll to position [1342, 0]
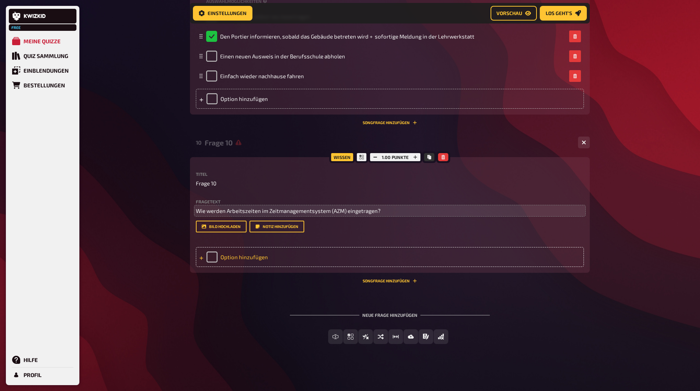
click at [239, 259] on div "Option hinzufügen" at bounding box center [390, 257] width 388 height 20
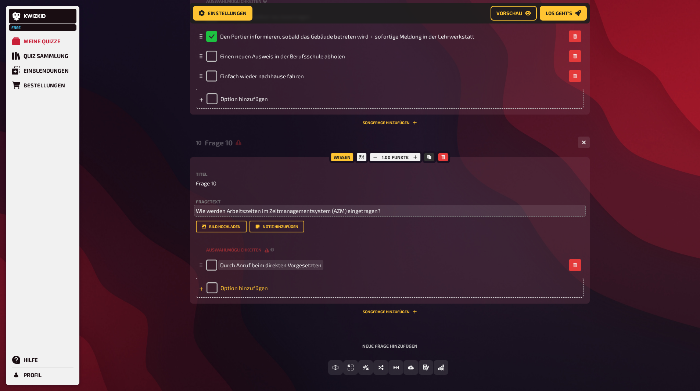
click at [236, 287] on div "Option hinzufügen" at bounding box center [390, 288] width 388 height 20
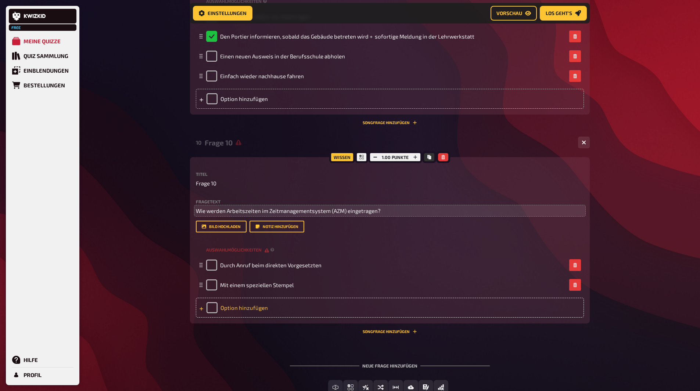
click at [220, 308] on div "Option hinzufügen" at bounding box center [390, 308] width 388 height 20
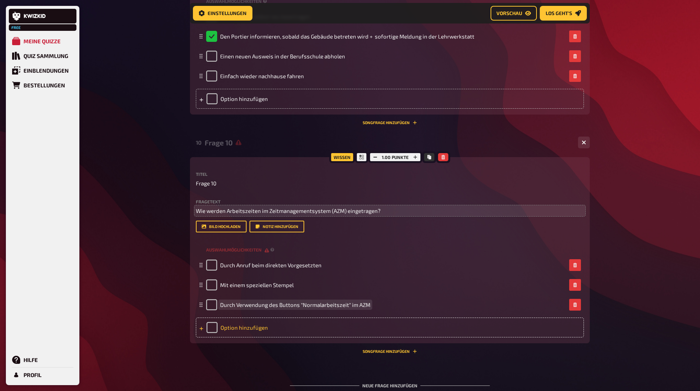
click at [241, 326] on div "Option hinzufügen" at bounding box center [390, 328] width 388 height 20
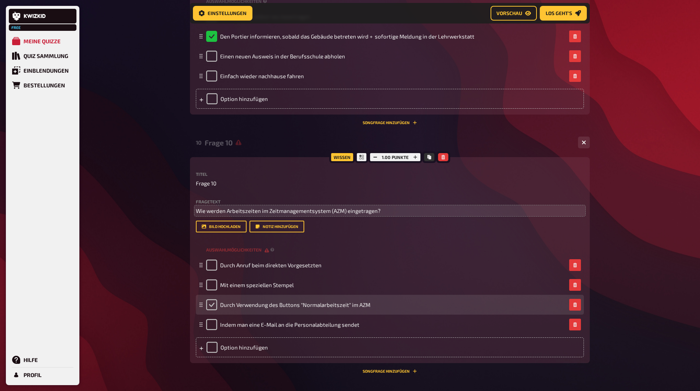
click at [208, 303] on input "checkbox" at bounding box center [211, 304] width 11 height 11
checkbox input "true"
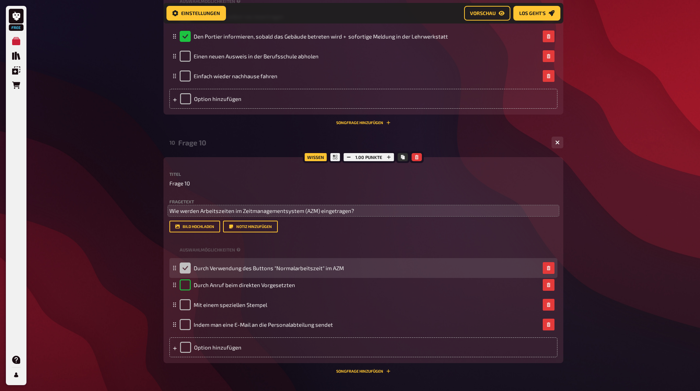
drag, startPoint x: 174, startPoint y: 306, endPoint x: 182, endPoint y: 269, distance: 37.5
click at [182, 269] on div "Durch Verwendung des Buttons "Normalarbeitszeit" im AZM" at bounding box center [363, 268] width 388 height 20
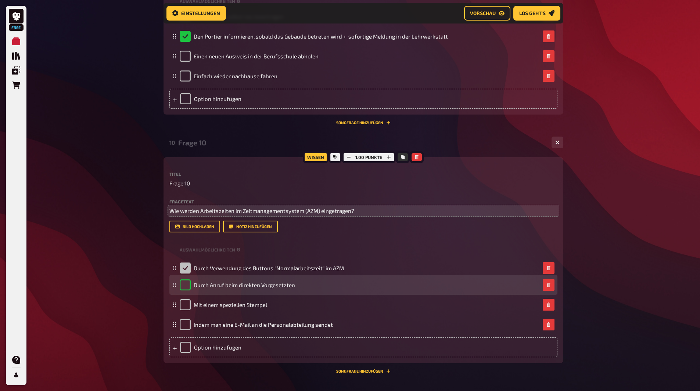
checkbox input "true"
checkbox input "false"
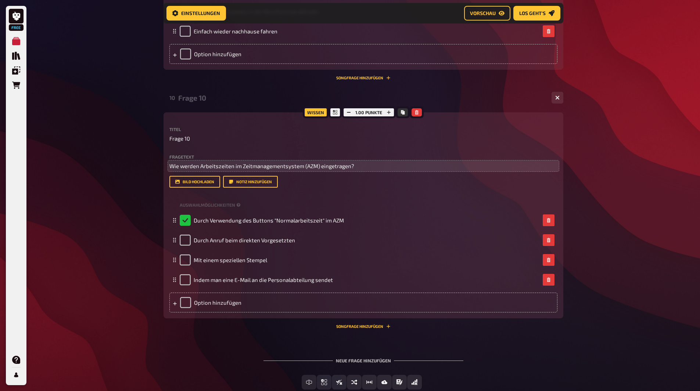
scroll to position [1432, 0]
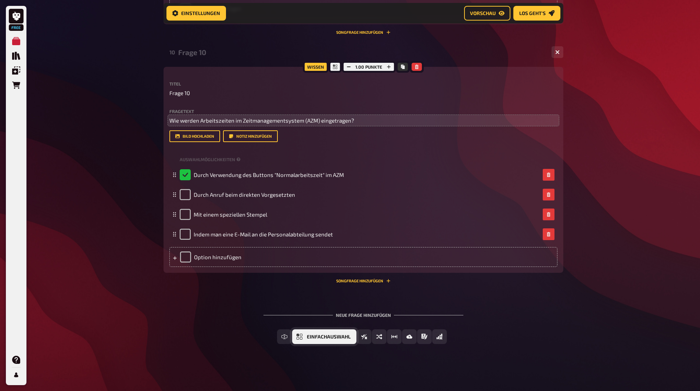
click at [303, 335] on button "Einfachauswahl" at bounding box center [324, 337] width 64 height 15
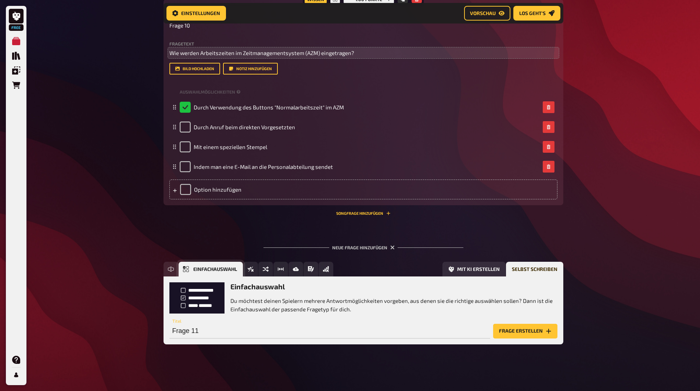
scroll to position [1500, 0]
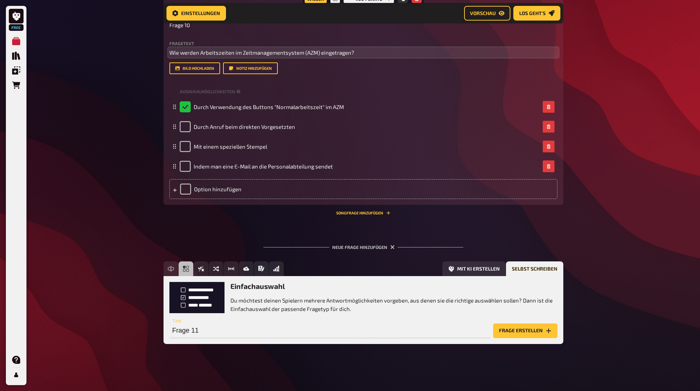
click at [522, 330] on button "Frage erstellen" at bounding box center [525, 331] width 64 height 15
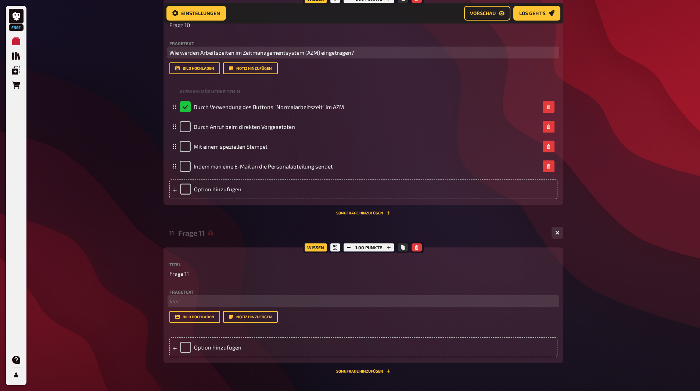
click at [180, 303] on p "﻿ leer" at bounding box center [363, 301] width 388 height 8
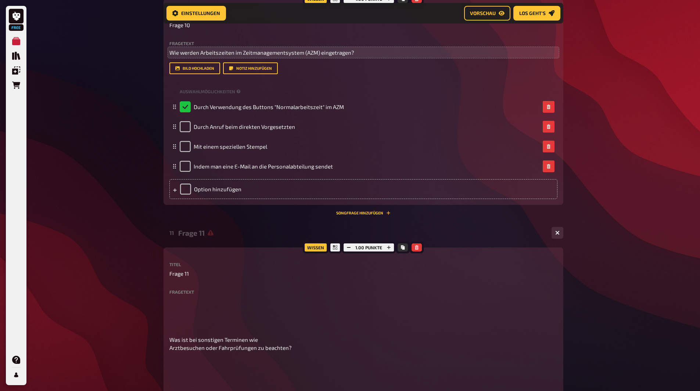
click at [168, 348] on div "Wissen 1.00 Punkte Titel Frage 11 Fragetext Was ist bei sonstigen Terminen wie …" at bounding box center [363, 361] width 400 height 226
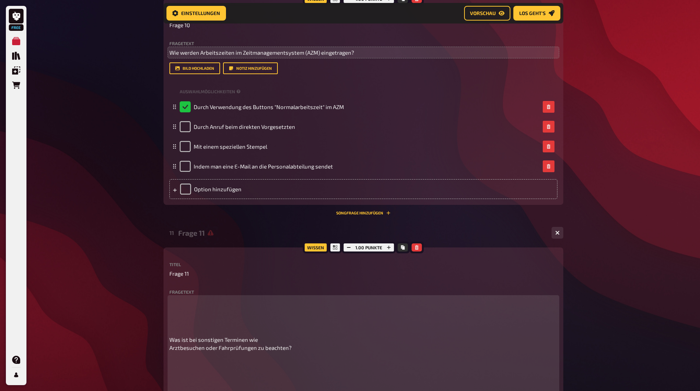
click at [170, 349] on span "Was ist bei sonstigen Terminen wie Arztbesuchen oder Fahrprüfungen zu beachten?" at bounding box center [230, 343] width 122 height 15
click at [170, 339] on span "Was ist bei sonstigen Terminen wie Arztbesuchen oder Fahrprüfungen zu beachten?" at bounding box center [275, 339] width 212 height 7
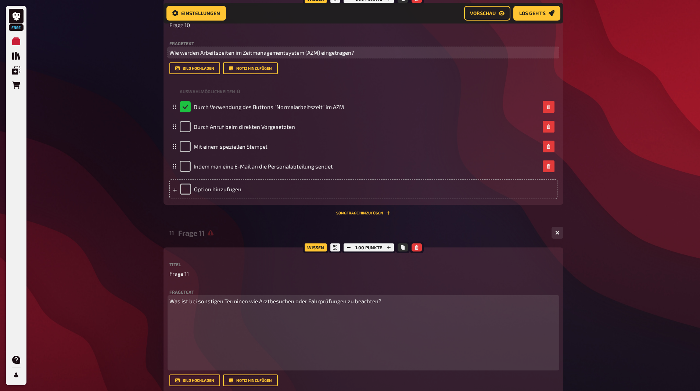
click at [177, 362] on p at bounding box center [363, 340] width 388 height 58
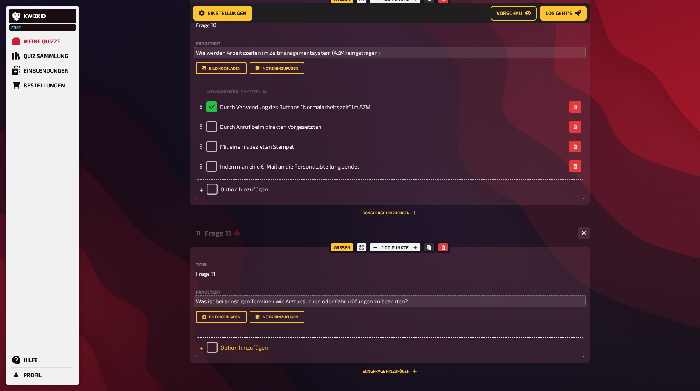
click at [246, 347] on div "Option hinzufügen" at bounding box center [390, 348] width 388 height 20
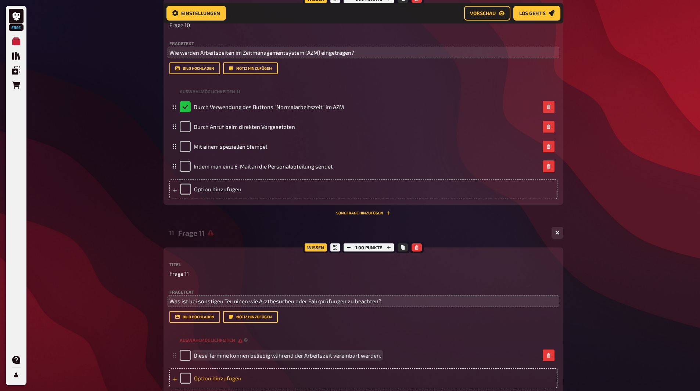
click at [205, 372] on div "Option hinzufügen" at bounding box center [363, 378] width 388 height 20
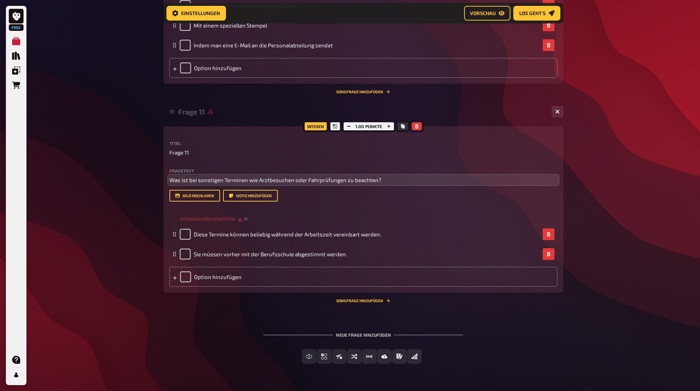
scroll to position [1641, 0]
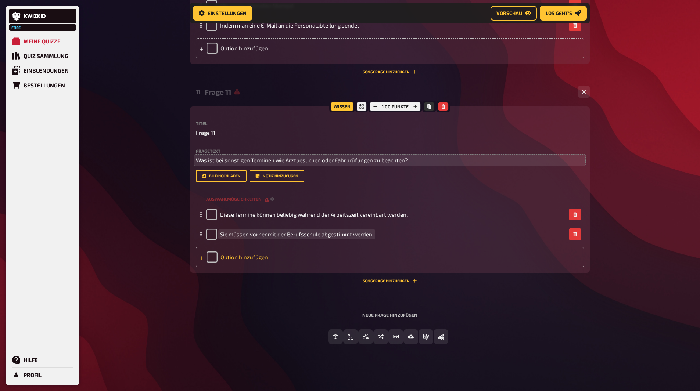
click at [249, 260] on div "Option hinzufügen" at bounding box center [390, 257] width 388 height 20
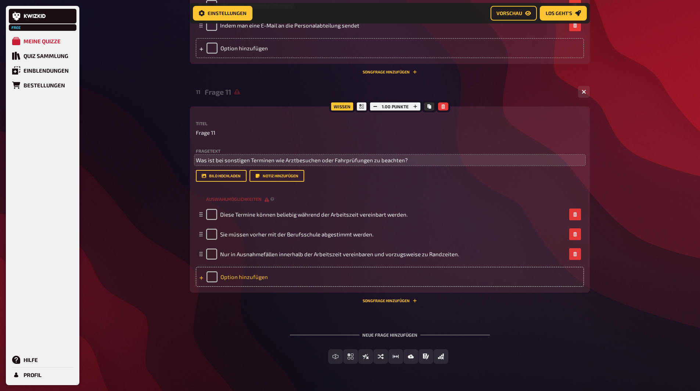
click at [249, 276] on div "Option hinzufügen" at bounding box center [390, 277] width 388 height 20
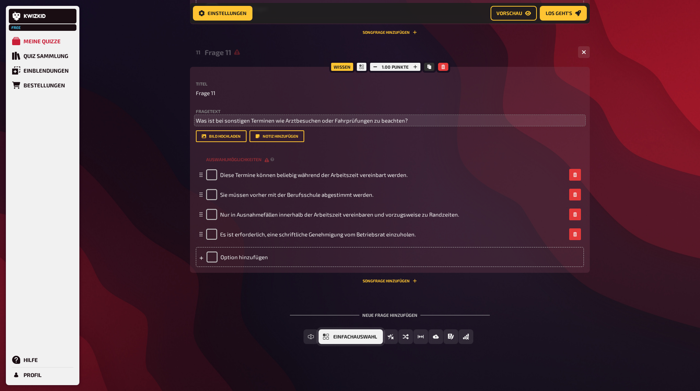
click at [353, 338] on span "Einfachauswahl" at bounding box center [355, 337] width 44 height 5
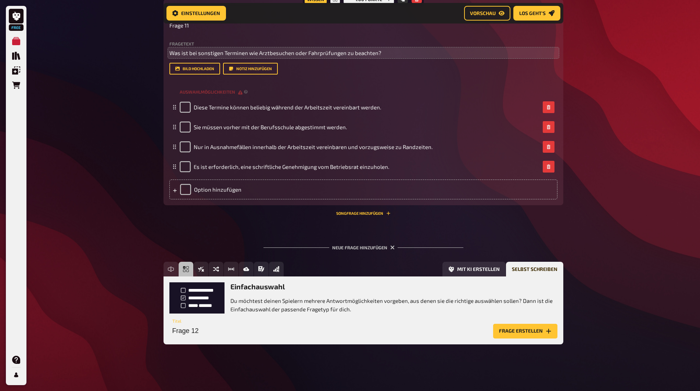
scroll to position [1749, 0]
click at [498, 334] on button "Frage erstellen" at bounding box center [525, 331] width 64 height 15
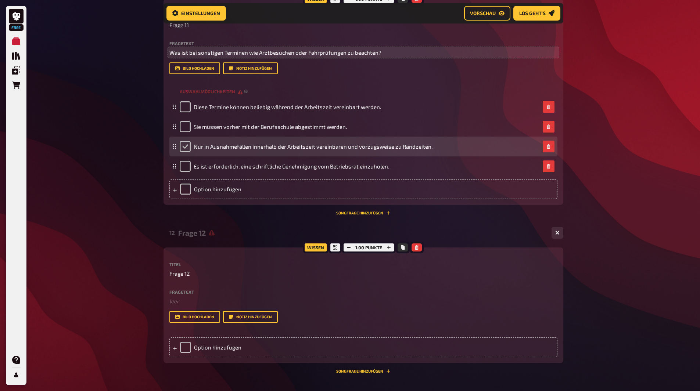
click at [189, 148] on input "checkbox" at bounding box center [185, 146] width 11 height 11
checkbox input "true"
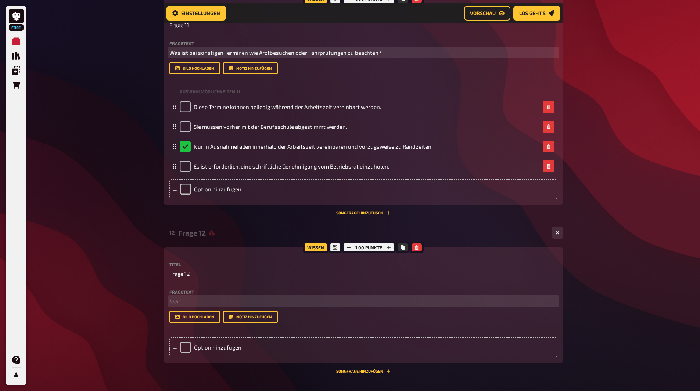
click at [179, 298] on p "﻿ leer" at bounding box center [363, 301] width 388 height 8
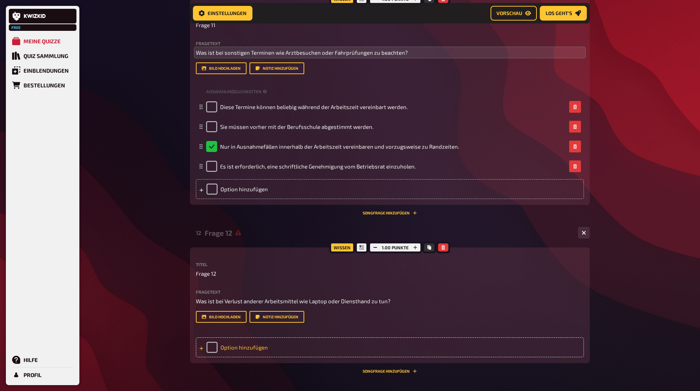
click at [233, 344] on div "Option hinzufügen" at bounding box center [390, 348] width 388 height 20
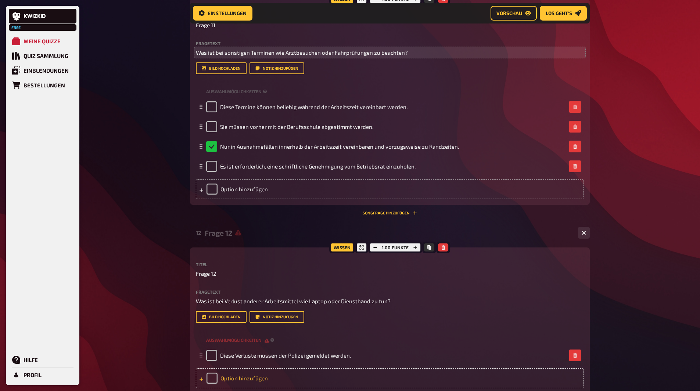
click at [243, 374] on div "Option hinzufügen" at bounding box center [390, 378] width 388 height 20
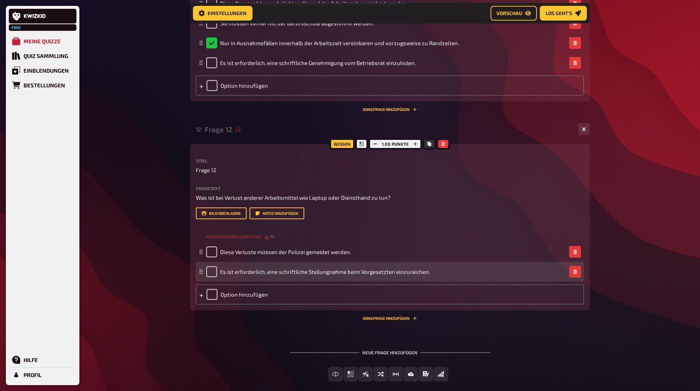
scroll to position [1890, 0]
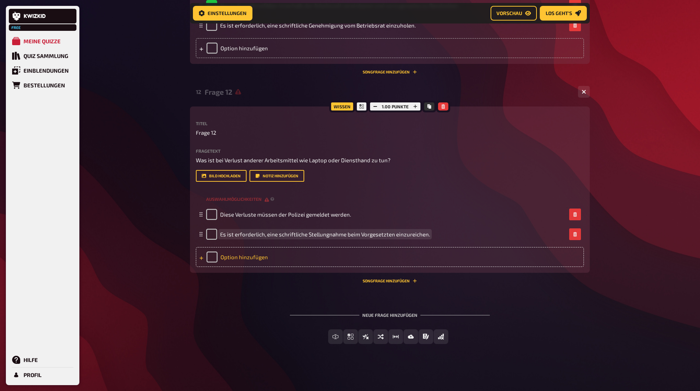
click at [231, 256] on div "Option hinzufügen" at bounding box center [390, 257] width 388 height 20
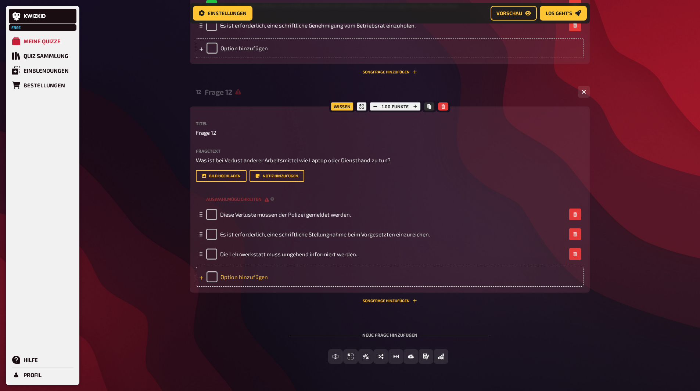
click at [220, 277] on div "Option hinzufügen" at bounding box center [390, 277] width 388 height 20
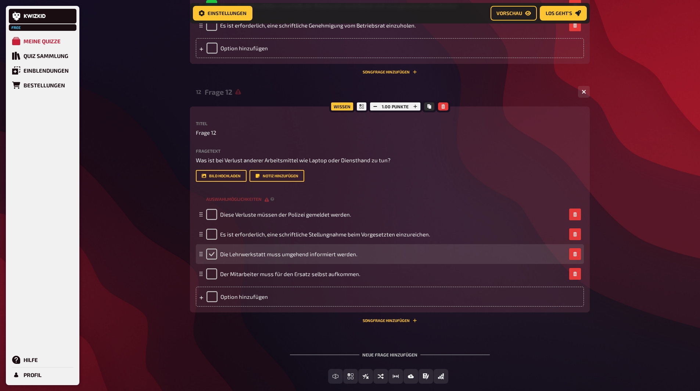
click at [209, 254] on input "checkbox" at bounding box center [211, 254] width 11 height 11
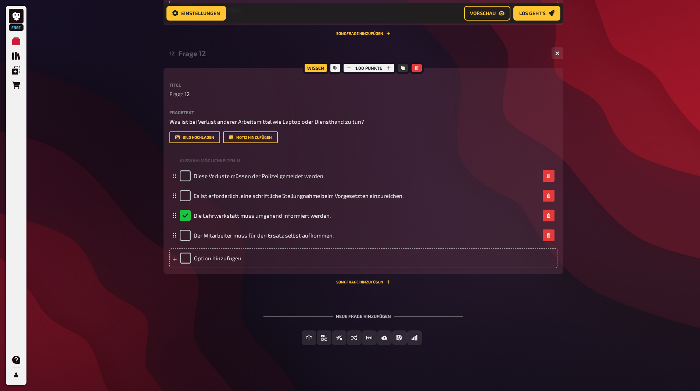
scroll to position [1929, 0]
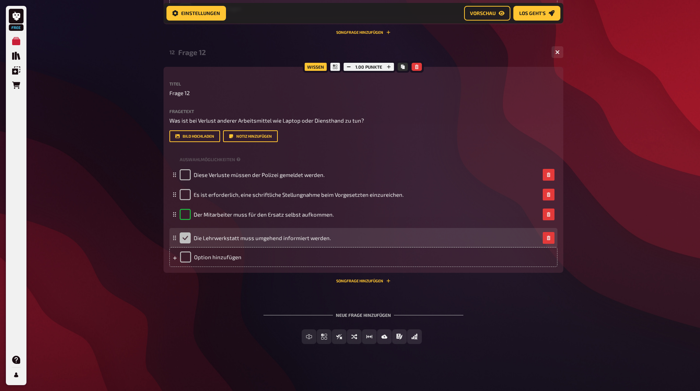
drag, startPoint x: 173, startPoint y: 216, endPoint x: 173, endPoint y: 239, distance: 23.5
click at [173, 239] on icon at bounding box center [174, 238] width 4 height 4
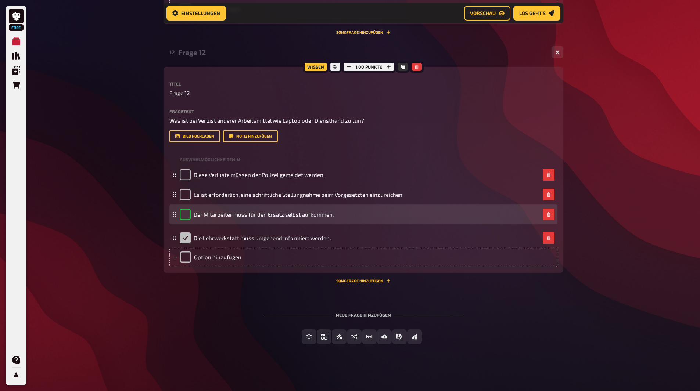
checkbox input "false"
checkbox input "true"
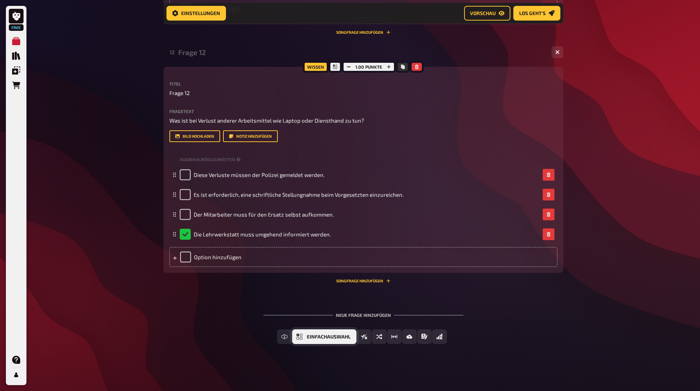
click at [318, 338] on span "Einfachauswahl" at bounding box center [329, 337] width 44 height 5
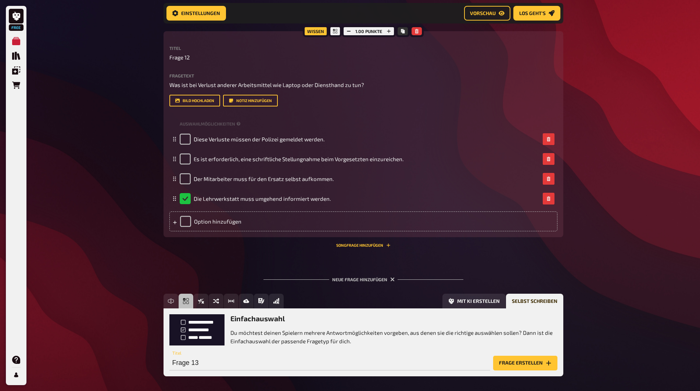
scroll to position [1997, 0]
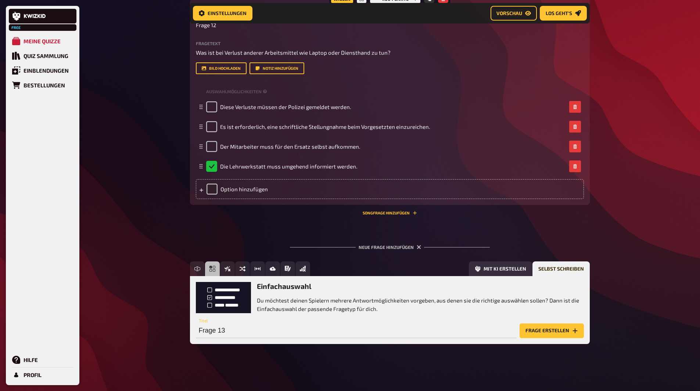
click at [527, 329] on button "Frage erstellen" at bounding box center [551, 331] width 64 height 15
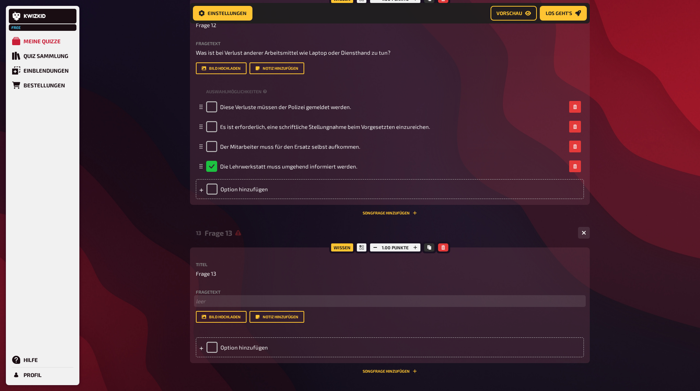
click at [208, 303] on p "﻿ leer" at bounding box center [390, 301] width 388 height 8
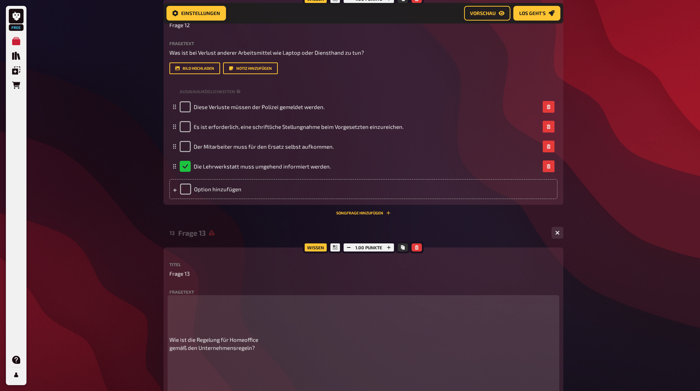
click at [171, 341] on span "Wie ist die Regelung für Homeoffice gemäß den Unternehmensregeln?" at bounding box center [213, 343] width 89 height 15
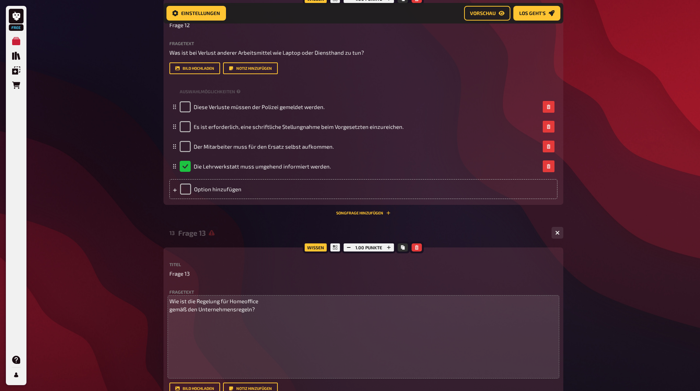
click at [167, 377] on div "Wissen 1.00 Punkte Titel Frage 13 Fragetext Wie ist die Regelung für Homeoffice…" at bounding box center [363, 341] width 400 height 187
click at [170, 372] on p at bounding box center [363, 348] width 388 height 58
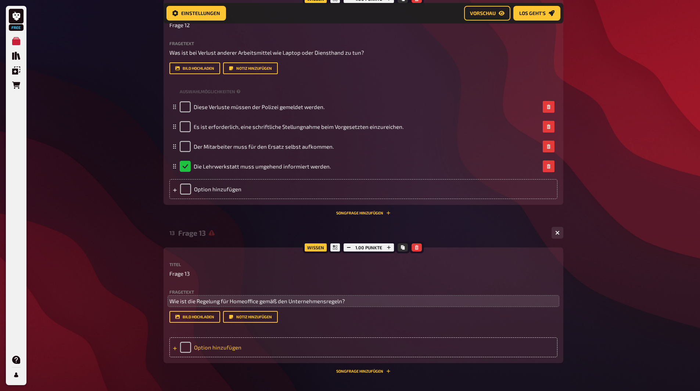
click at [235, 347] on div "Option hinzufügen" at bounding box center [363, 348] width 388 height 20
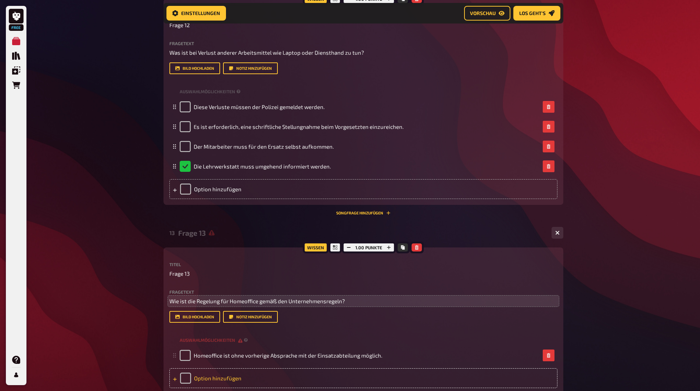
click at [202, 378] on div "Option hinzufügen" at bounding box center [363, 378] width 388 height 20
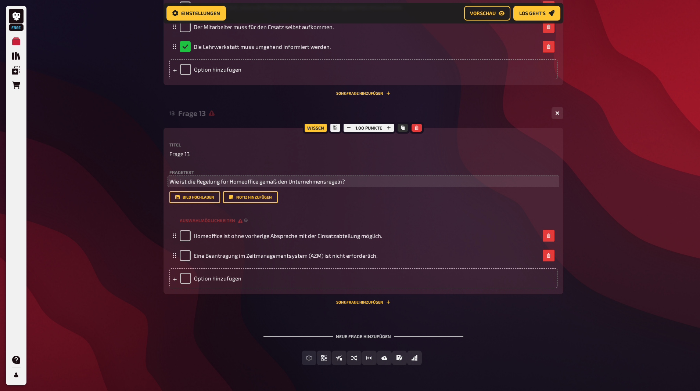
scroll to position [2138, 0]
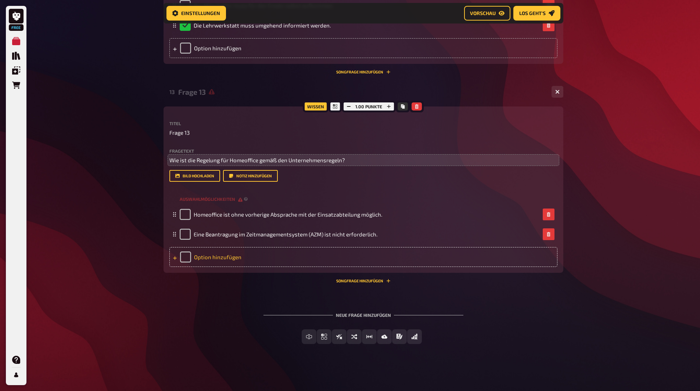
click at [252, 252] on div "Option hinzufügen" at bounding box center [363, 257] width 388 height 20
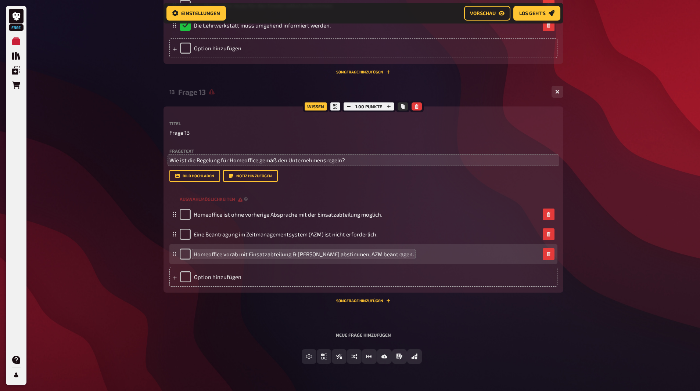
click at [363, 254] on span "Homeoffice vorab mit Einsatzabteilung & Frau Pammer abstimmen, AZM beantragen." at bounding box center [304, 254] width 220 height 7
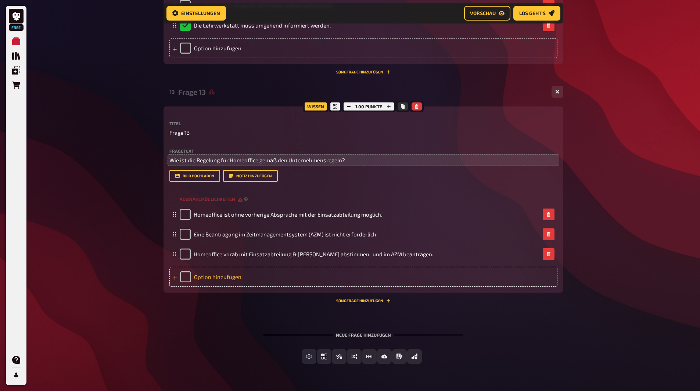
click at [240, 278] on div "Option hinzufügen" at bounding box center [363, 277] width 388 height 20
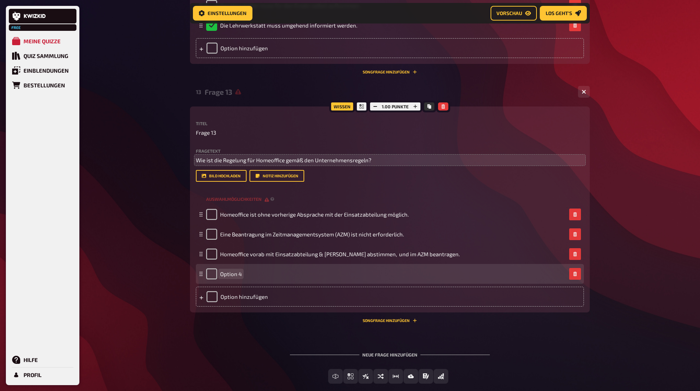
click at [241, 274] on span "Option 4" at bounding box center [231, 274] width 22 height 7
drag, startPoint x: 240, startPoint y: 273, endPoint x: 211, endPoint y: 276, distance: 29.2
click at [211, 276] on div "Option 4" at bounding box center [224, 274] width 36 height 11
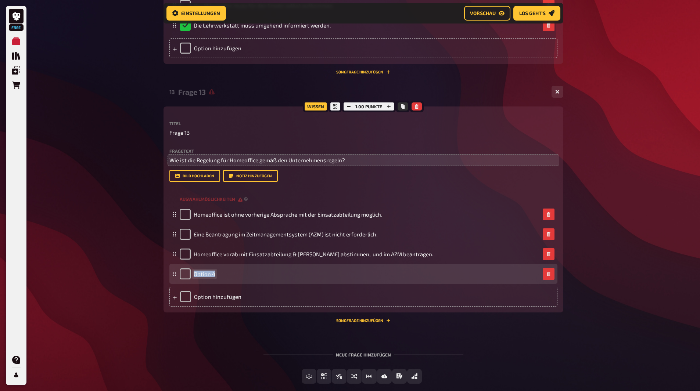
paste span
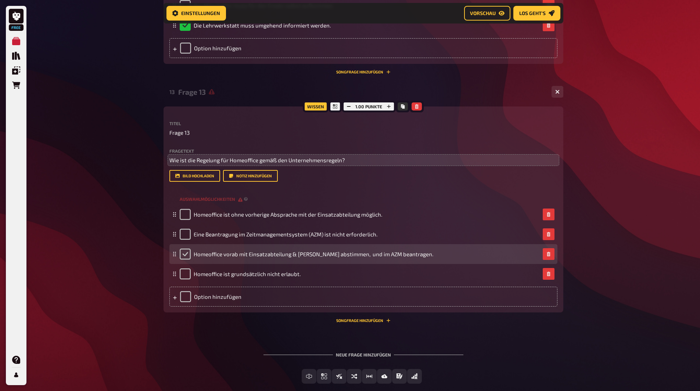
click at [181, 251] on input "checkbox" at bounding box center [185, 254] width 11 height 11
checkbox input "true"
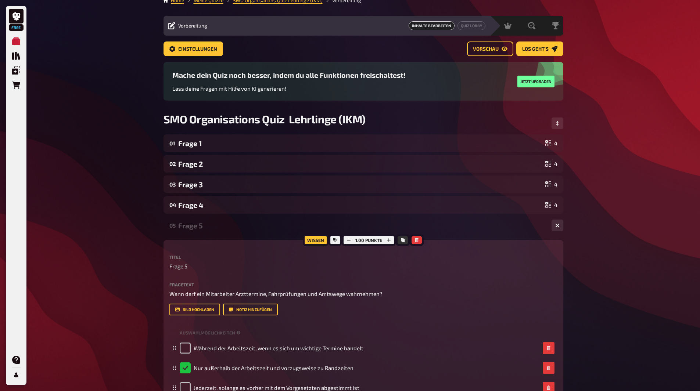
scroll to position [0, 0]
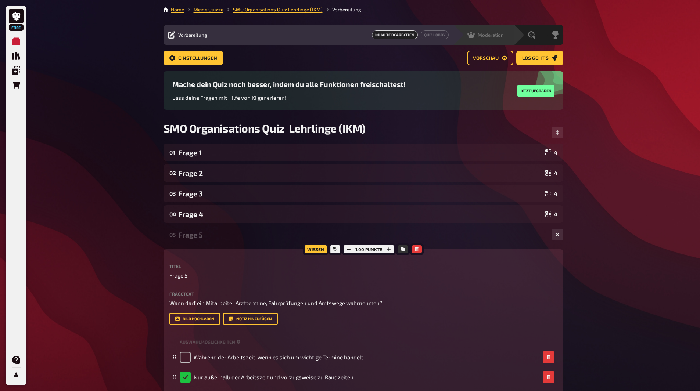
click at [473, 35] on icon at bounding box center [470, 35] width 7 height 6
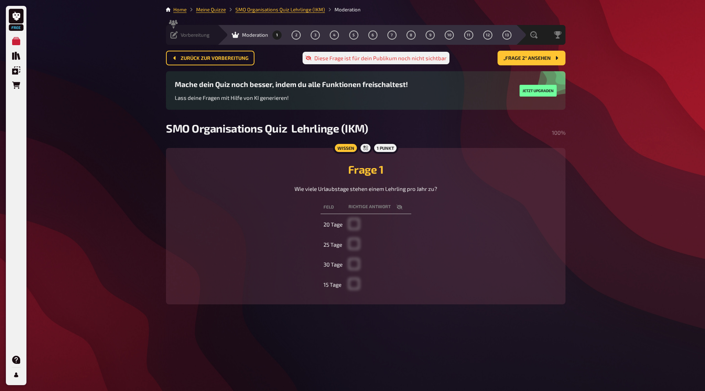
click at [174, 34] on icon at bounding box center [173, 34] width 7 height 7
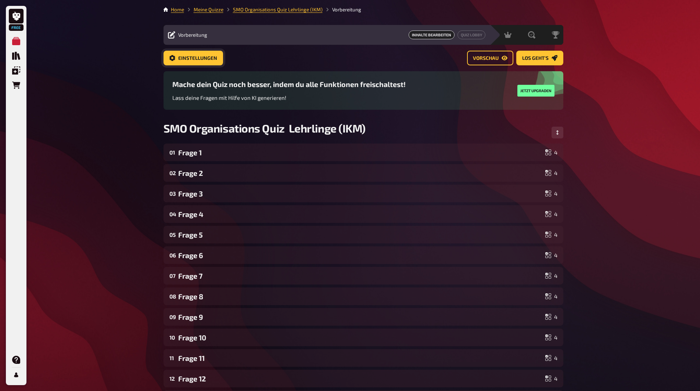
click at [191, 63] on button "Einstellungen" at bounding box center [193, 58] width 60 height 15
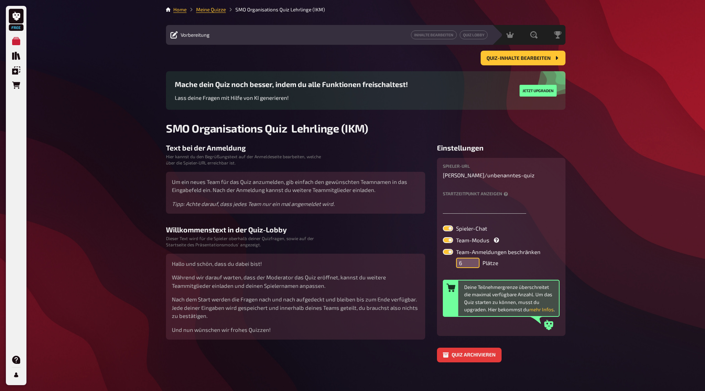
type input "6"
click at [474, 259] on input "6" at bounding box center [468, 263] width 24 height 10
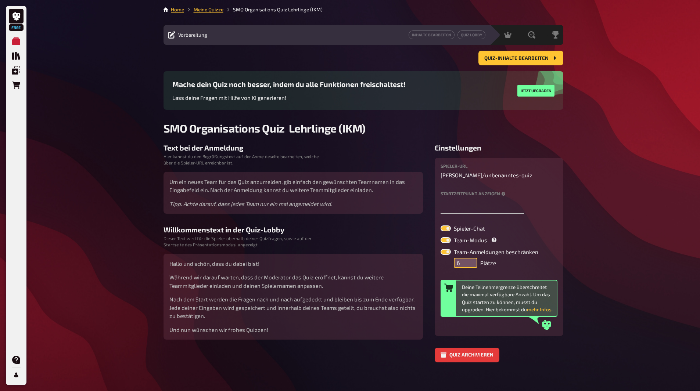
click at [474, 259] on input "6" at bounding box center [466, 263] width 24 height 10
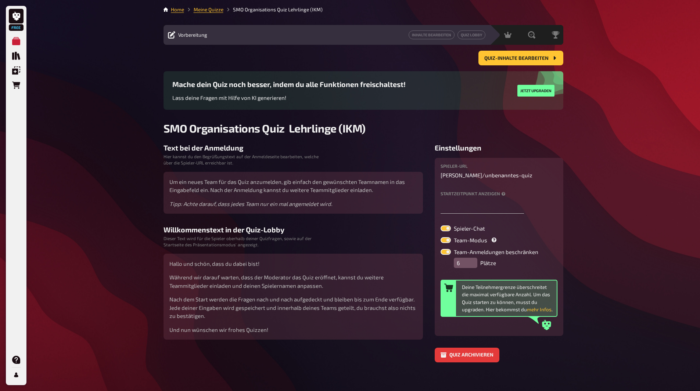
click at [446, 241] on label at bounding box center [445, 240] width 10 height 6
click at [440, 237] on input "Team-Modus" at bounding box center [440, 237] width 0 height 0
checkbox input "false"
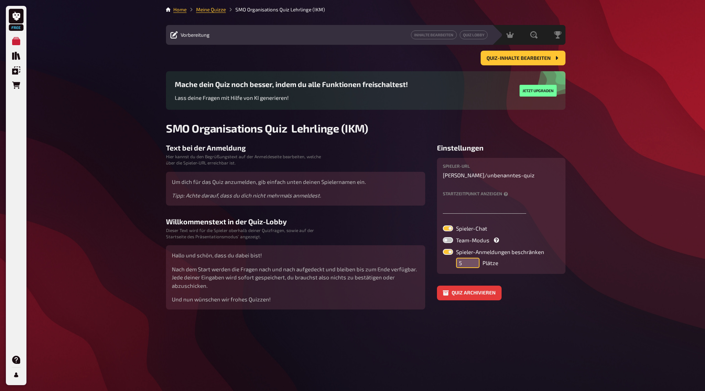
click at [471, 266] on input "5" at bounding box center [468, 263] width 24 height 10
click at [471, 266] on input "4" at bounding box center [468, 263] width 24 height 10
click at [471, 266] on input "3" at bounding box center [468, 263] width 24 height 10
click at [473, 258] on input "4" at bounding box center [468, 263] width 24 height 10
type input "5"
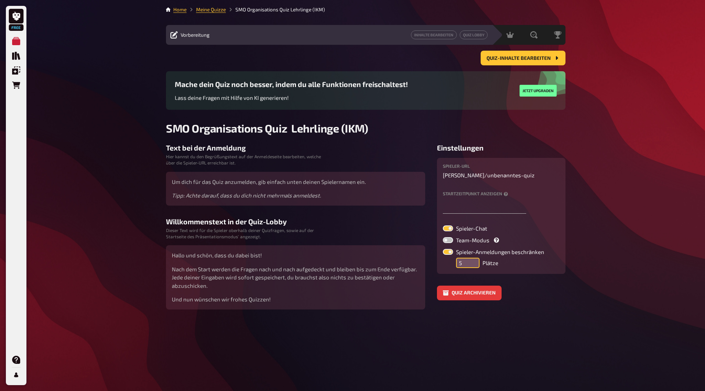
click at [473, 258] on input "5" at bounding box center [468, 263] width 24 height 10
click at [469, 194] on label "Startzeitpunkt anzeigen" at bounding box center [501, 193] width 117 height 5
click at [508, 193] on label "Startzeitpunkt anzeigen Der Startzeitpunkt ist rein informativ für deine Spiele…" at bounding box center [501, 193] width 117 height 5
click at [449, 251] on label at bounding box center [448, 252] width 10 height 6
click at [443, 249] on input "Spieler-Anmeldungen beschränken" at bounding box center [443, 249] width 0 height 0
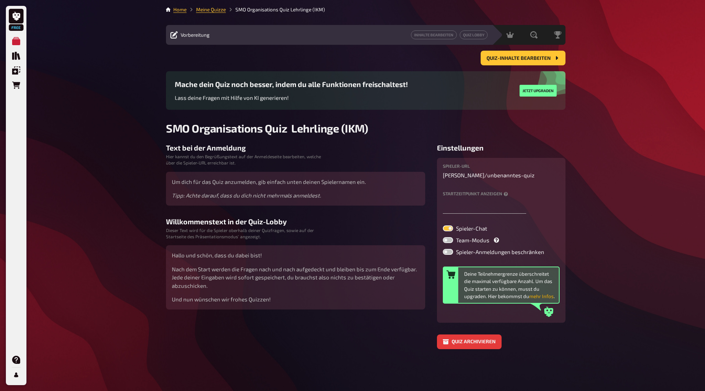
click at [543, 295] on button "mehr Infos" at bounding box center [541, 296] width 25 height 7
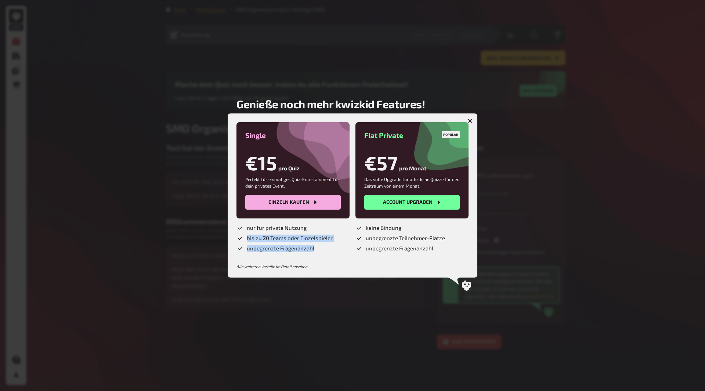
drag, startPoint x: 247, startPoint y: 241, endPoint x: 318, endPoint y: 243, distance: 71.3
click at [318, 243] on ul "nur für private Nutzung bis zu 20 Teams oder Einzelspieler unbegrenzte Fragenan…" at bounding box center [293, 238] width 113 height 28
click at [327, 249] on li "unbegrenzte Fragenanzahl" at bounding box center [293, 248] width 113 height 7
click at [471, 122] on icon "button" at bounding box center [470, 120] width 7 height 7
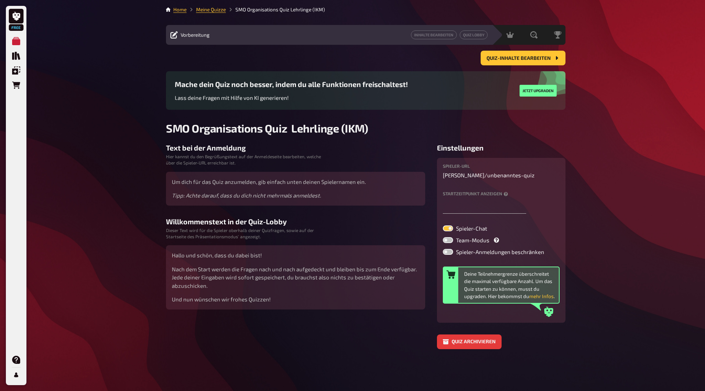
drag, startPoint x: 445, startPoint y: 247, endPoint x: 447, endPoint y: 251, distance: 4.0
click at [445, 247] on div "Spieler-Chat Team-Modus Spieler-Anmeldungen beschränken" at bounding box center [501, 240] width 117 height 29
click at [447, 251] on label at bounding box center [448, 252] width 10 height 6
click at [443, 249] on input "Spieler-Anmeldungen beschränken" at bounding box center [443, 249] width 0 height 0
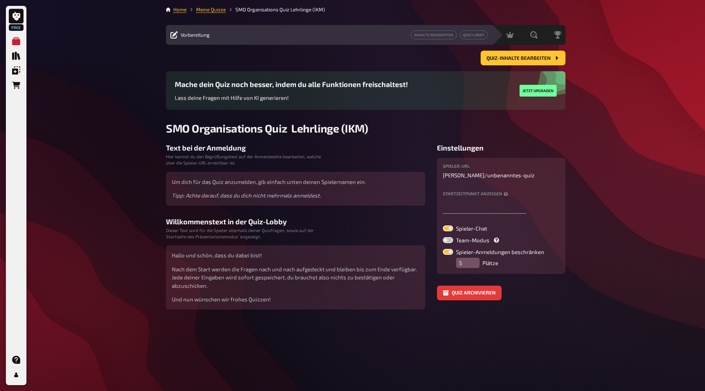
click at [449, 251] on label at bounding box center [448, 252] width 10 height 6
click at [443, 249] on input "Spieler-Anmeldungen beschränken" at bounding box center [443, 249] width 0 height 0
checkbox input "false"
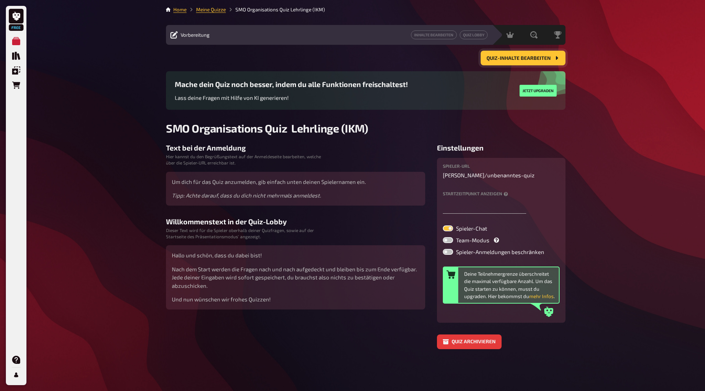
click at [555, 59] on icon "Quiz-Inhalte bearbeiten" at bounding box center [557, 58] width 6 height 6
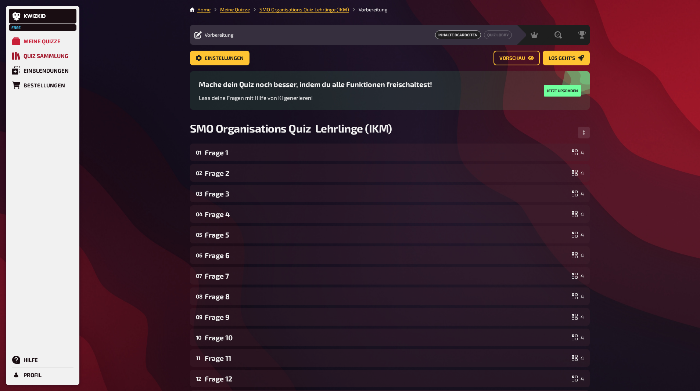
click at [18, 56] on icon at bounding box center [16, 56] width 8 height 8
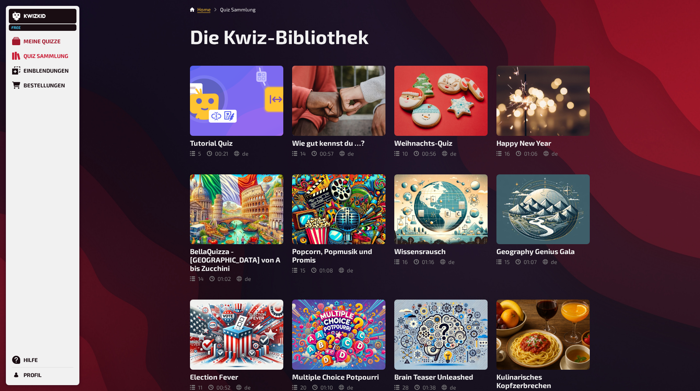
click at [36, 43] on div "Meine Quizze" at bounding box center [42, 41] width 37 height 7
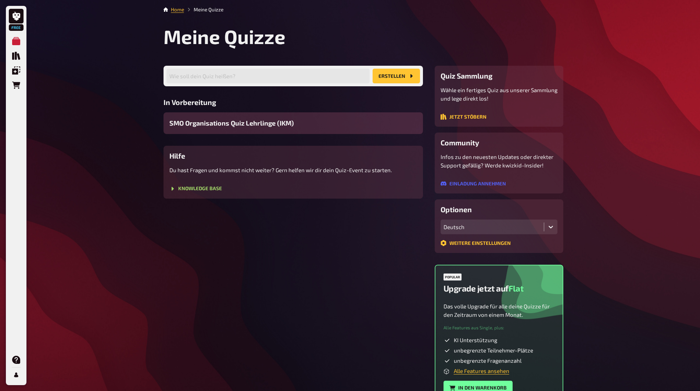
click at [245, 124] on span "SMO Organisations Quiz Lehrlinge (IKM)" at bounding box center [231, 123] width 125 height 10
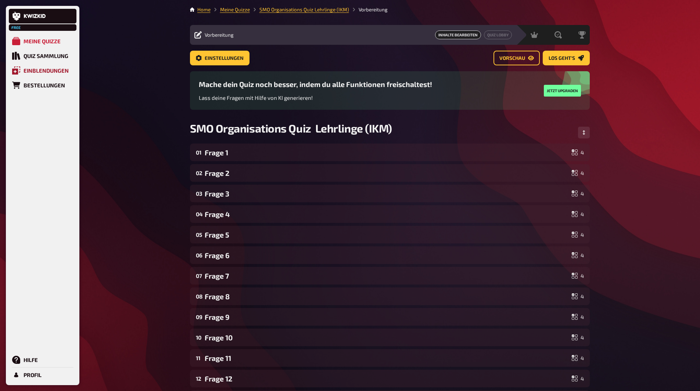
click at [28, 71] on div "Einblendungen" at bounding box center [46, 70] width 45 height 7
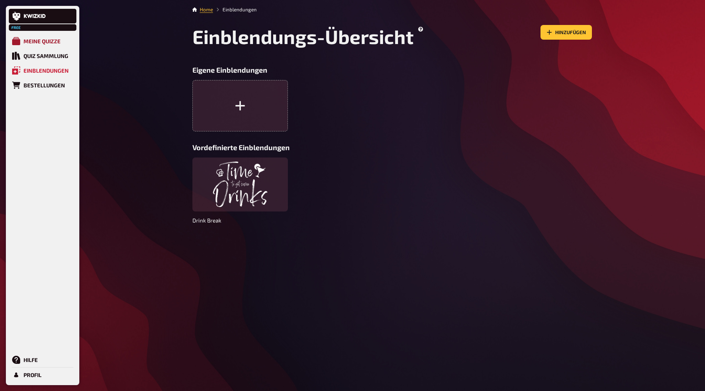
click at [66, 44] on link "Meine Quizze" at bounding box center [43, 41] width 68 height 15
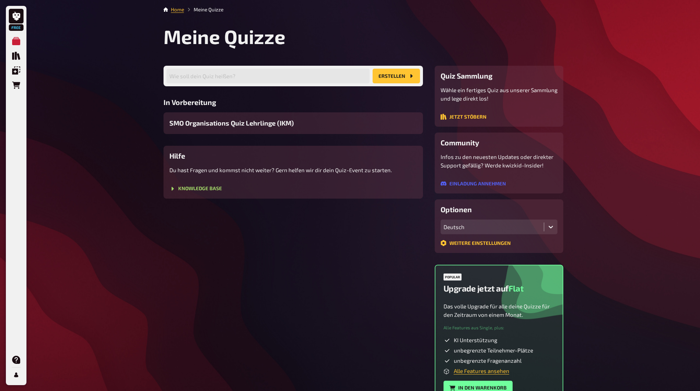
drag, startPoint x: 325, startPoint y: 123, endPoint x: 118, endPoint y: 134, distance: 207.5
click at [118, 134] on div "Free Meine Quizze Quiz Sammlung Einblendungen Bestellungen Hilfe Profil Home Me…" at bounding box center [350, 220] width 700 height 440
click at [247, 126] on span "SMO Organisations Quiz Lehrlinge (IKM)" at bounding box center [231, 123] width 125 height 10
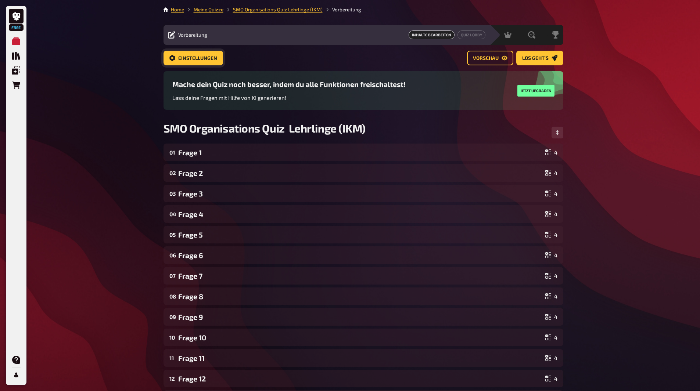
click at [200, 56] on span "Einstellungen" at bounding box center [197, 58] width 39 height 5
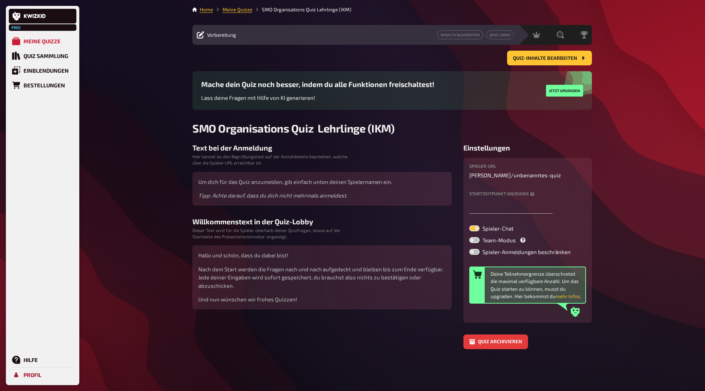
click at [23, 377] on link "Profil" at bounding box center [43, 375] width 68 height 15
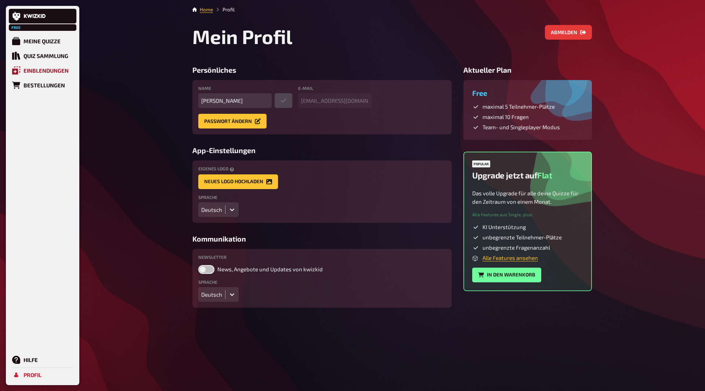
click at [46, 72] on div "Einblendungen" at bounding box center [46, 70] width 45 height 7
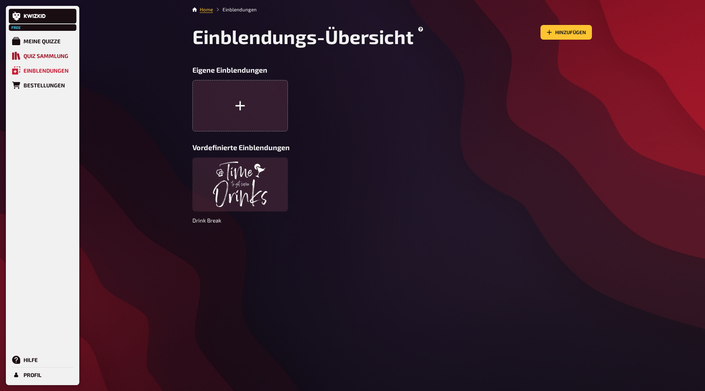
click at [45, 54] on div "Quiz Sammlung" at bounding box center [46, 56] width 45 height 7
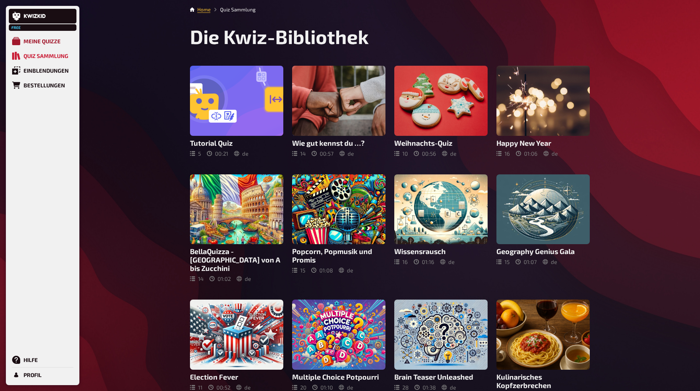
click at [53, 39] on div "Meine Quizze" at bounding box center [42, 41] width 37 height 7
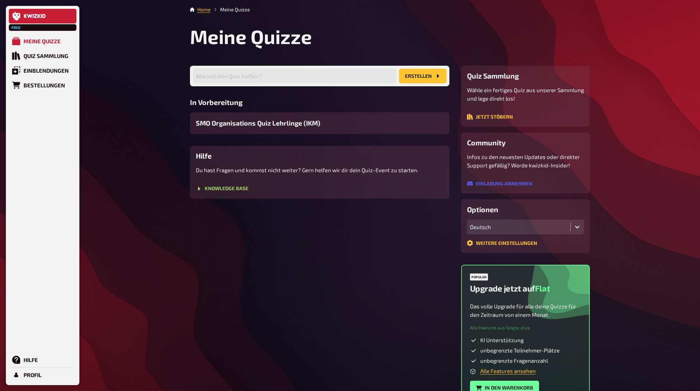
click at [60, 19] on link at bounding box center [43, 16] width 68 height 15
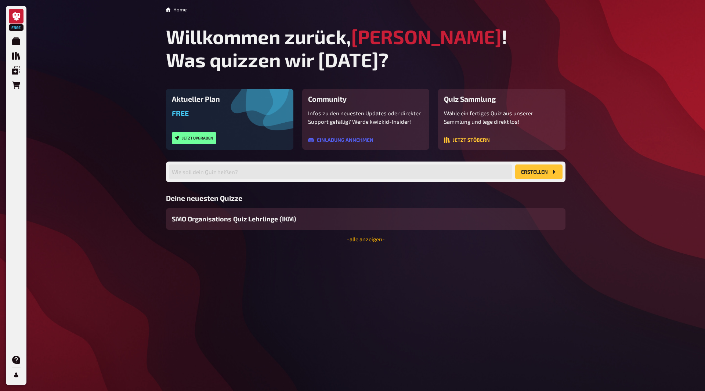
click at [366, 239] on link "- alle anzeigen -" at bounding box center [366, 239] width 38 height 7
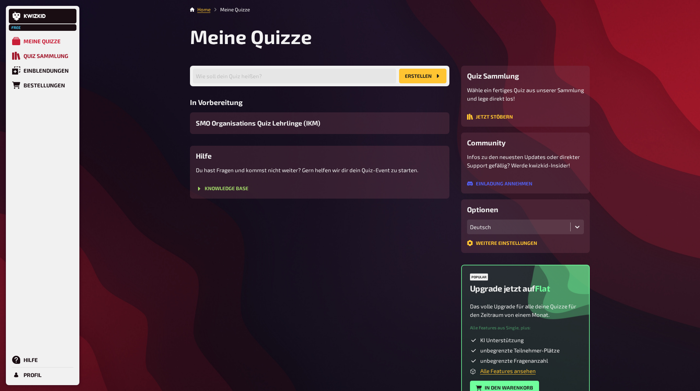
click at [58, 54] on div "Quiz Sammlung" at bounding box center [46, 56] width 45 height 7
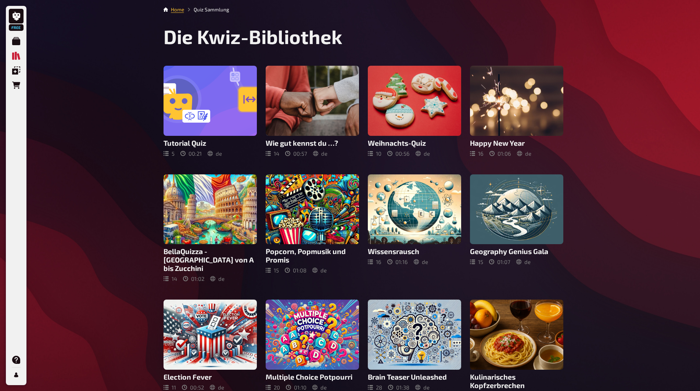
click at [195, 38] on h1 "Die Kwiz-Bibliothek" at bounding box center [363, 36] width 400 height 23
drag, startPoint x: 154, startPoint y: 42, endPoint x: 324, endPoint y: 15, distance: 171.8
click at [324, 15] on div "Free Meine Quizze Quiz Sammlung Einblendungen Bestellungen Hilfe Profil Home Qu…" at bounding box center [350, 271] width 700 height 543
click at [400, 29] on h1 "Die Kwiz-Bibliothek" at bounding box center [363, 36] width 400 height 23
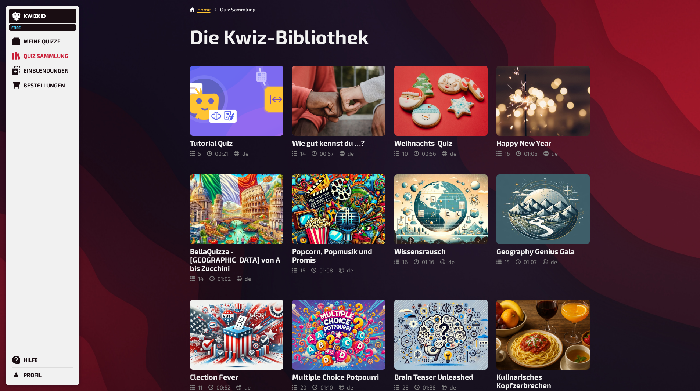
click at [26, 26] on div "Free" at bounding box center [43, 27] width 68 height 7
click at [43, 41] on div "Meine Quizze" at bounding box center [42, 41] width 37 height 7
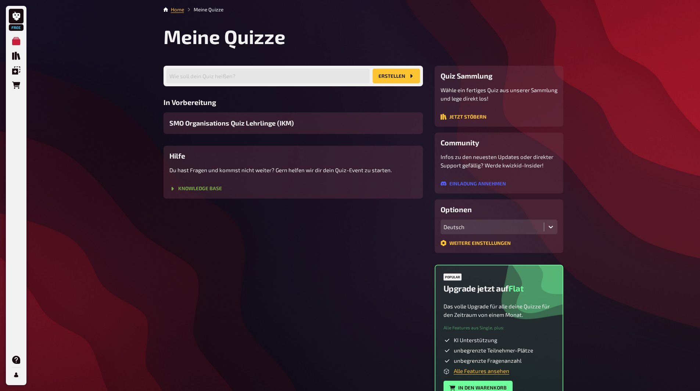
click at [198, 187] on button "Knowledge Base" at bounding box center [195, 189] width 53 height 6
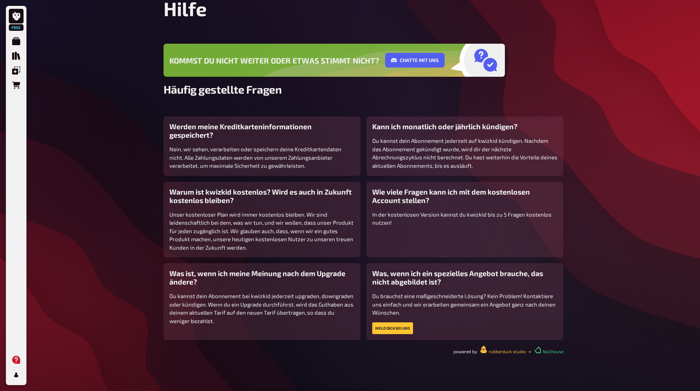
scroll to position [29, 0]
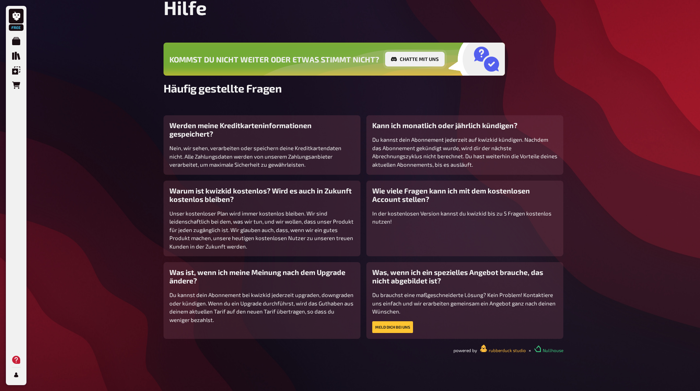
click at [410, 54] on button "Chatte mit uns" at bounding box center [415, 59] width 60 height 15
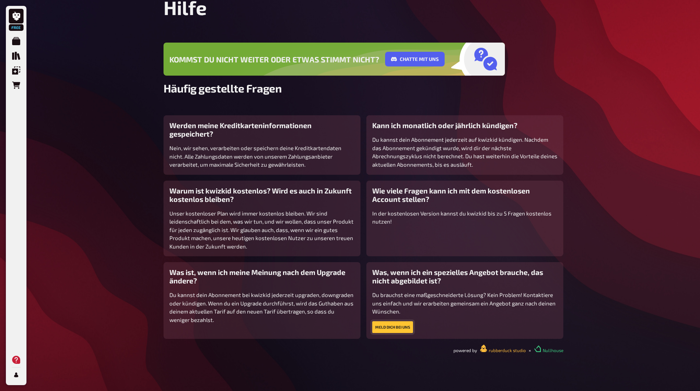
click at [400, 328] on button "Meld dich bei uns" at bounding box center [392, 327] width 41 height 12
click at [403, 324] on button "Meld dich bei uns" at bounding box center [392, 327] width 41 height 12
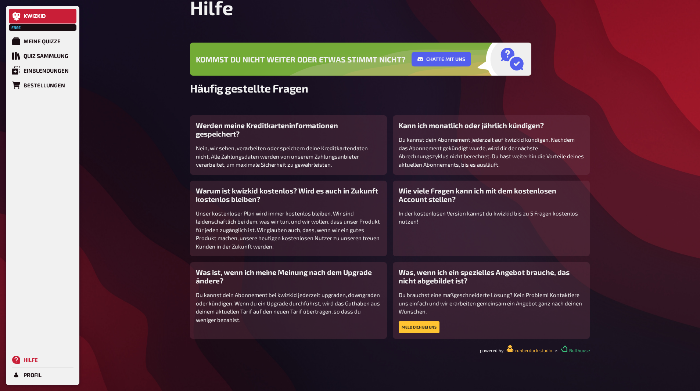
click at [36, 15] on icon at bounding box center [35, 16] width 3 height 4
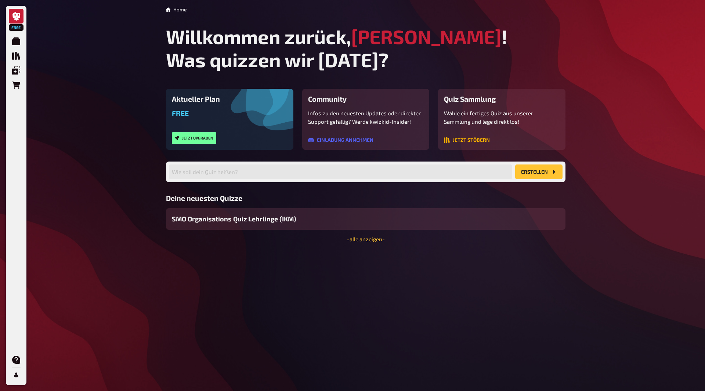
click at [478, 137] on button "Jetzt stöbern" at bounding box center [467, 140] width 46 height 6
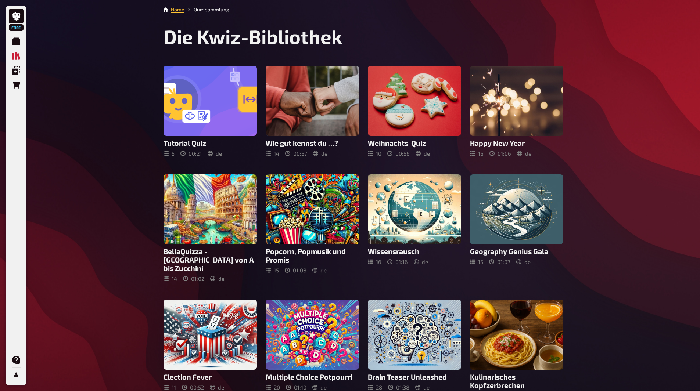
click at [217, 12] on li "Quiz Sammlung" at bounding box center [206, 9] width 45 height 7
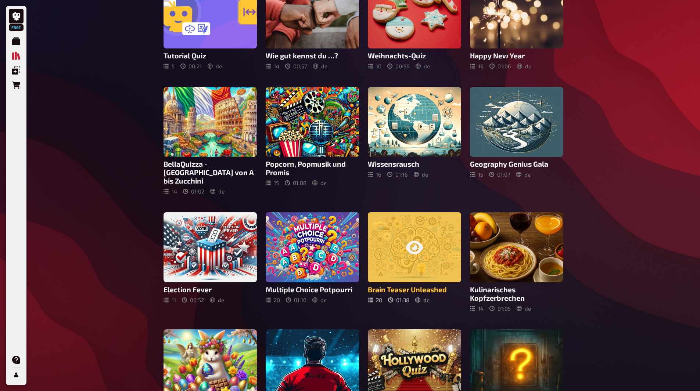
scroll to position [144, 0]
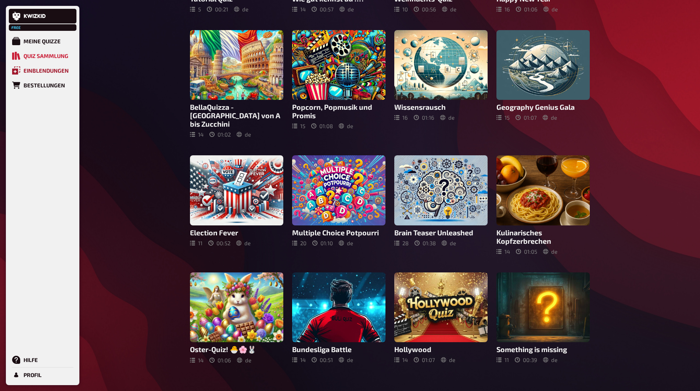
click at [56, 74] on link "Einblendungen" at bounding box center [43, 70] width 68 height 15
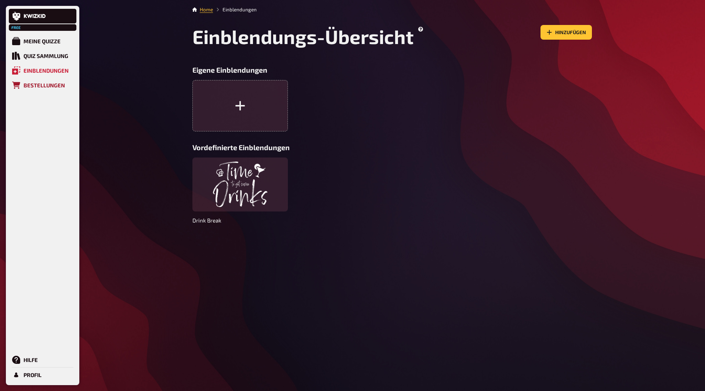
click at [54, 84] on div "Bestellungen" at bounding box center [45, 85] width 42 height 7
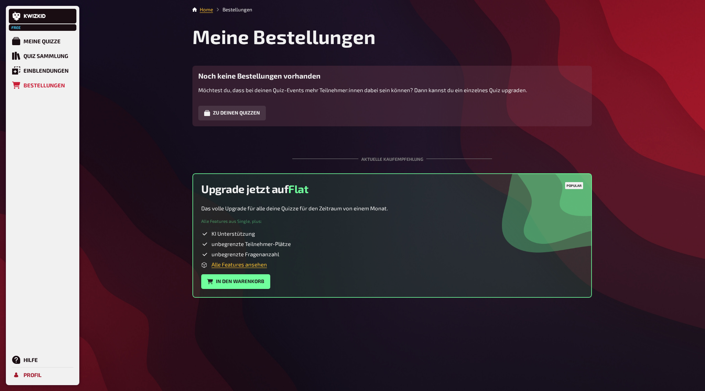
click at [30, 376] on div "Profil" at bounding box center [33, 375] width 18 height 7
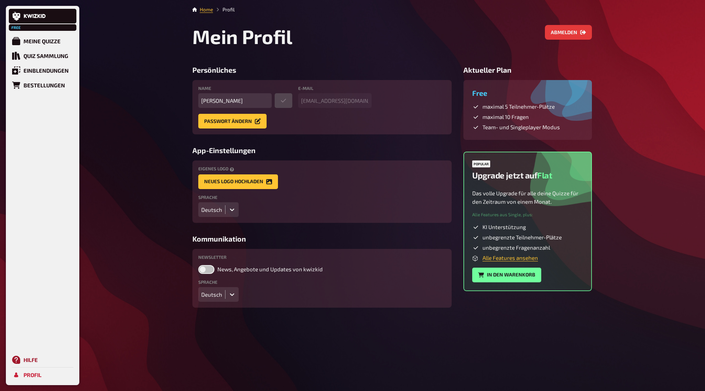
click at [35, 358] on div "Hilfe" at bounding box center [31, 360] width 14 height 7
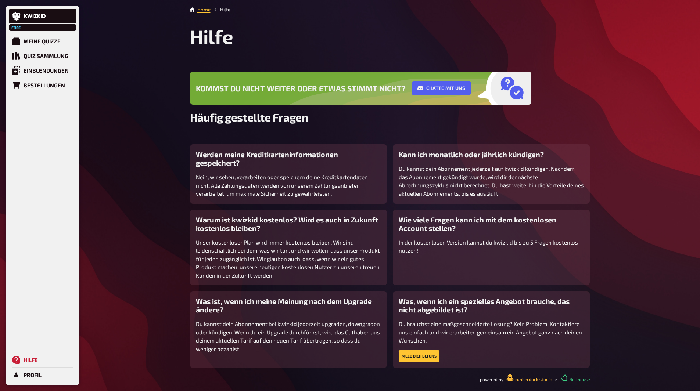
click at [22, 25] on div "Free" at bounding box center [43, 27] width 68 height 7
click at [24, 27] on div "Free" at bounding box center [43, 27] width 68 height 7
click at [33, 47] on link "Meine Quizze" at bounding box center [43, 41] width 68 height 15
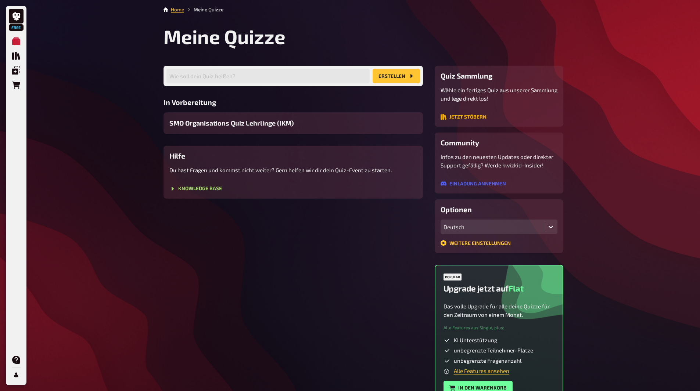
click at [473, 116] on button "Jetzt stöbern" at bounding box center [463, 117] width 46 height 6
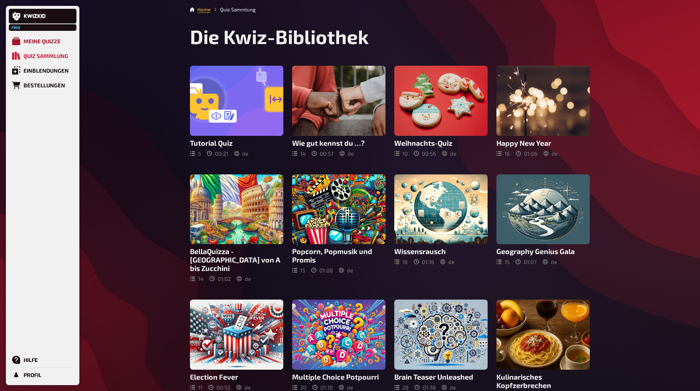
click at [60, 39] on div "Meine Quizze" at bounding box center [42, 41] width 37 height 7
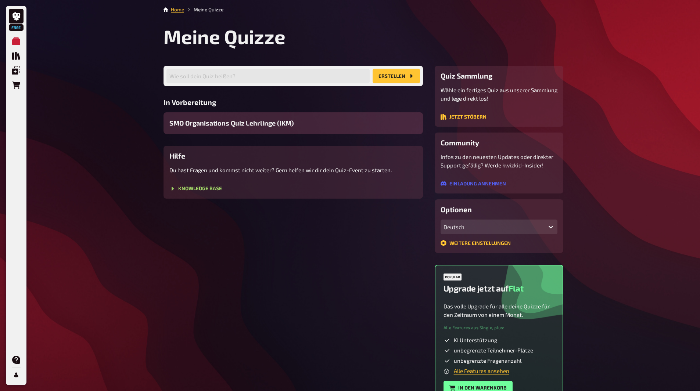
click at [302, 121] on div "SMO Organisations Quiz Lehrlinge (IKM)" at bounding box center [292, 123] width 259 height 22
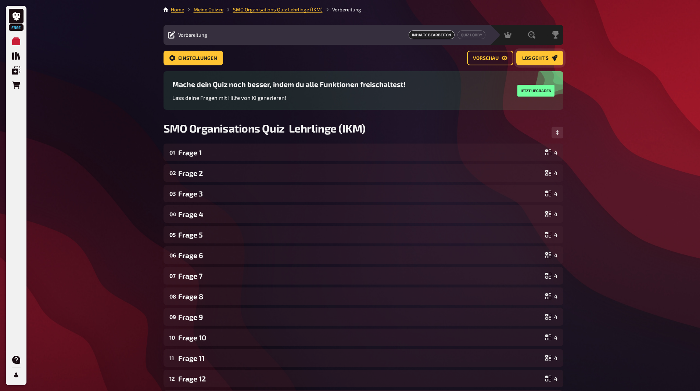
click at [539, 58] on span "Los geht's" at bounding box center [535, 58] width 26 height 5
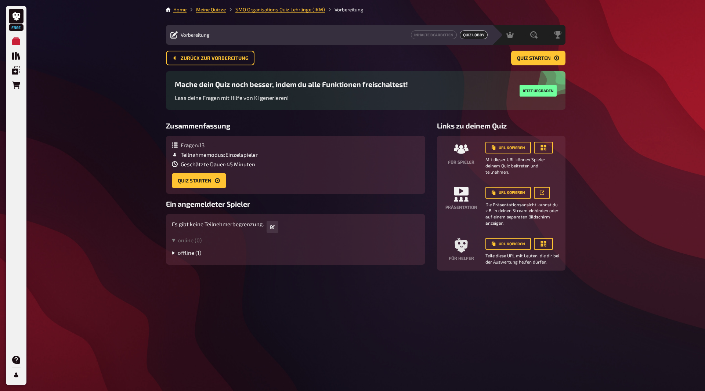
click at [172, 255] on summary "offline ( 1 )" at bounding box center [296, 252] width 248 height 7
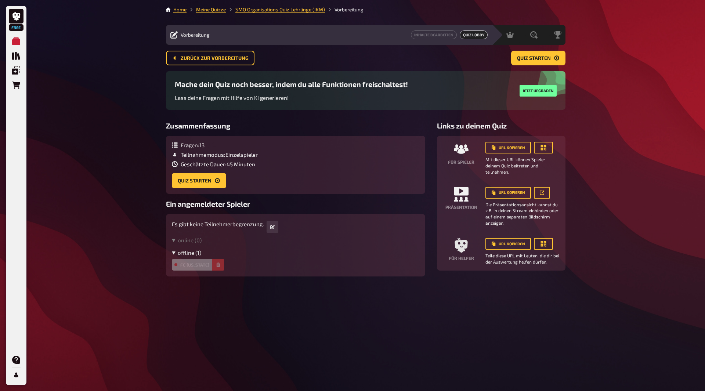
click at [177, 253] on summary "offline ( 1 )" at bounding box center [296, 252] width 248 height 7
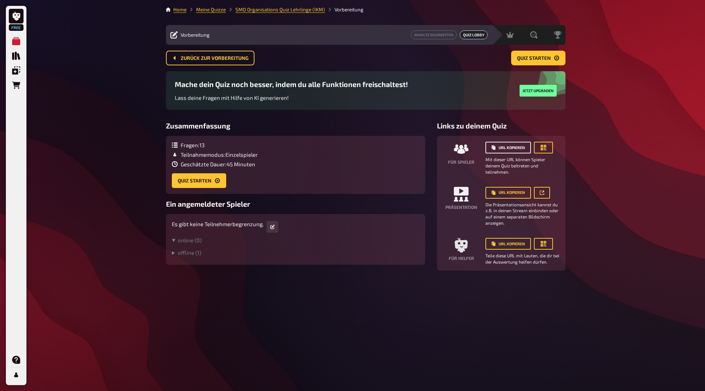
click at [514, 149] on button "URL kopieren" at bounding box center [509, 148] width 46 height 12
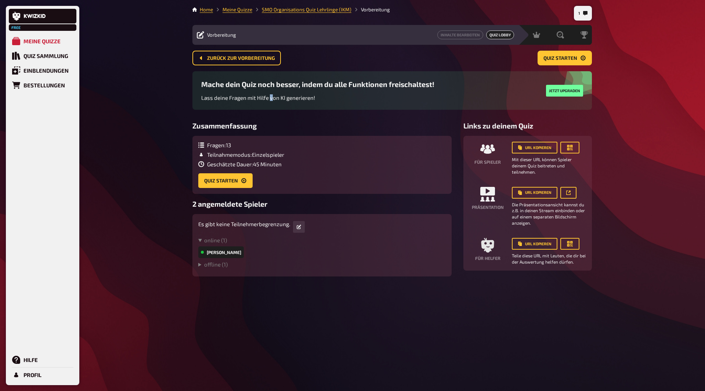
drag, startPoint x: 270, startPoint y: 95, endPoint x: 274, endPoint y: 96, distance: 4.2
click at [274, 96] on span "Lass deine Fragen mit Hilfe von KI generieren!" at bounding box center [258, 97] width 114 height 7
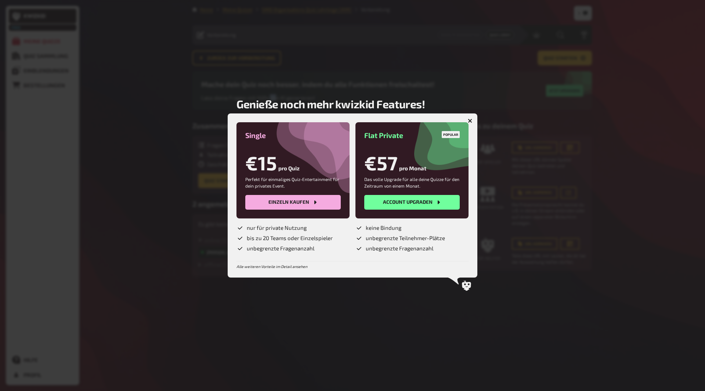
click at [474, 120] on button "button" at bounding box center [470, 121] width 12 height 12
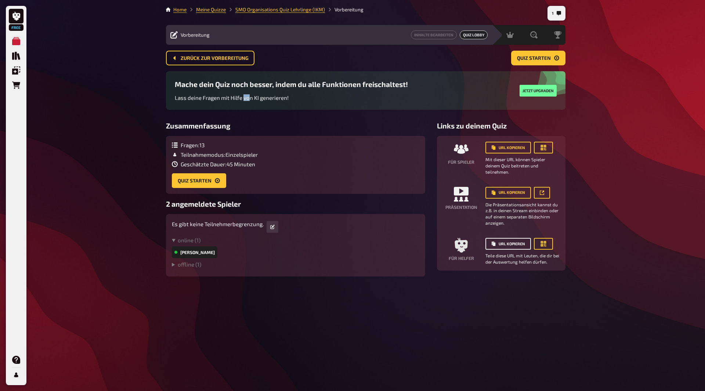
click at [526, 247] on button "URL kopieren" at bounding box center [509, 244] width 46 height 12
click at [543, 193] on icon "button" at bounding box center [542, 193] width 4 height 4
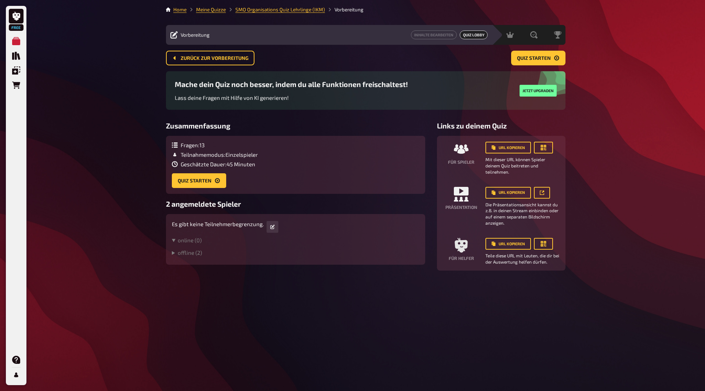
click at [281, 129] on h3 "Zusammenfassung" at bounding box center [295, 126] width 259 height 8
drag, startPoint x: 229, startPoint y: 166, endPoint x: 266, endPoint y: 170, distance: 37.4
click at [266, 170] on div "Fragen : 13 Teilnahmemodus : Einzelspieler Geschätzte Dauer : 45 Minuten Quiz s…" at bounding box center [296, 165] width 248 height 46
click at [246, 169] on div "Fragen : 13 Teilnahmemodus : Einzelspieler Geschätzte Dauer : 45 Minuten Quiz s…" at bounding box center [296, 165] width 248 height 46
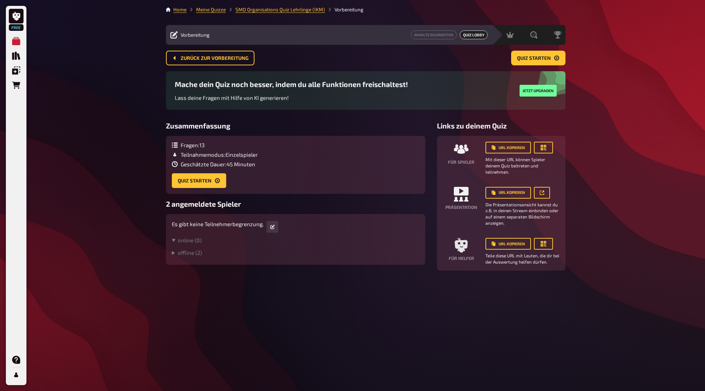
click at [245, 164] on span "Geschätzte Dauer : 45 Minuten" at bounding box center [218, 164] width 75 height 7
click at [335, 183] on div "Fragen : 13 Teilnahmemodus : Einzelspieler Geschätzte Dauer : 45 Minuten Quiz s…" at bounding box center [296, 165] width 248 height 46
drag, startPoint x: 247, startPoint y: 146, endPoint x: 200, endPoint y: 144, distance: 47.1
click at [246, 146] on div "Fragen : 13" at bounding box center [215, 145] width 86 height 7
click at [273, 228] on icon "button" at bounding box center [272, 227] width 4 height 4
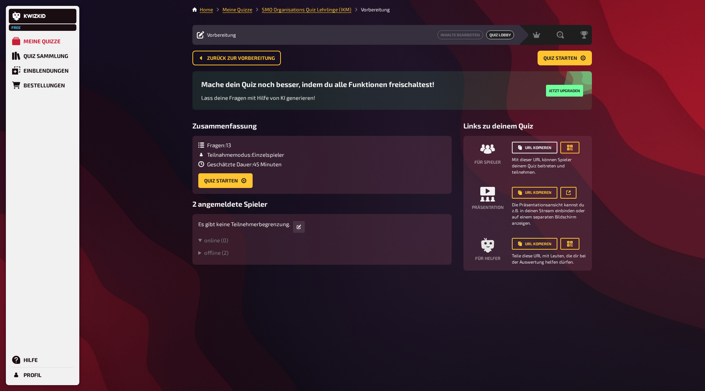
click at [548, 148] on button "URL kopieren" at bounding box center [535, 148] width 46 height 12
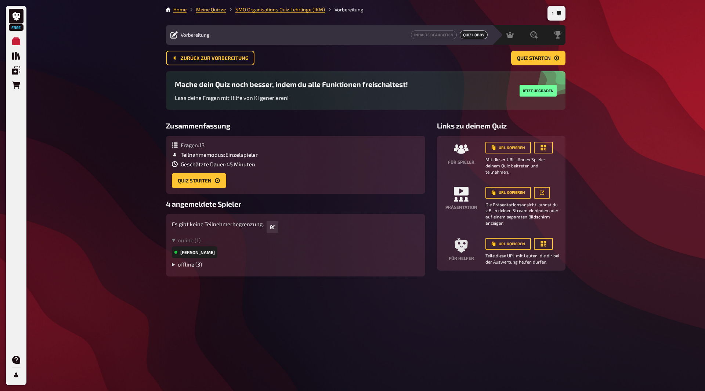
click at [177, 263] on summary "offline ( 3 )" at bounding box center [296, 264] width 248 height 7
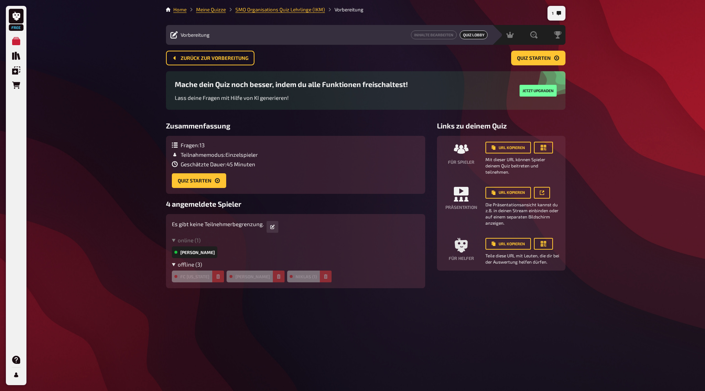
click at [177, 263] on summary "offline ( 3 )" at bounding box center [296, 264] width 248 height 7
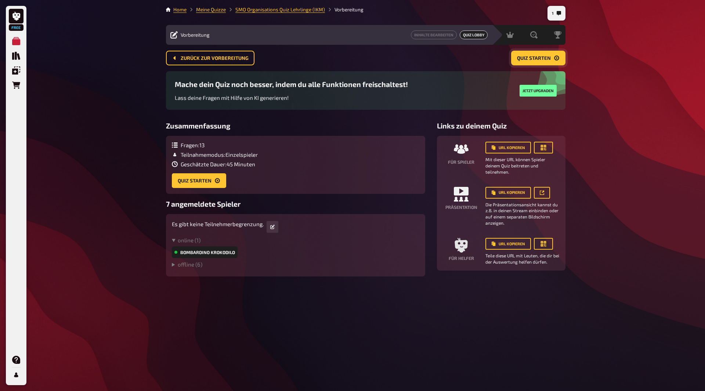
click at [523, 62] on button "Quiz starten" at bounding box center [538, 58] width 54 height 15
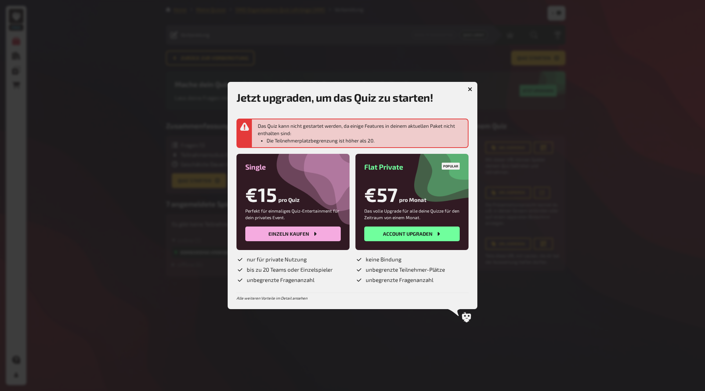
click at [470, 90] on icon "button" at bounding box center [470, 89] width 7 height 7
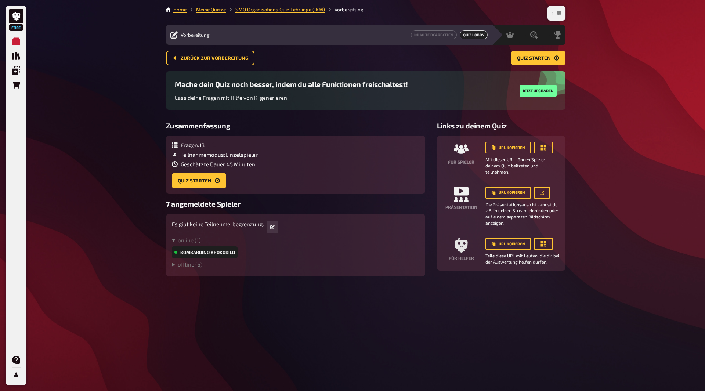
click at [552, 15] on button "1" at bounding box center [556, 13] width 15 height 12
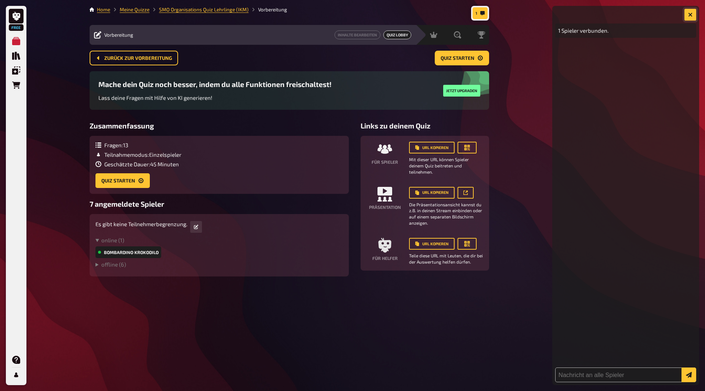
click at [693, 12] on button "button" at bounding box center [691, 15] width 12 height 12
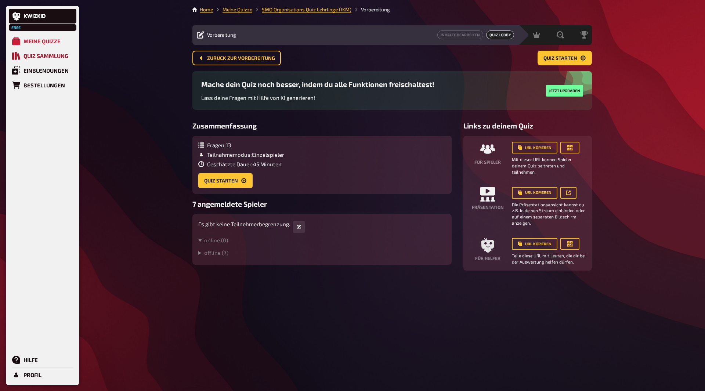
click at [55, 57] on div "Quiz Sammlung" at bounding box center [46, 56] width 45 height 7
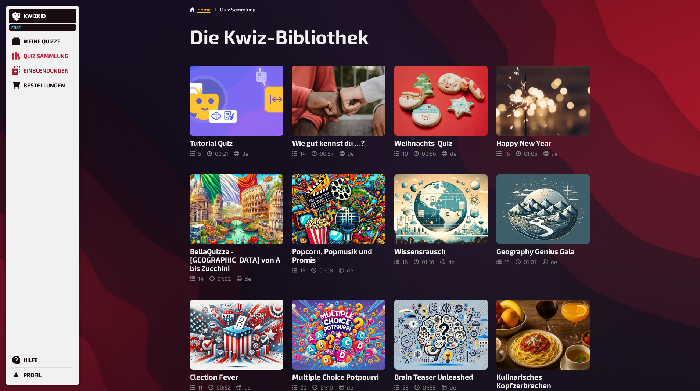
click at [57, 72] on div "Einblendungen" at bounding box center [46, 70] width 45 height 7
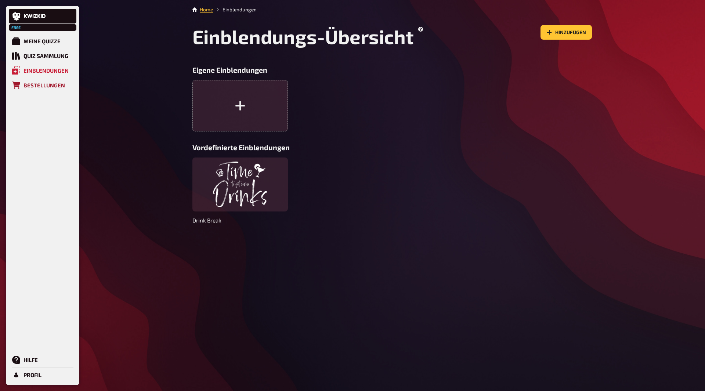
click at [53, 85] on div "Bestellungen" at bounding box center [45, 85] width 42 height 7
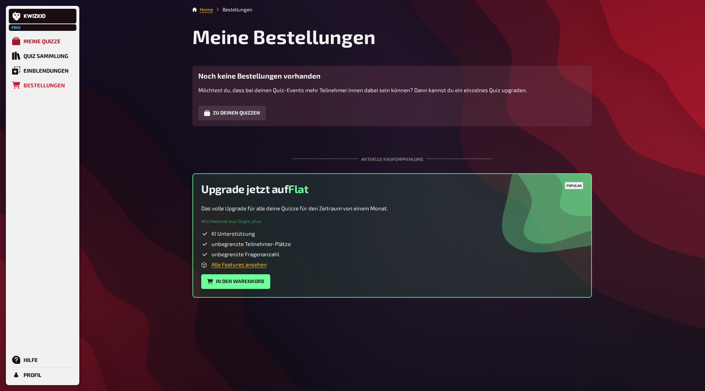
click at [47, 47] on link "Meine Quizze" at bounding box center [43, 41] width 68 height 15
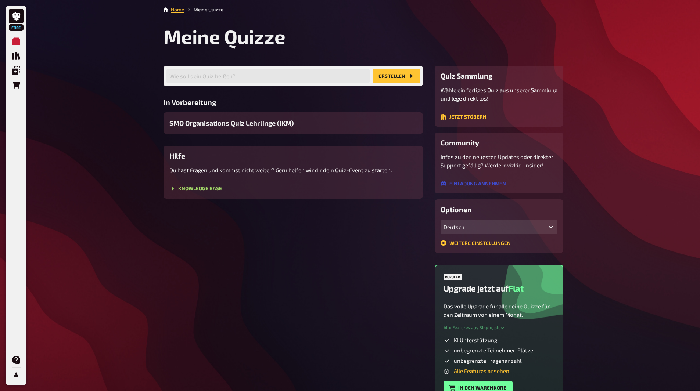
click at [479, 184] on button "Einladung annehmen" at bounding box center [472, 184] width 65 height 6
click at [493, 243] on button "Weitere Einstellungen" at bounding box center [475, 243] width 70 height 6
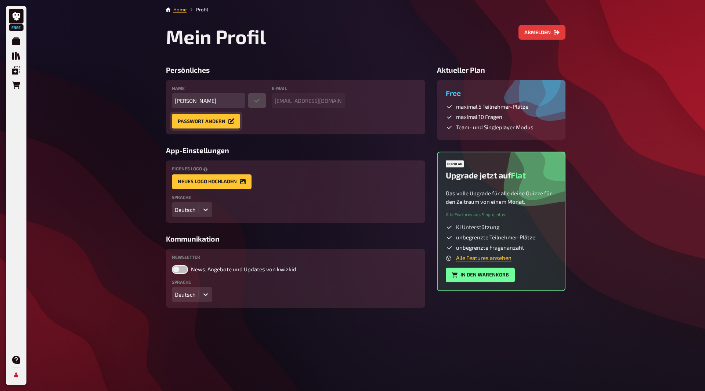
click at [218, 121] on button "Passwort ändern" at bounding box center [206, 121] width 68 height 15
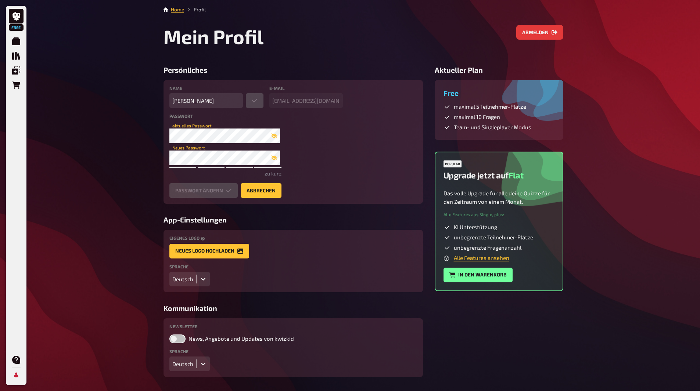
click at [332, 154] on div "Name Leoni Aigner E-Mail leoniaigi@gmail.com Passwort leoniaigi@gmail.com aktue…" at bounding box center [293, 142] width 248 height 112
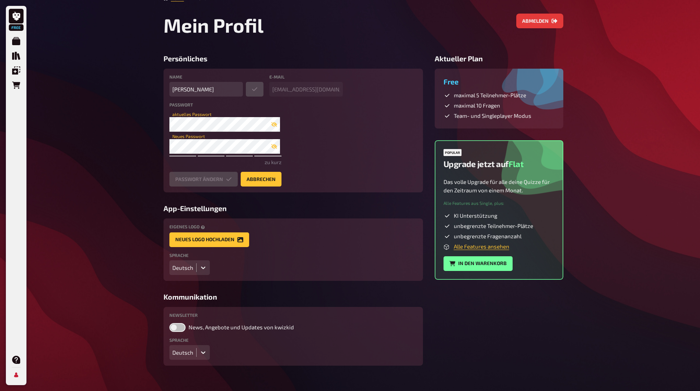
scroll to position [21, 0]
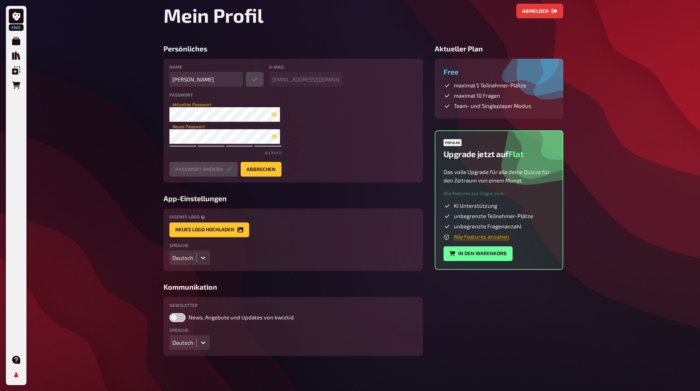
click at [475, 238] on link "Alle Features ansehen" at bounding box center [481, 236] width 55 height 7
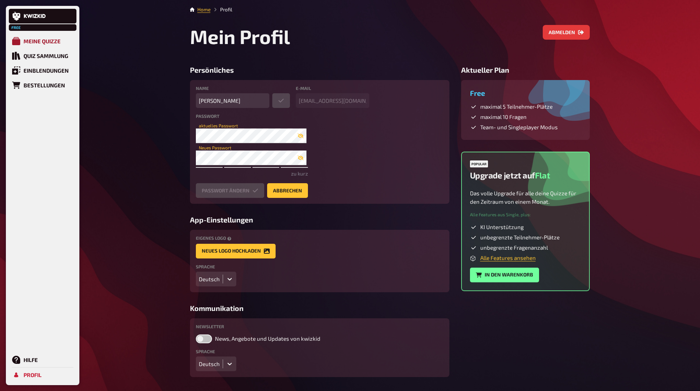
click at [62, 39] on link "Meine Quizze" at bounding box center [43, 41] width 68 height 15
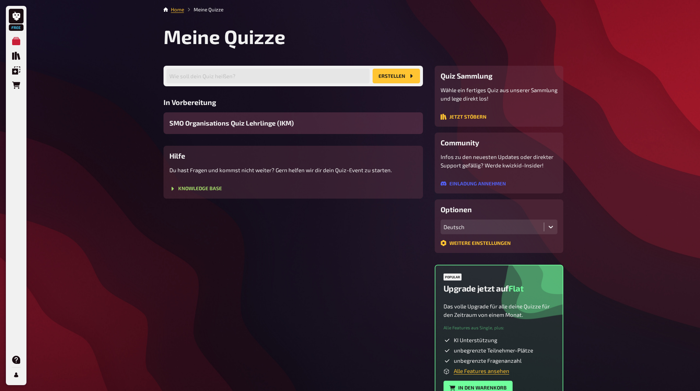
click at [208, 118] on div "SMO Organisations Quiz Lehrlinge (IKM)" at bounding box center [292, 123] width 259 height 22
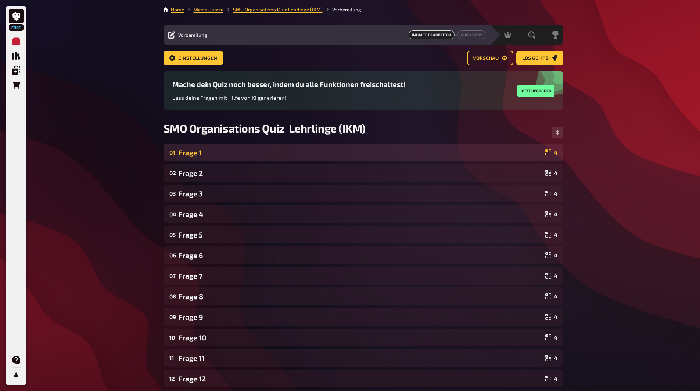
click at [213, 149] on div "Frage 1" at bounding box center [360, 152] width 364 height 8
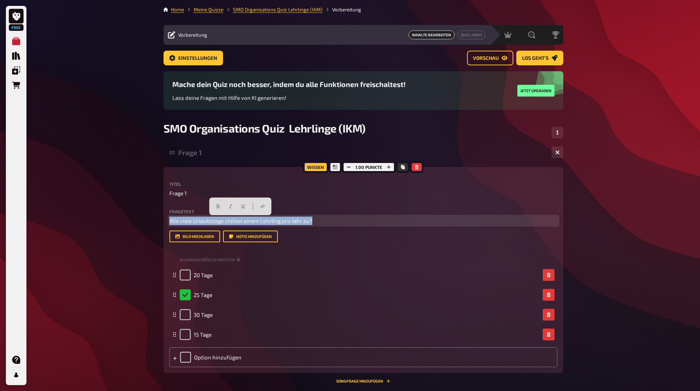
drag, startPoint x: 169, startPoint y: 222, endPoint x: 321, endPoint y: 224, distance: 152.1
click at [321, 224] on p "Wie viele Urlaubstage stehen einem Lehrling pro Jahr zu?" at bounding box center [363, 221] width 388 height 8
copy span "Wie viele Urlaubstage stehen einem Lehrling pro Jahr zu?"
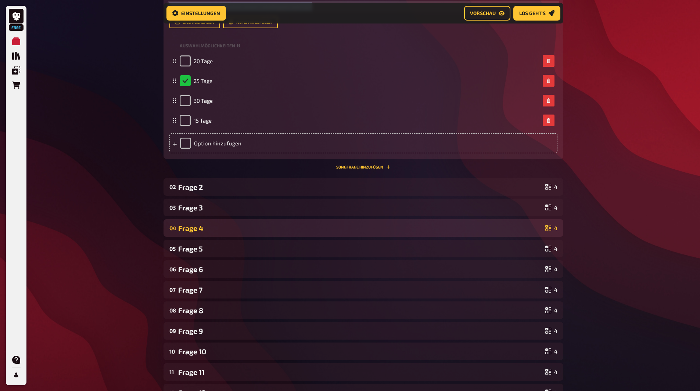
scroll to position [226, 0]
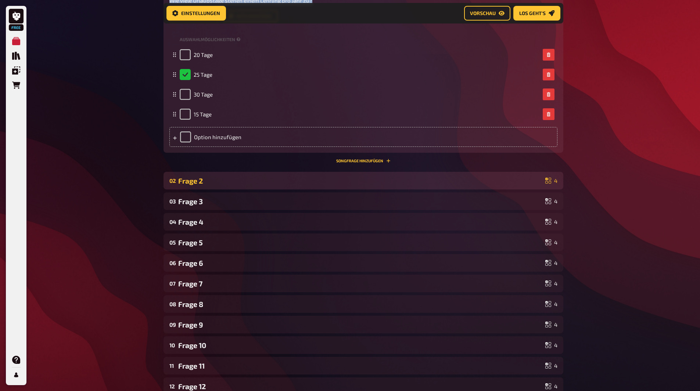
click at [213, 182] on div "Frage 2" at bounding box center [360, 181] width 364 height 8
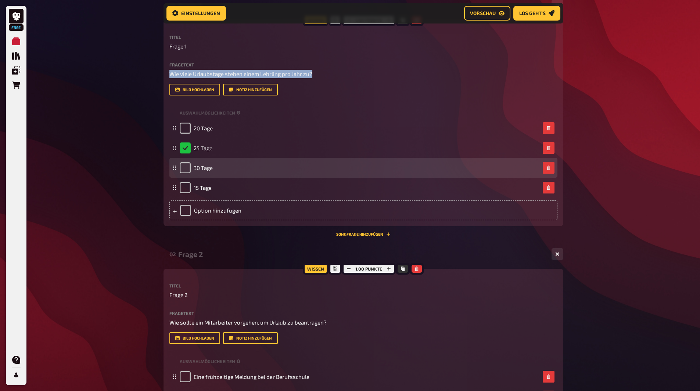
scroll to position [116, 0]
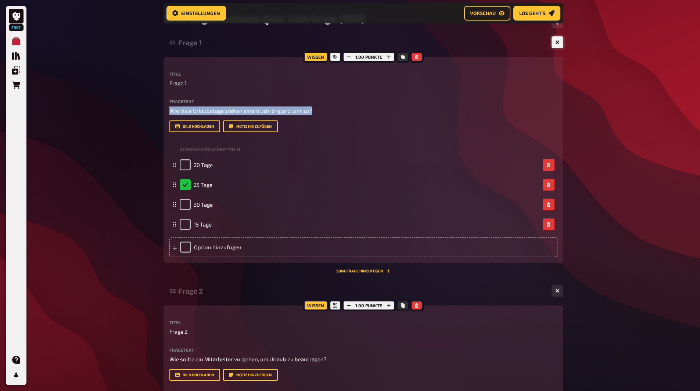
click at [555, 45] on button "button" at bounding box center [557, 42] width 12 height 12
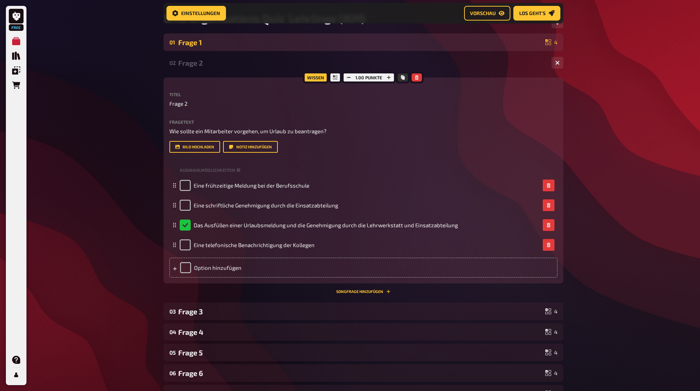
click at [168, 130] on div "Wissen 1.00 Punkte Titel Frage 2 Fragetext Wie sollte ein Mitarbeiter vorgehen,…" at bounding box center [363, 181] width 400 height 206
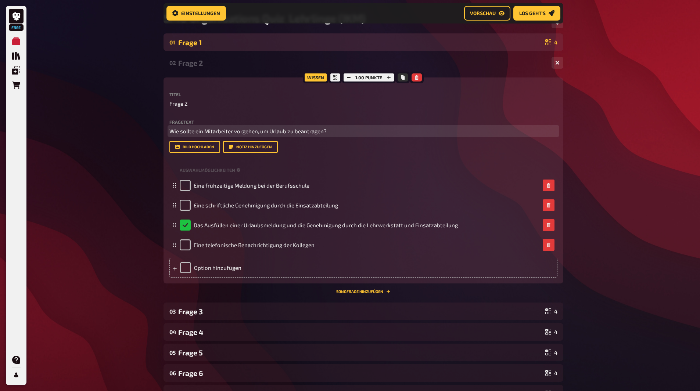
click at [172, 130] on span "Wie sollte ein Mitarbeiter vorgehen, um Urlaub zu beantragen?" at bounding box center [247, 131] width 157 height 7
drag, startPoint x: 169, startPoint y: 132, endPoint x: 326, endPoint y: 133, distance: 156.9
click at [326, 133] on p "Wie sollte ein Mitarbeiter vorgehen, um Urlaub zu beantragen?" at bounding box center [363, 131] width 388 height 8
copy span "Wie sollte ein Mitarbeiter vorgehen, um Urlaub zu beantragen?"
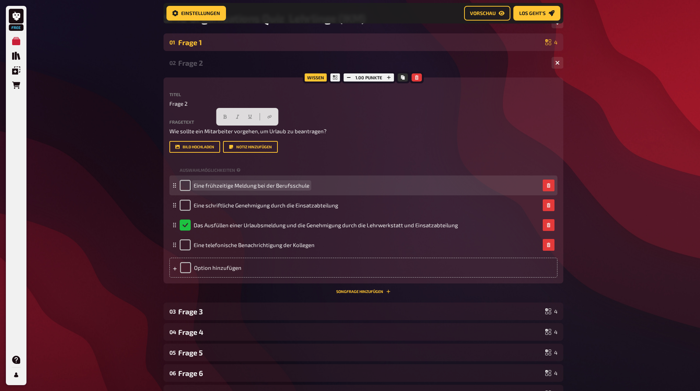
click at [194, 185] on span "Eine frühzeitige Meldung bei der Berufsschule" at bounding box center [252, 185] width 116 height 7
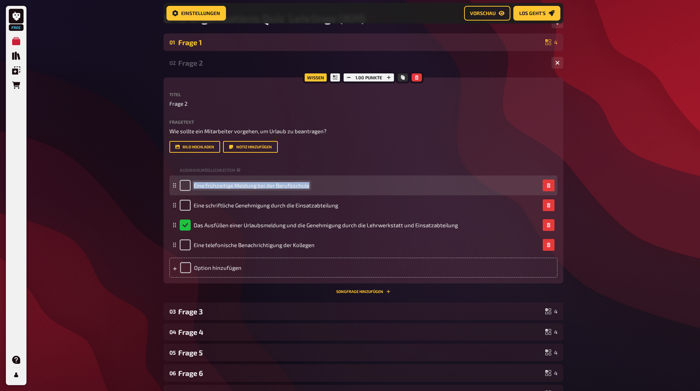
drag, startPoint x: 193, startPoint y: 185, endPoint x: 307, endPoint y: 186, distance: 113.9
click at [307, 186] on span "Eine frühzeitige Meldung bei der Berufsschule" at bounding box center [252, 185] width 116 height 7
copy span "Eine frühzeitige Meldung bei der Berufsschule"
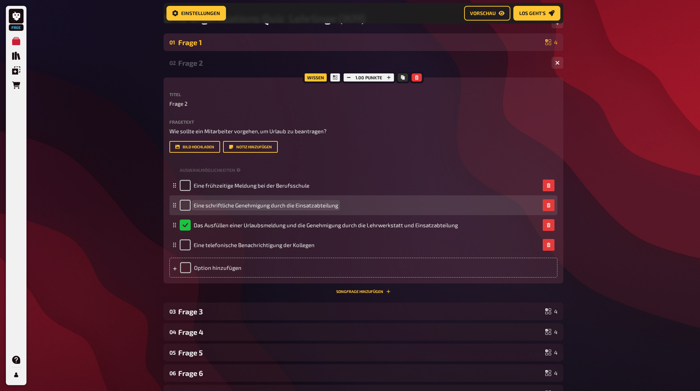
click at [193, 206] on div "Eine schriftliche Genehmigung durch die Einsatzabteilung" at bounding box center [259, 205] width 158 height 11
drag, startPoint x: 193, startPoint y: 206, endPoint x: 339, endPoint y: 203, distance: 146.2
click at [339, 203] on div "Eine schriftliche Genehmigung durch die Einsatzabteilung" at bounding box center [360, 205] width 360 height 11
copy span "Eine schriftliche Genehmigung durch die Einsatzabteilung"
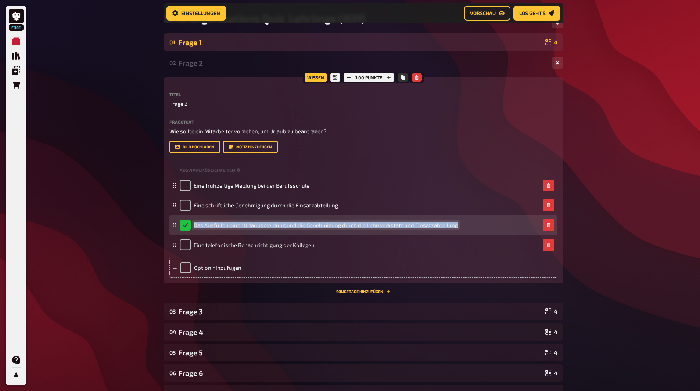
drag, startPoint x: 193, startPoint y: 225, endPoint x: 454, endPoint y: 228, distance: 260.5
click at [454, 228] on span "Das Ausfüllen einer Urlaubsmeldung und die Genehmigung durch die Lehrwerkstatt …" at bounding box center [326, 225] width 264 height 7
copy span "Das Ausfüllen einer Urlaubsmeldung und die Genehmigung durch die Lehrwerkstatt …"
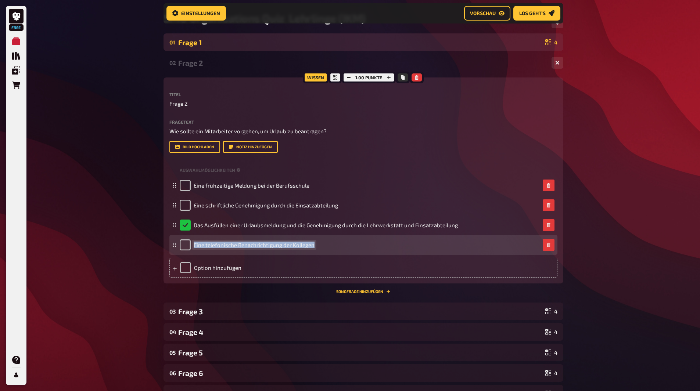
drag, startPoint x: 193, startPoint y: 245, endPoint x: 315, endPoint y: 248, distance: 121.6
click at [315, 248] on div "Eine telefonische Benachrichtigung der Kollegen" at bounding box center [360, 245] width 360 height 11
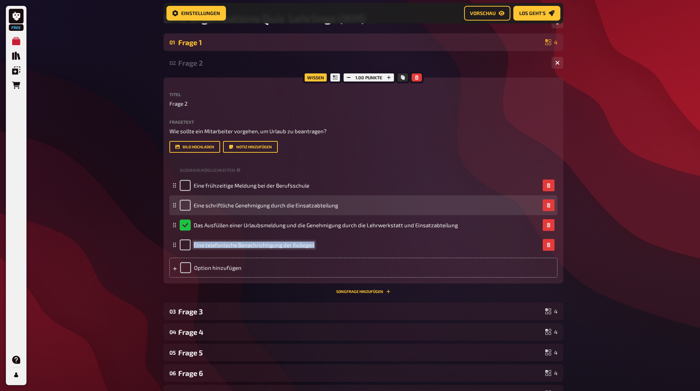
copy span "Eine telefonische Benachrichtigung der Kollegen"
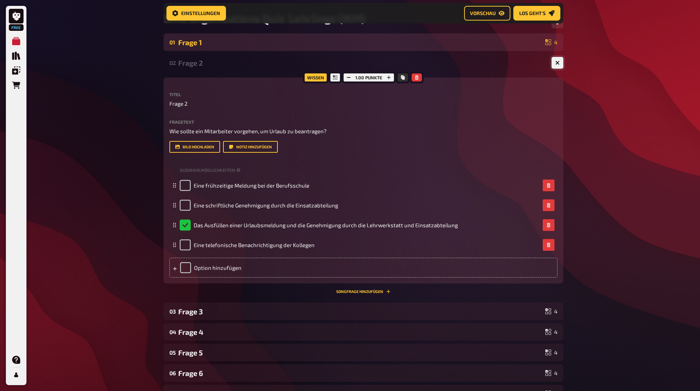
click at [555, 63] on icon "button" at bounding box center [557, 63] width 4 height 4
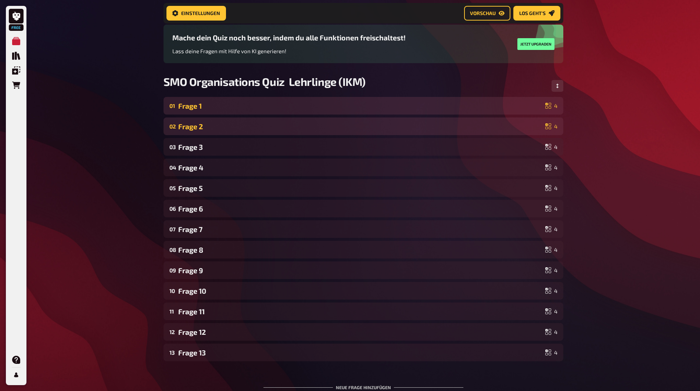
scroll to position [43, 0]
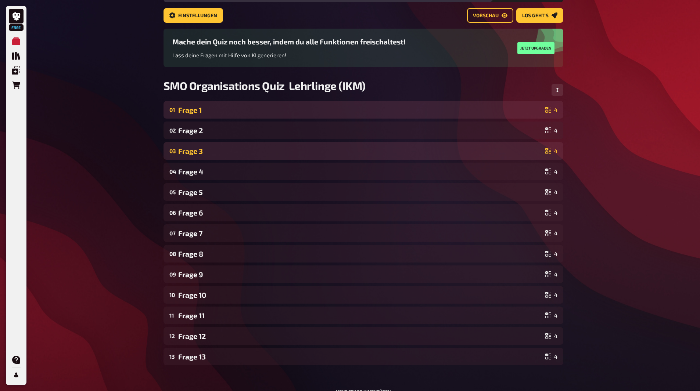
click at [266, 148] on div "Frage 3" at bounding box center [360, 151] width 364 height 8
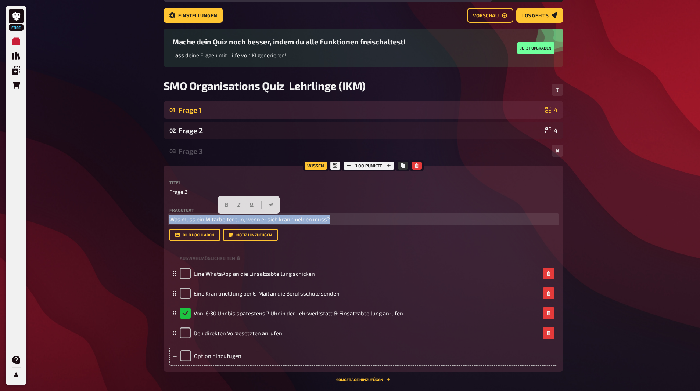
drag, startPoint x: 170, startPoint y: 219, endPoint x: 332, endPoint y: 222, distance: 162.0
click at [332, 222] on p "Was muss ein Mitarbeiter tun, wenn er sich krankmelden muss?" at bounding box center [363, 219] width 388 height 8
copy span "Was muss ein Mitarbeiter tun, wenn er sich krankmelden muss?"
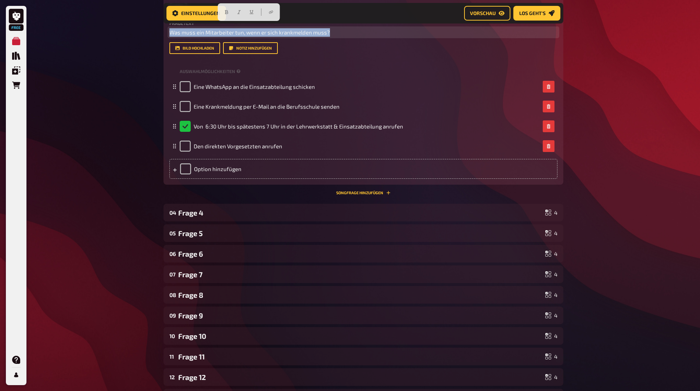
scroll to position [195, 0]
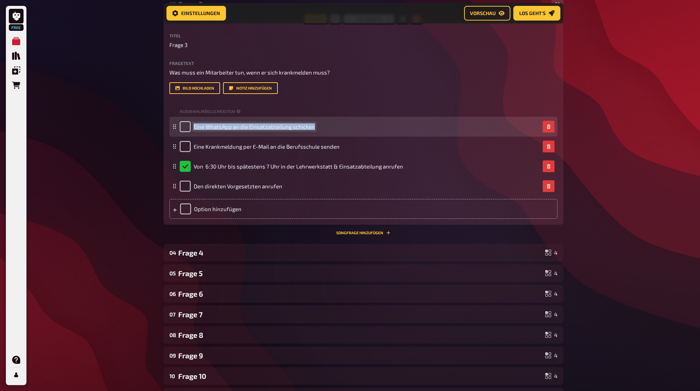
drag, startPoint x: 194, startPoint y: 126, endPoint x: 315, endPoint y: 130, distance: 121.3
click at [315, 130] on div "Eine WhatsApp an die Einsatzabteilung schicken" at bounding box center [360, 126] width 360 height 11
copy span "Eine WhatsApp an die Einsatzabteilung schicken"
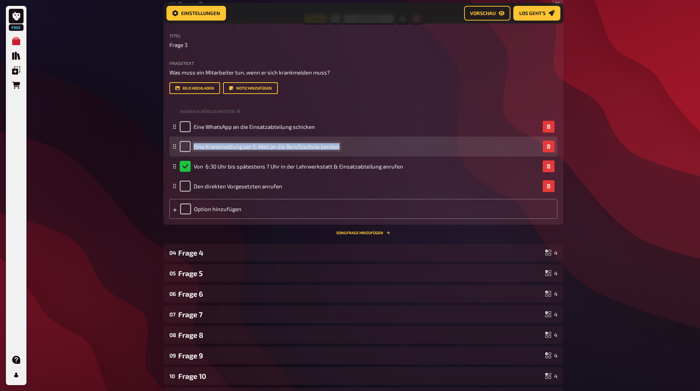
drag, startPoint x: 194, startPoint y: 144, endPoint x: 338, endPoint y: 148, distance: 144.0
click at [338, 148] on span "Eine Krankmeldung per E-Mail an die Berufsschule senden" at bounding box center [267, 146] width 146 height 7
copy span "Eine Krankmeldung per E-Mail an die Berufsschule senden"
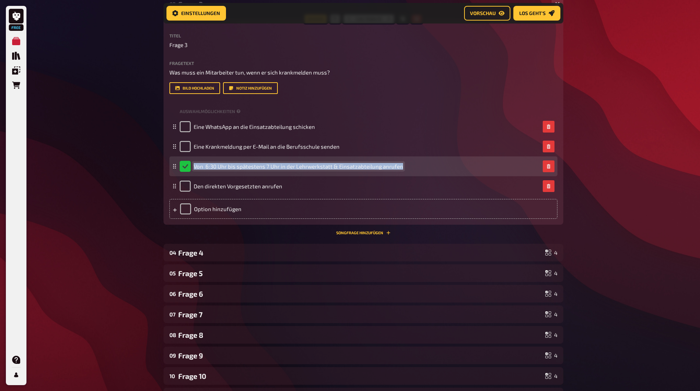
drag, startPoint x: 193, startPoint y: 166, endPoint x: 401, endPoint y: 169, distance: 207.6
click at [401, 169] on div "Von 6:30 Uhr bis spätestens 7 Uhr in der Lehrwerkstatt & Einsatzabteilung anruf…" at bounding box center [360, 166] width 360 height 11
copy span "Von 6:30 Uhr bis spätestens 7 Uhr in der Lehrwerkstatt & Einsatzabteilung anruf…"
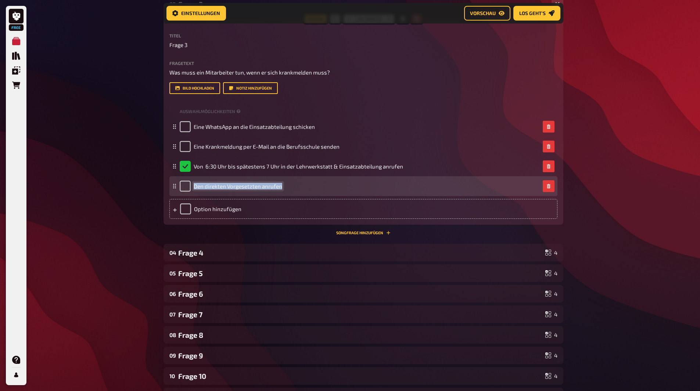
drag, startPoint x: 194, startPoint y: 187, endPoint x: 282, endPoint y: 188, distance: 88.2
click at [282, 188] on div "Den direkten Vorgesetzten anrufen" at bounding box center [360, 186] width 360 height 11
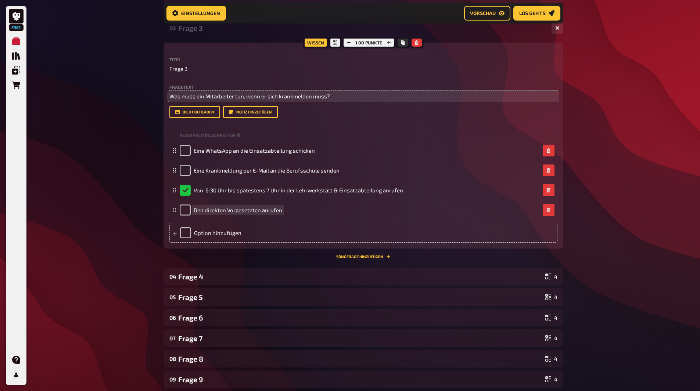
scroll to position [159, 0]
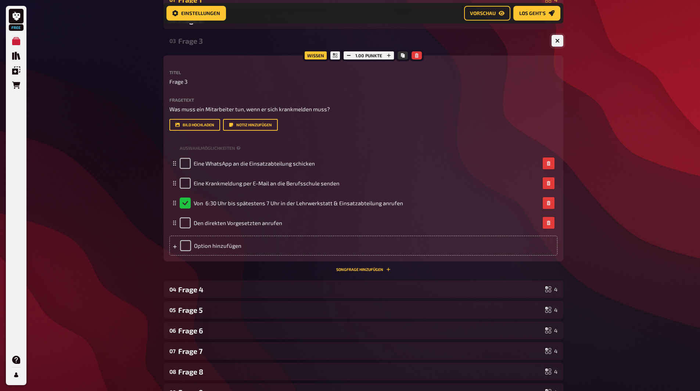
click at [556, 40] on icon "button" at bounding box center [557, 41] width 4 height 4
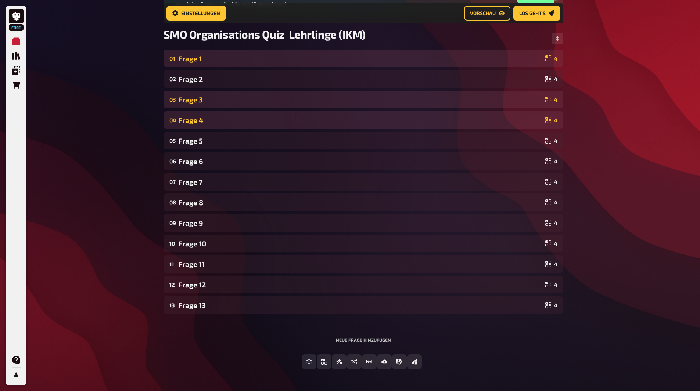
scroll to position [88, 0]
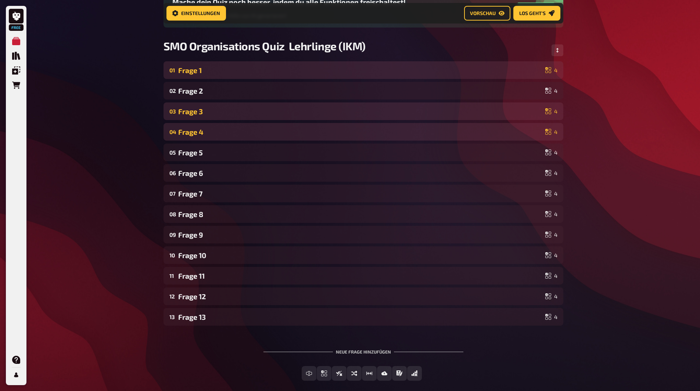
click at [212, 131] on div "Frage 4" at bounding box center [360, 132] width 364 height 8
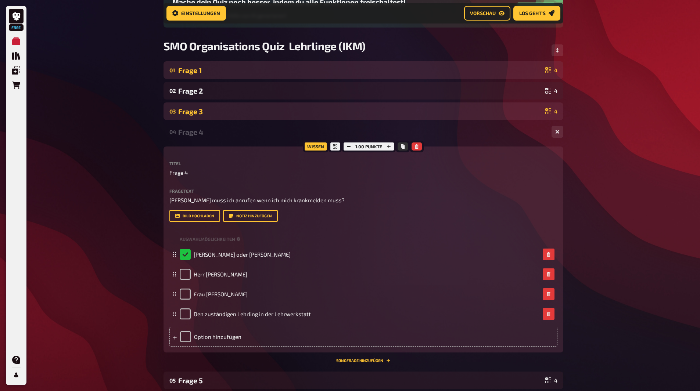
click at [225, 111] on div "Frage 3" at bounding box center [360, 111] width 364 height 8
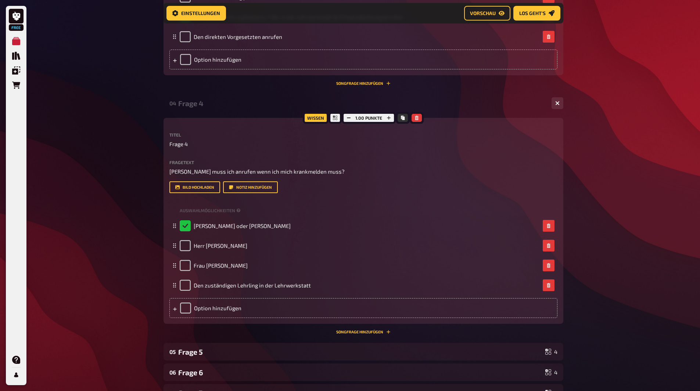
scroll to position [345, 0]
click at [168, 170] on div "Wissen 1.00 Punkte Titel Frage 4 Fragetext Wen muss ich anrufen wenn ich mich k…" at bounding box center [363, 221] width 400 height 206
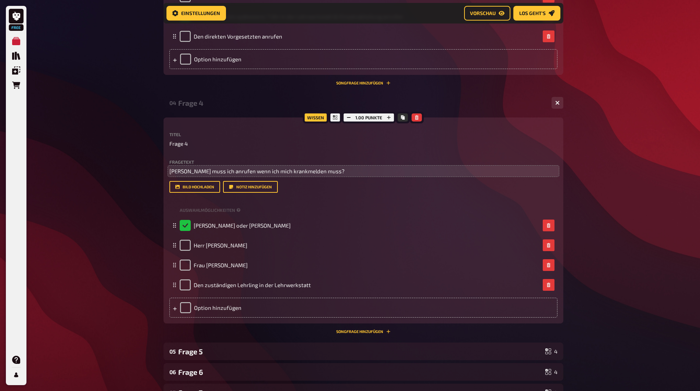
drag, startPoint x: 169, startPoint y: 170, endPoint x: 174, endPoint y: 171, distance: 6.0
click at [174, 171] on div "Wissen 1.00 Punkte Titel Frage 4 Fragetext Wen muss ich anrufen wenn ich mich k…" at bounding box center [363, 221] width 400 height 206
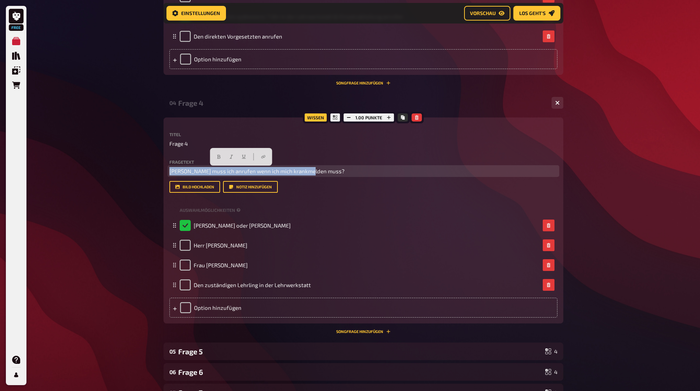
drag, startPoint x: 169, startPoint y: 170, endPoint x: 314, endPoint y: 174, distance: 145.2
click at [314, 174] on p "Wen muss ich anrufen wenn ich mich krankmelden muss?" at bounding box center [363, 171] width 388 height 8
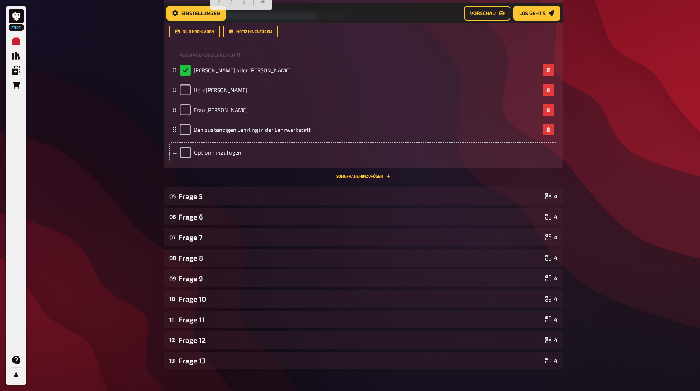
scroll to position [529, 0]
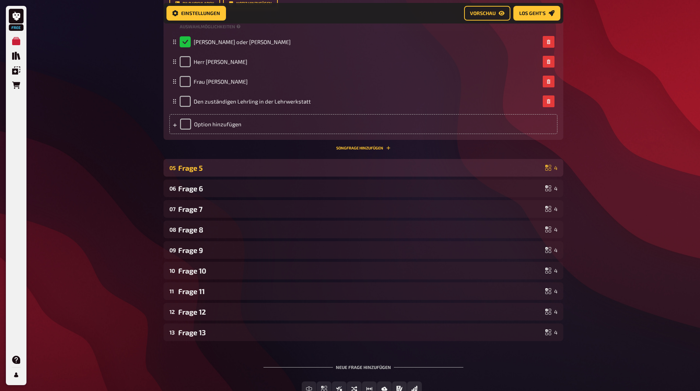
click at [215, 169] on div "Frage 5" at bounding box center [360, 168] width 364 height 8
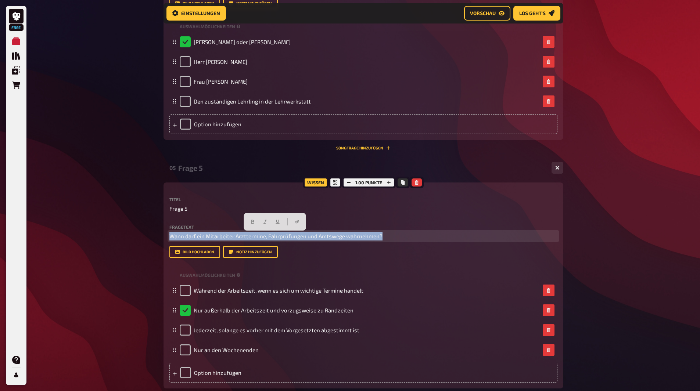
drag, startPoint x: 170, startPoint y: 237, endPoint x: 381, endPoint y: 238, distance: 211.2
click at [381, 238] on p "Wann darf ein Mitarbeiter Arzttermine, Fahrprüfungen und Amtswege wahrnehmen?" at bounding box center [363, 236] width 388 height 8
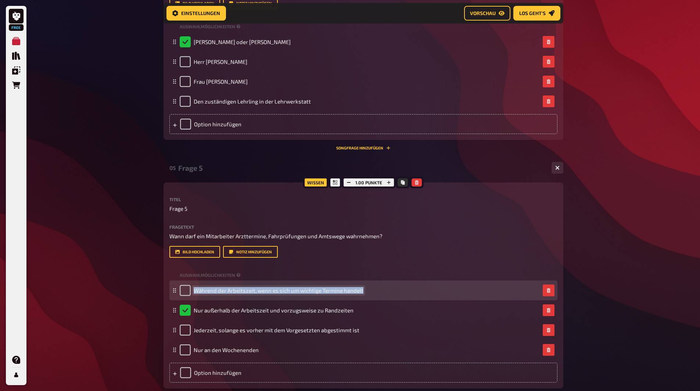
drag, startPoint x: 194, startPoint y: 289, endPoint x: 363, endPoint y: 291, distance: 169.4
click at [363, 291] on div "Während der Arbeitszeit, wenn es sich um wichtige Termine handelt" at bounding box center [360, 290] width 360 height 11
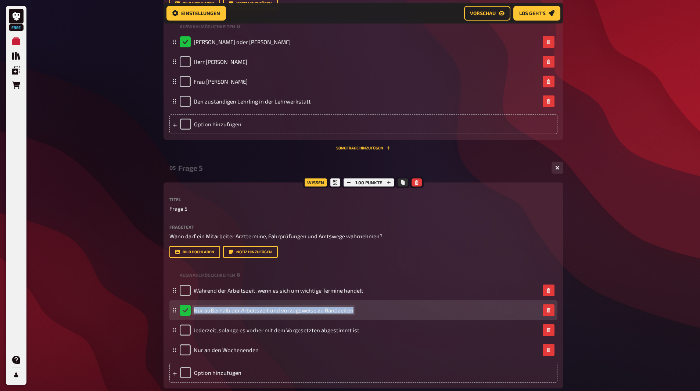
drag, startPoint x: 194, startPoint y: 312, endPoint x: 350, endPoint y: 312, distance: 156.9
click at [350, 312] on span "Nur außerhalb der Arbeitszeit und vorzugsweise zu Randzeiten" at bounding box center [274, 310] width 160 height 7
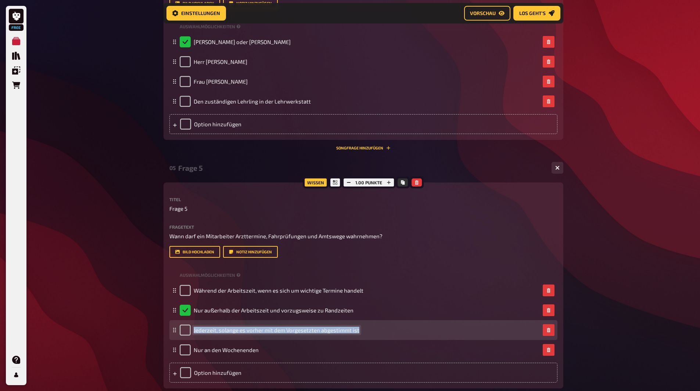
drag, startPoint x: 194, startPoint y: 331, endPoint x: 359, endPoint y: 331, distance: 164.9
click at [359, 331] on div "Jederzeit, solange es vorher mit dem Vorgesetzten abgestimmt ist" at bounding box center [360, 330] width 360 height 11
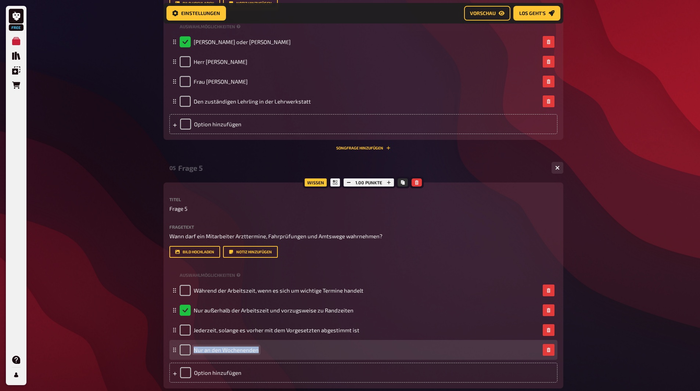
drag, startPoint x: 194, startPoint y: 349, endPoint x: 257, endPoint y: 352, distance: 62.9
click at [257, 352] on span "Nur an den Wochenenden" at bounding box center [226, 350] width 65 height 7
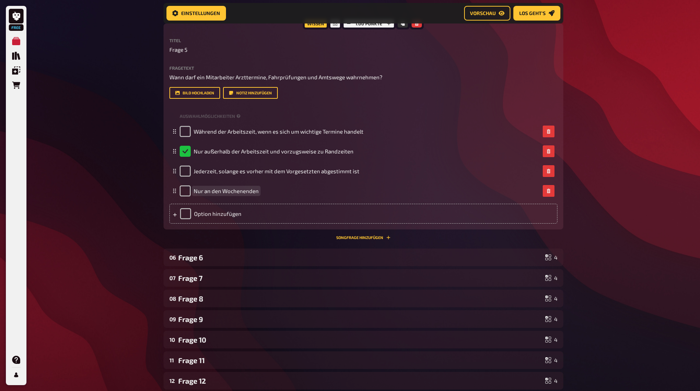
scroll to position [713, 0]
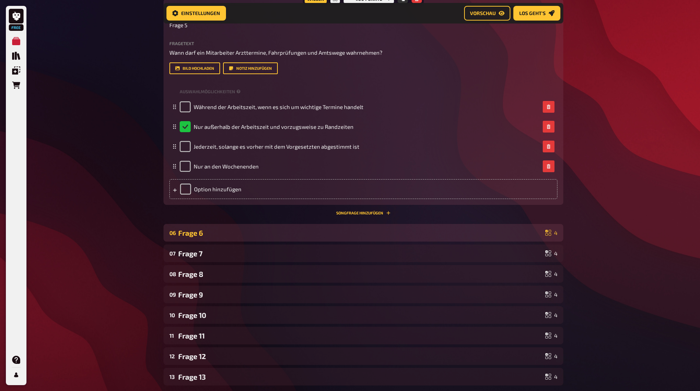
click at [261, 229] on div "Frage 6" at bounding box center [360, 233] width 364 height 8
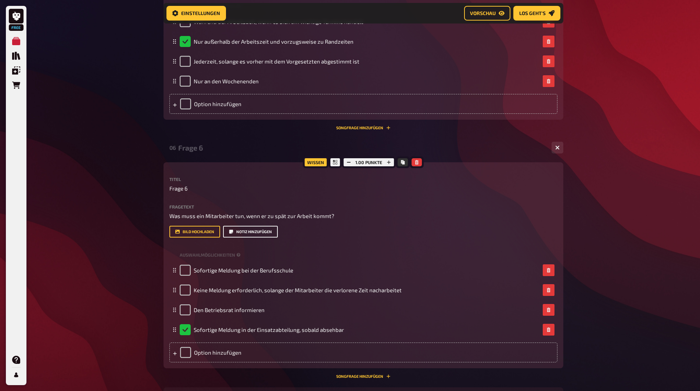
scroll to position [823, 0]
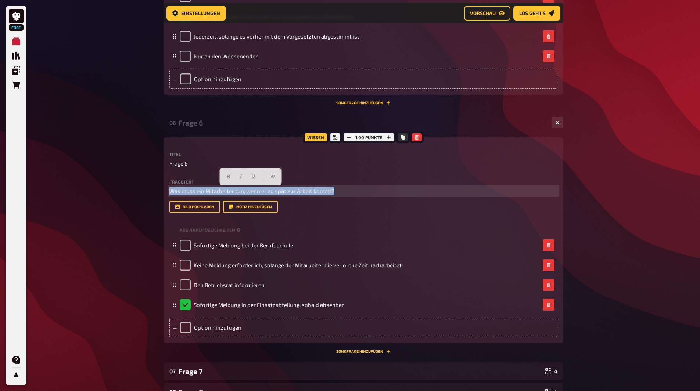
drag, startPoint x: 169, startPoint y: 190, endPoint x: 333, endPoint y: 190, distance: 164.2
click at [333, 190] on p "Was muss ein Mitarbeiter tun, wenn er zu spät zur Arbeit kommt?" at bounding box center [363, 191] width 388 height 8
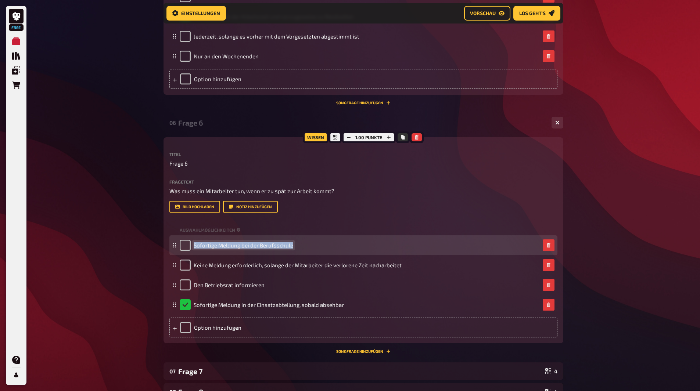
drag, startPoint x: 194, startPoint y: 246, endPoint x: 298, endPoint y: 249, distance: 104.7
click at [298, 249] on div "Sofortige Meldung bei der Berufsschule" at bounding box center [360, 245] width 360 height 11
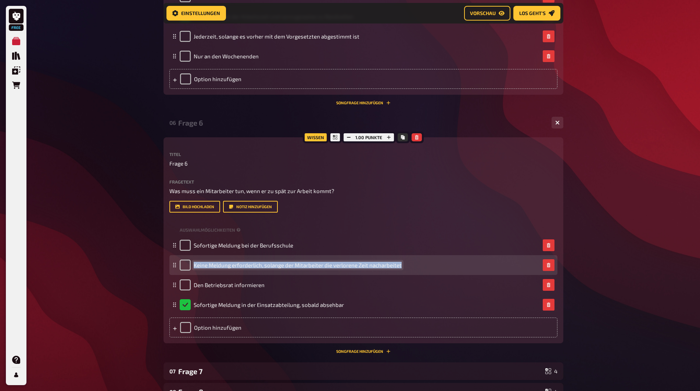
drag, startPoint x: 194, startPoint y: 266, endPoint x: 396, endPoint y: 270, distance: 202.1
click at [396, 270] on div "Keine Meldung erforderlich, solange der Mitarbeiter die verlorene Zeit nacharbe…" at bounding box center [291, 265] width 222 height 11
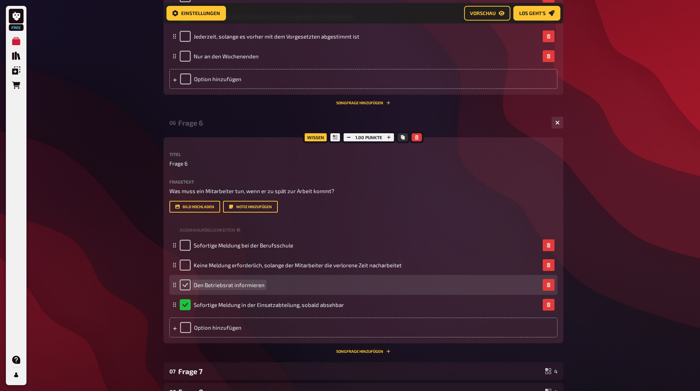
drag, startPoint x: 193, startPoint y: 287, endPoint x: 189, endPoint y: 288, distance: 4.3
click at [189, 288] on div "Den Betriebsrat informieren" at bounding box center [222, 285] width 85 height 11
drag, startPoint x: 194, startPoint y: 283, endPoint x: 266, endPoint y: 286, distance: 72.1
click at [266, 286] on div "Den Betriebsrat informieren" at bounding box center [360, 285] width 360 height 11
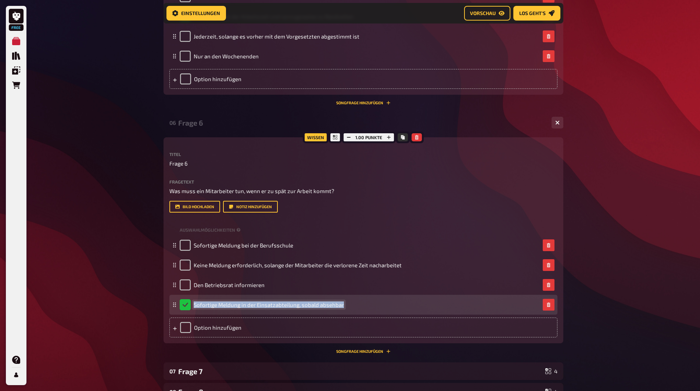
drag, startPoint x: 194, startPoint y: 304, endPoint x: 343, endPoint y: 307, distance: 149.9
click at [343, 307] on div "Sofortige Meldung in der Einsatzabteilung, sobald absehbar" at bounding box center [360, 304] width 360 height 11
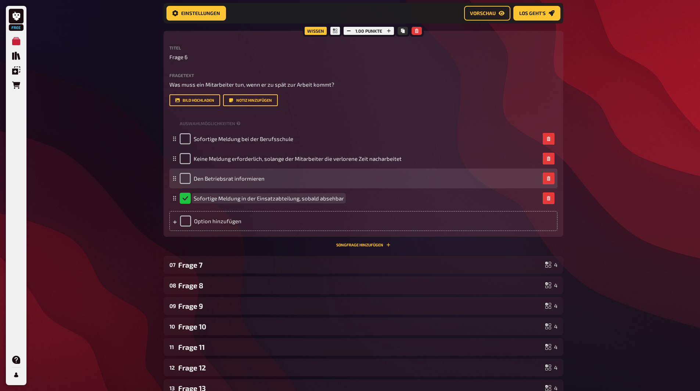
scroll to position [970, 0]
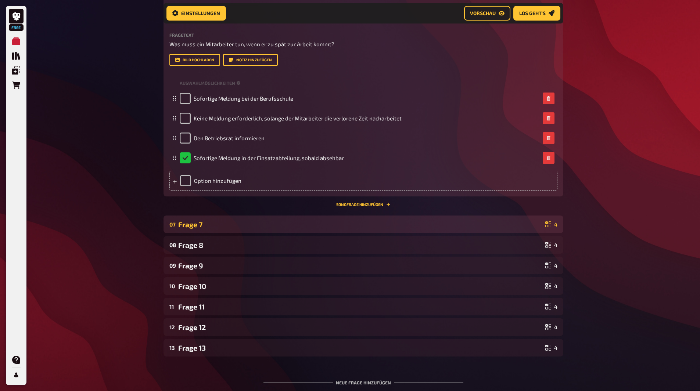
click at [223, 222] on div "Frage 7" at bounding box center [360, 224] width 364 height 8
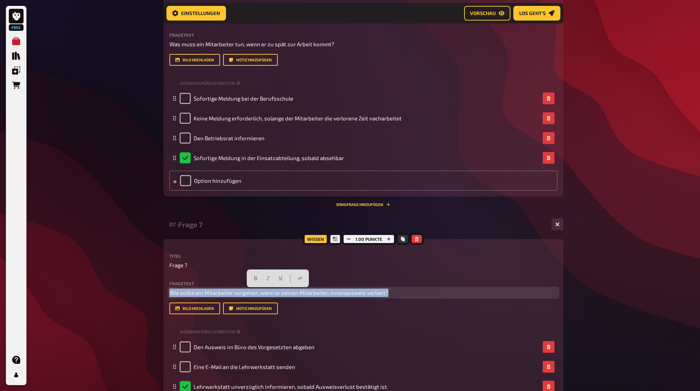
drag, startPoint x: 170, startPoint y: 293, endPoint x: 385, endPoint y: 295, distance: 215.3
click at [385, 295] on span "Wie sollte ein Mitarbeiter vorgehen, wenn er seinen Mitarbeiter: innenausweis v…" at bounding box center [278, 292] width 219 height 7
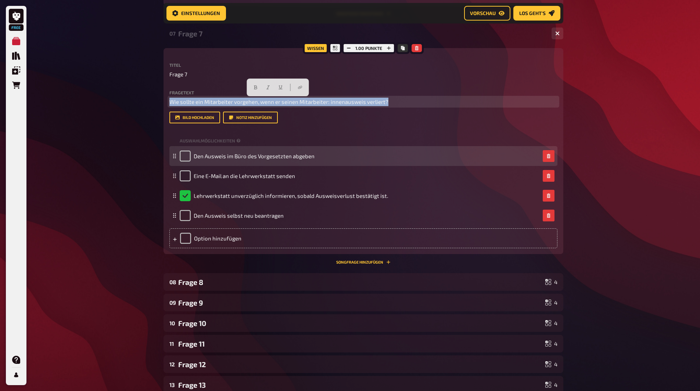
scroll to position [1153, 0]
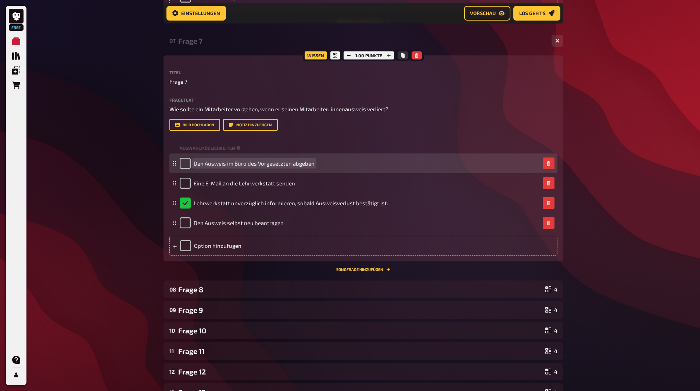
drag, startPoint x: 193, startPoint y: 165, endPoint x: 299, endPoint y: 162, distance: 105.8
click at [299, 162] on span "Den Ausweis im Büro des Vorgesetzten abgeben" at bounding box center [254, 163] width 121 height 7
drag, startPoint x: 195, startPoint y: 163, endPoint x: 315, endPoint y: 167, distance: 120.5
click at [315, 167] on div "Den Ausweis im Büro des Vorgesetzten abgeben" at bounding box center [360, 163] width 360 height 11
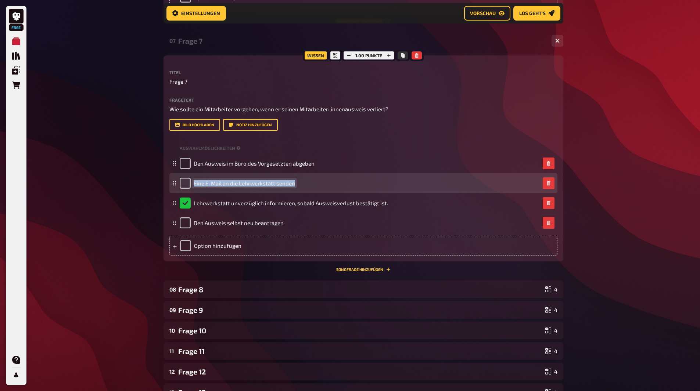
drag, startPoint x: 193, startPoint y: 184, endPoint x: 294, endPoint y: 189, distance: 100.8
click at [294, 189] on div "Eine E-Mail an die Lehrwerkstatt senden" at bounding box center [237, 183] width 115 height 11
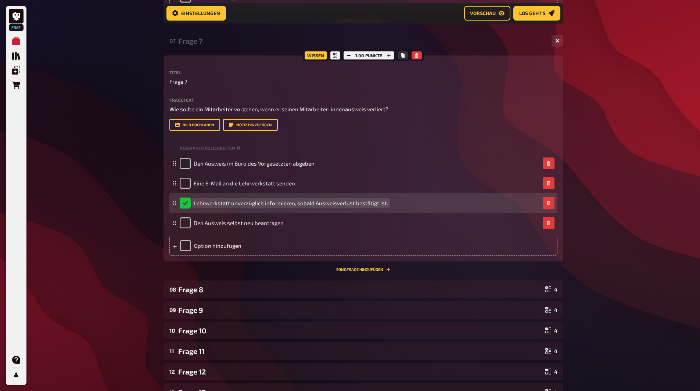
click at [193, 202] on div "Lehrwerkstatt unverzüglich informieren, sobald Ausweisverlust bestätigt ist." at bounding box center [284, 203] width 208 height 11
drag, startPoint x: 193, startPoint y: 203, endPoint x: 387, endPoint y: 206, distance: 193.6
click at [387, 206] on div "Lehrwerkstatt unverzüglich informieren, sobald Ausweisverlust bestätigt ist." at bounding box center [360, 203] width 360 height 11
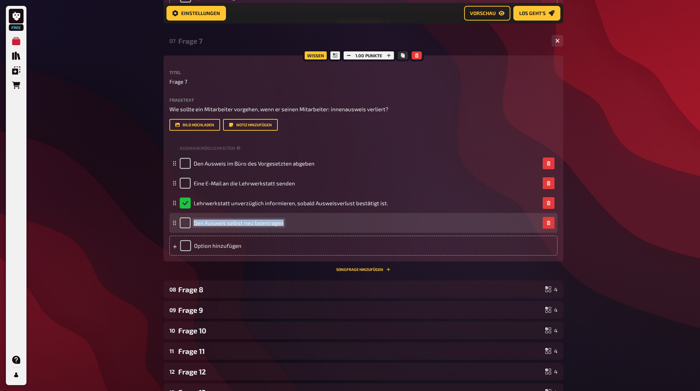
drag, startPoint x: 193, startPoint y: 223, endPoint x: 282, endPoint y: 226, distance: 88.6
click at [282, 226] on span "Den Ausweis selbst neu beantragen" at bounding box center [239, 223] width 90 height 7
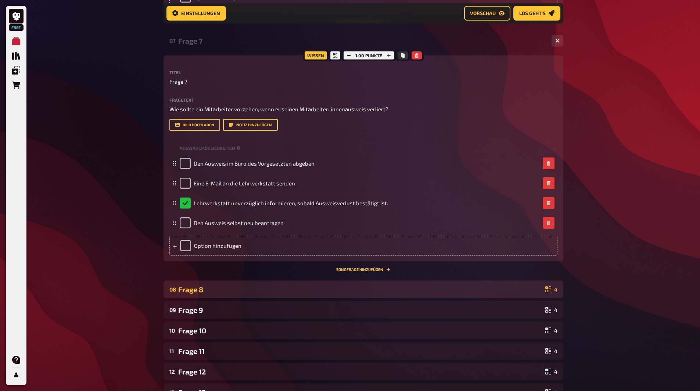
click at [218, 286] on div "Frage 8" at bounding box center [360, 289] width 364 height 8
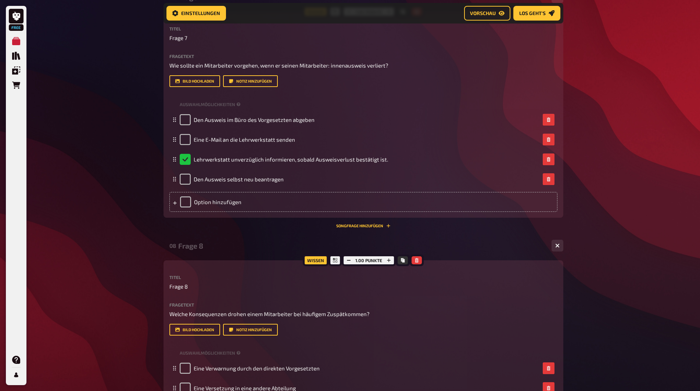
scroll to position [1264, 0]
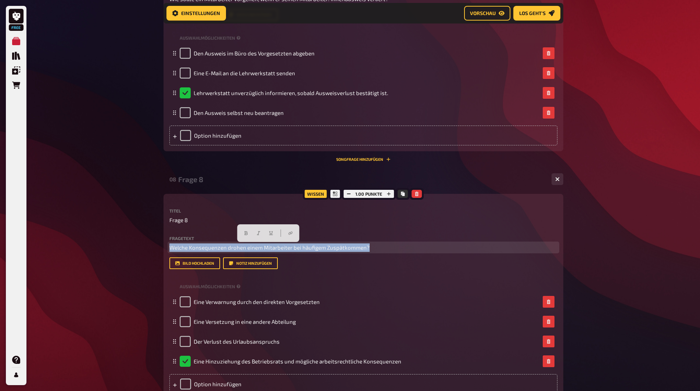
drag, startPoint x: 169, startPoint y: 248, endPoint x: 369, endPoint y: 249, distance: 199.8
click at [369, 249] on p "Welche Konsequenzen drohen einem Mitarbeiter bei häufigem Zuspätkommen?" at bounding box center [363, 248] width 388 height 8
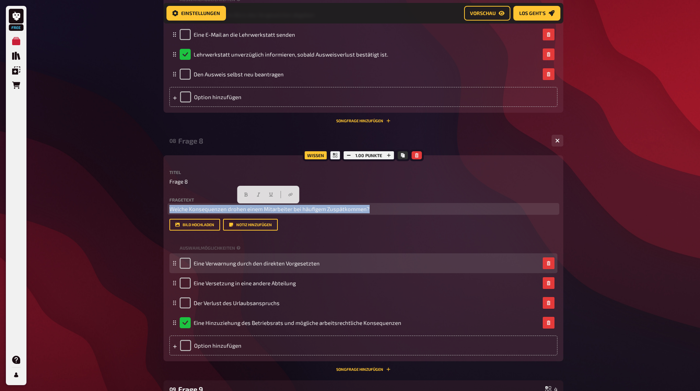
scroll to position [1337, 0]
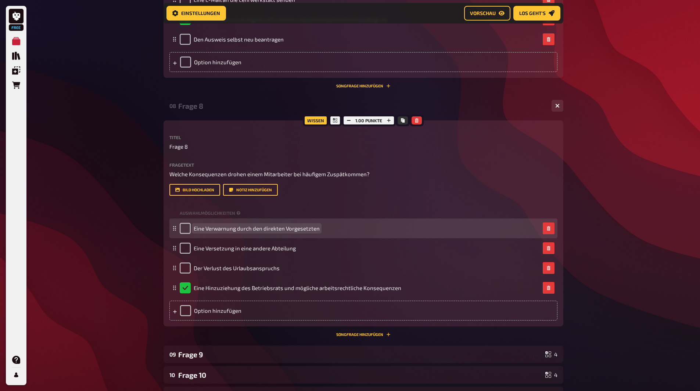
drag, startPoint x: 194, startPoint y: 229, endPoint x: 209, endPoint y: 229, distance: 14.3
click at [220, 229] on span "Eine Verwarnung durch den direkten Vorgesetzten" at bounding box center [257, 228] width 126 height 7
drag, startPoint x: 194, startPoint y: 230, endPoint x: 317, endPoint y: 230, distance: 123.4
click at [317, 230] on span "Eine Verwarnung durch den direkten Vorgesetzten" at bounding box center [257, 228] width 126 height 7
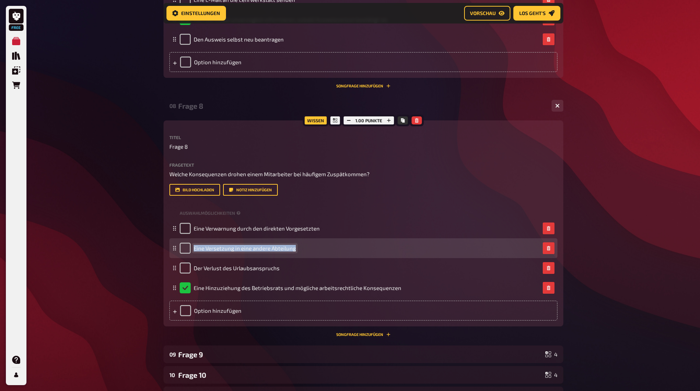
drag, startPoint x: 194, startPoint y: 248, endPoint x: 292, endPoint y: 252, distance: 98.5
click at [292, 252] on div "Eine Versetzung in eine andere Abteilung" at bounding box center [238, 248] width 116 height 11
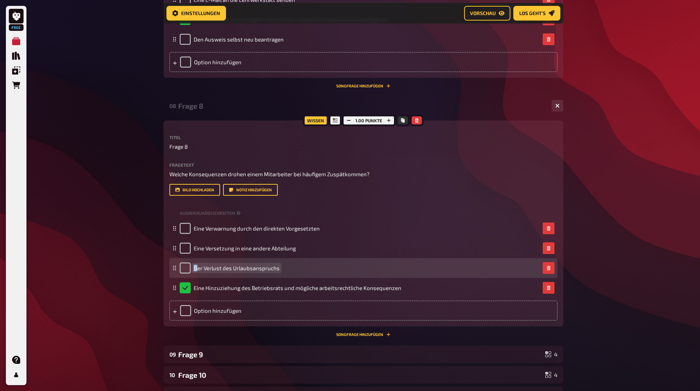
click at [195, 269] on span "Der Verlust des Urlaubsanspruchs" at bounding box center [237, 268] width 86 height 7
click at [194, 268] on span "Der Verlust des Urlaubsanspruchs" at bounding box center [237, 268] width 86 height 7
drag, startPoint x: 194, startPoint y: 268, endPoint x: 275, endPoint y: 271, distance: 80.9
click at [275, 271] on span "Der Verlust des Urlaubsanspruchs" at bounding box center [237, 268] width 86 height 7
drag, startPoint x: 278, startPoint y: 269, endPoint x: 194, endPoint y: 269, distance: 84.5
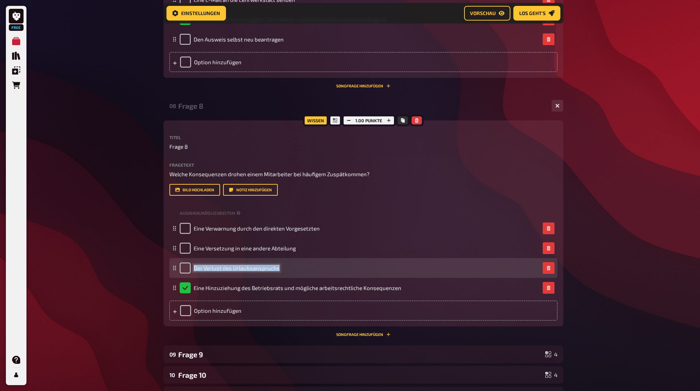
click at [194, 269] on span "Der Verlust des Urlaubsanspruchs" at bounding box center [237, 268] width 86 height 7
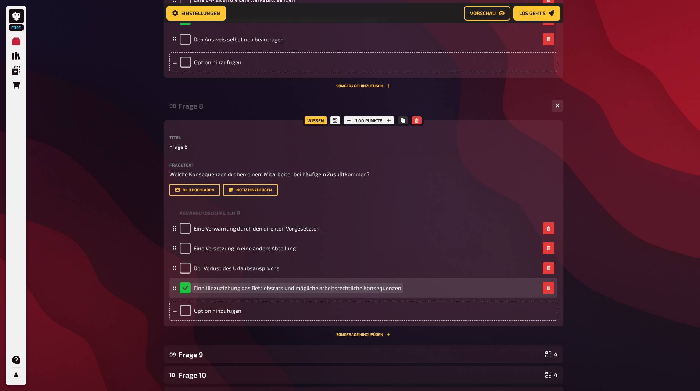
drag, startPoint x: 194, startPoint y: 287, endPoint x: 263, endPoint y: 287, distance: 69.1
click at [302, 287] on span "Eine Hinzuziehung des Betriebsrats und mögliche arbeitsrechtliche Konsequenzen" at bounding box center [298, 288] width 208 height 7
drag, startPoint x: 193, startPoint y: 289, endPoint x: 397, endPoint y: 293, distance: 204.3
click at [397, 293] on div "Eine Hinzuziehung des Betriebsrats und mögliche arbeitsrechtliche Konsequenzen" at bounding box center [291, 287] width 222 height 11
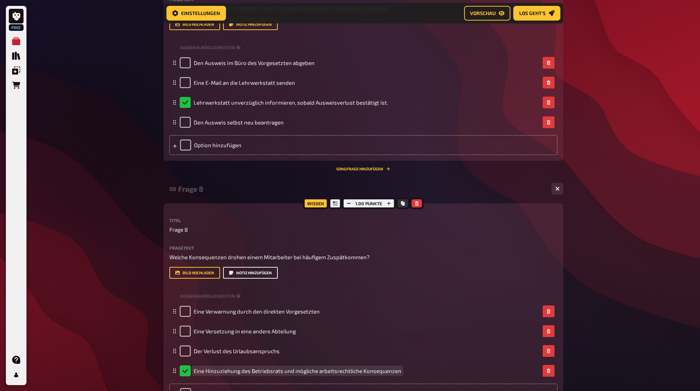
scroll to position [1227, 0]
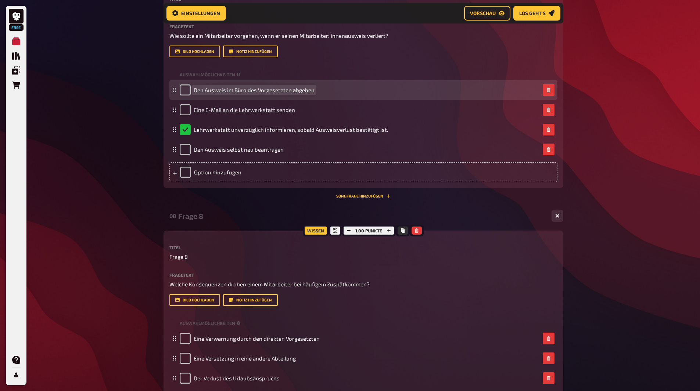
drag, startPoint x: 194, startPoint y: 90, endPoint x: 270, endPoint y: 90, distance: 76.0
click at [259, 91] on span "Den Ausweis im Büro des Vorgesetzten abgeben" at bounding box center [254, 90] width 121 height 7
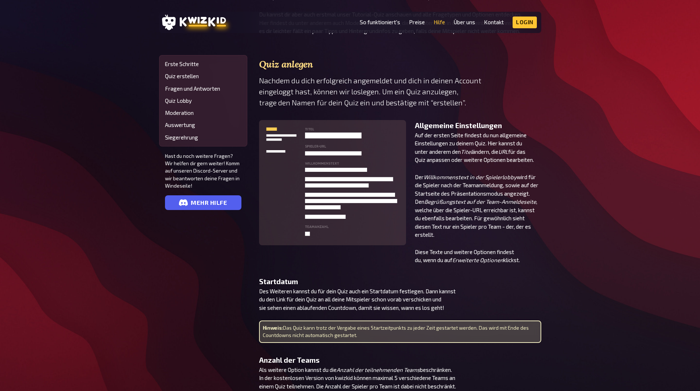
scroll to position [212, 0]
click at [489, 22] on link "Kontakt" at bounding box center [494, 22] width 20 height 6
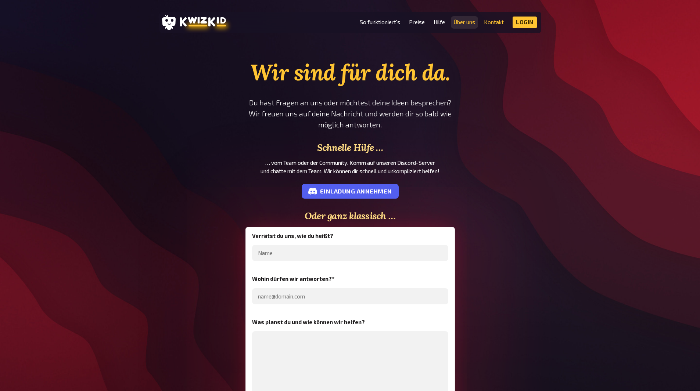
click at [469, 24] on link "Über uns" at bounding box center [464, 22] width 21 height 6
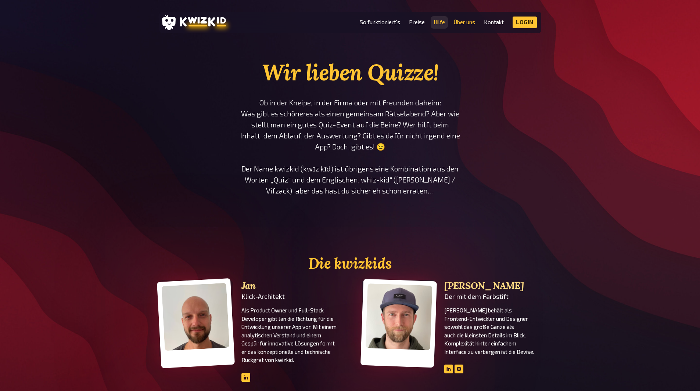
click at [444, 22] on link "Hilfe" at bounding box center [438, 22] width 11 height 6
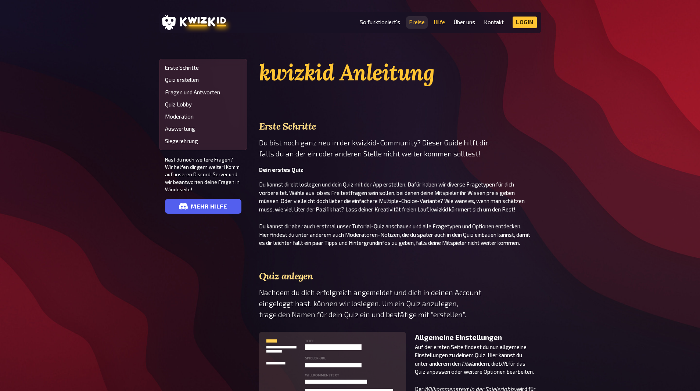
click at [411, 21] on link "Preise" at bounding box center [417, 22] width 16 height 6
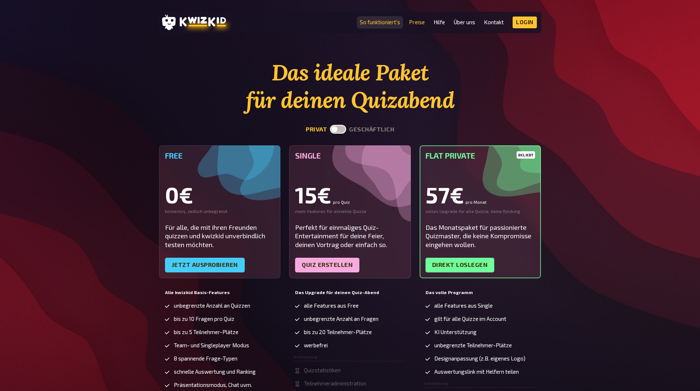
click at [376, 22] on link "So funktioniert's" at bounding box center [380, 22] width 40 height 6
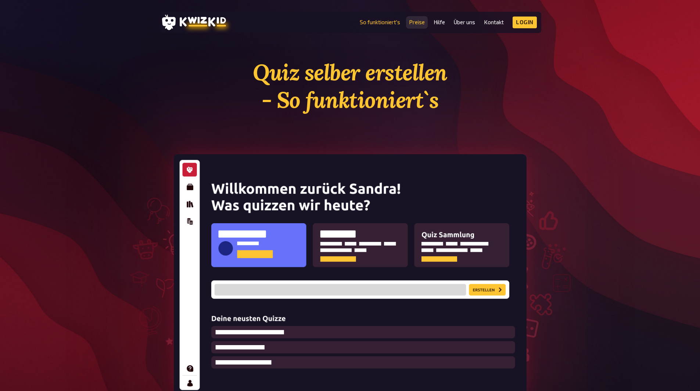
click at [423, 22] on link "Preise" at bounding box center [417, 22] width 16 height 6
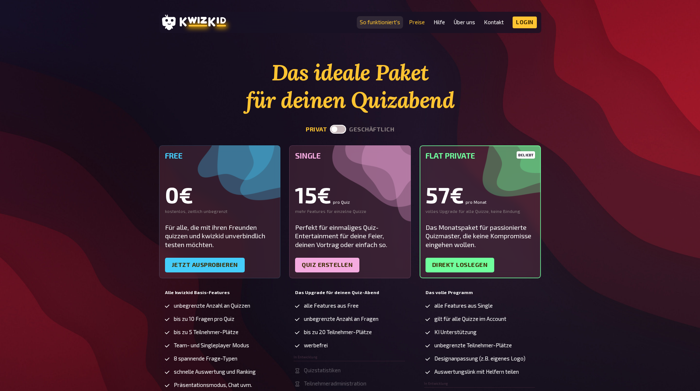
click at [384, 22] on link "So funktioniert's" at bounding box center [380, 22] width 40 height 6
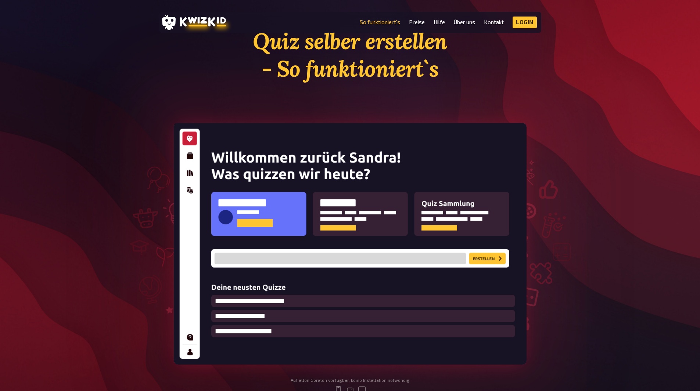
scroll to position [110, 0]
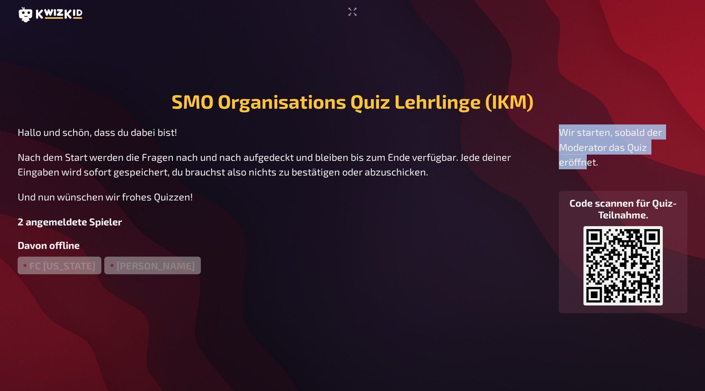
drag, startPoint x: 554, startPoint y: 121, endPoint x: 588, endPoint y: 156, distance: 48.8
click at [588, 156] on main "SMO Organisations Quiz Lehrlinge (IKM) Hallo und schön, dass du dabei bist! Nac…" at bounding box center [353, 201] width 670 height 344
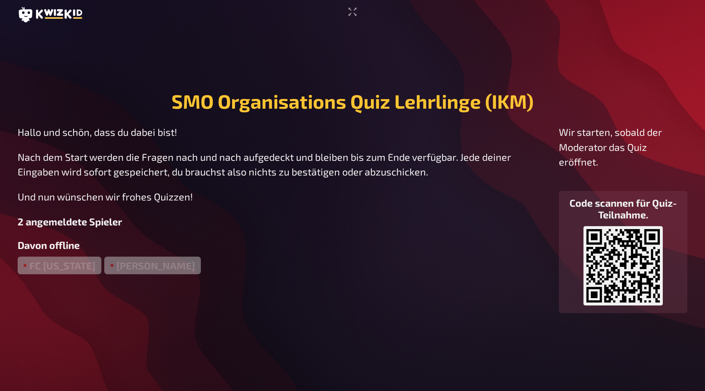
click at [599, 166] on p "Wir starten, sobald der Moderator das Quiz eröffnet." at bounding box center [623, 147] width 129 height 45
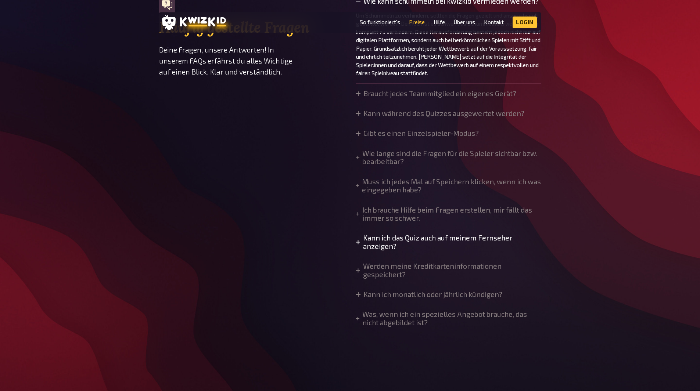
scroll to position [588, 0]
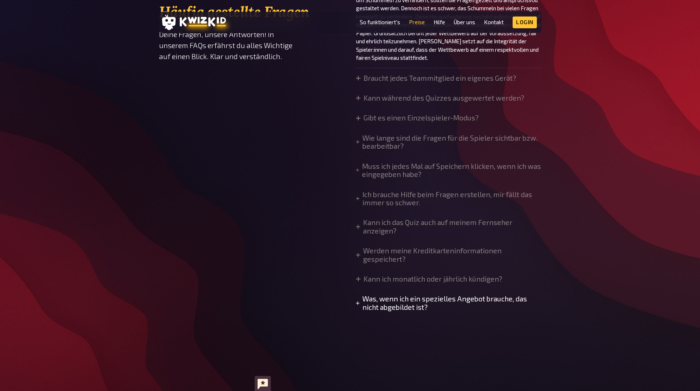
click at [445, 304] on summary "Was, wenn ich ein spezielles Angebot brauche, das nicht abgebildet ist?" at bounding box center [448, 303] width 185 height 17
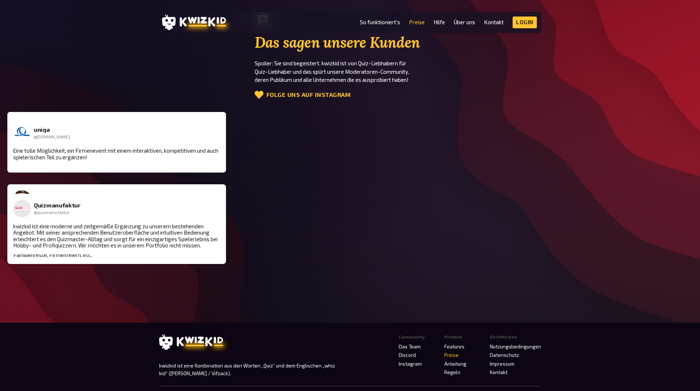
scroll to position [992, 0]
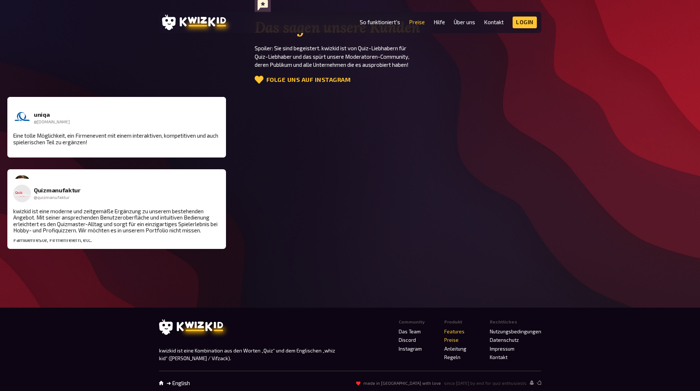
click at [463, 331] on link "Features" at bounding box center [454, 332] width 20 height 6
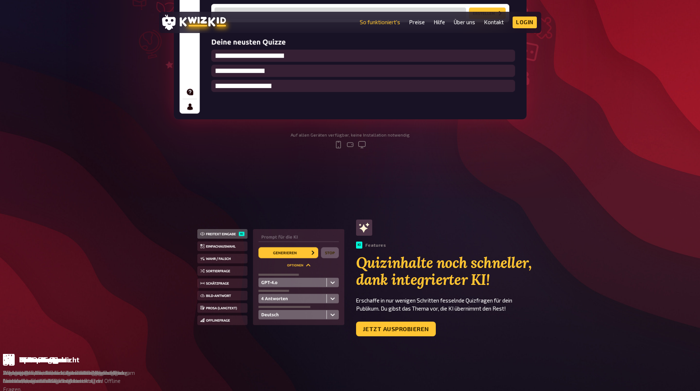
scroll to position [367, 0]
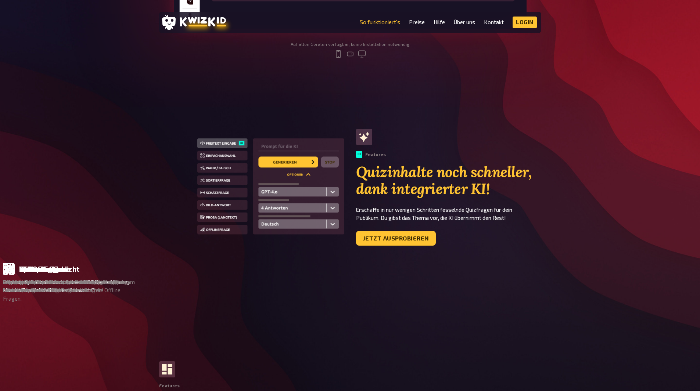
click at [368, 284] on p "Antwort A, B, C oder doch Antwort D? Keine Ahnung, aber im Zweifelsfall immer A…" at bounding box center [435, 286] width 134 height 17
click at [363, 271] on div "Multiple Choice" at bounding box center [389, 269] width 52 height 8
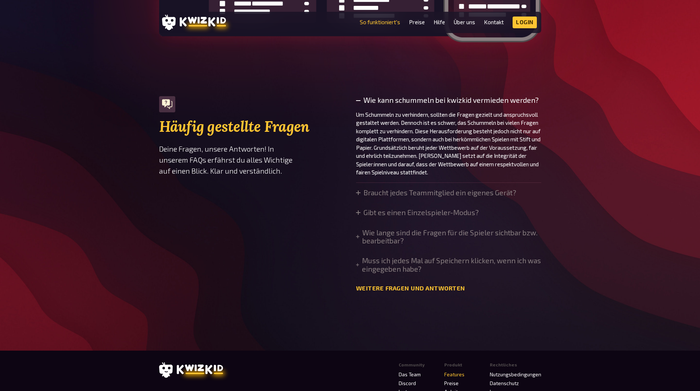
scroll to position [2498, 0]
